Goal: Task Accomplishment & Management: Manage account settings

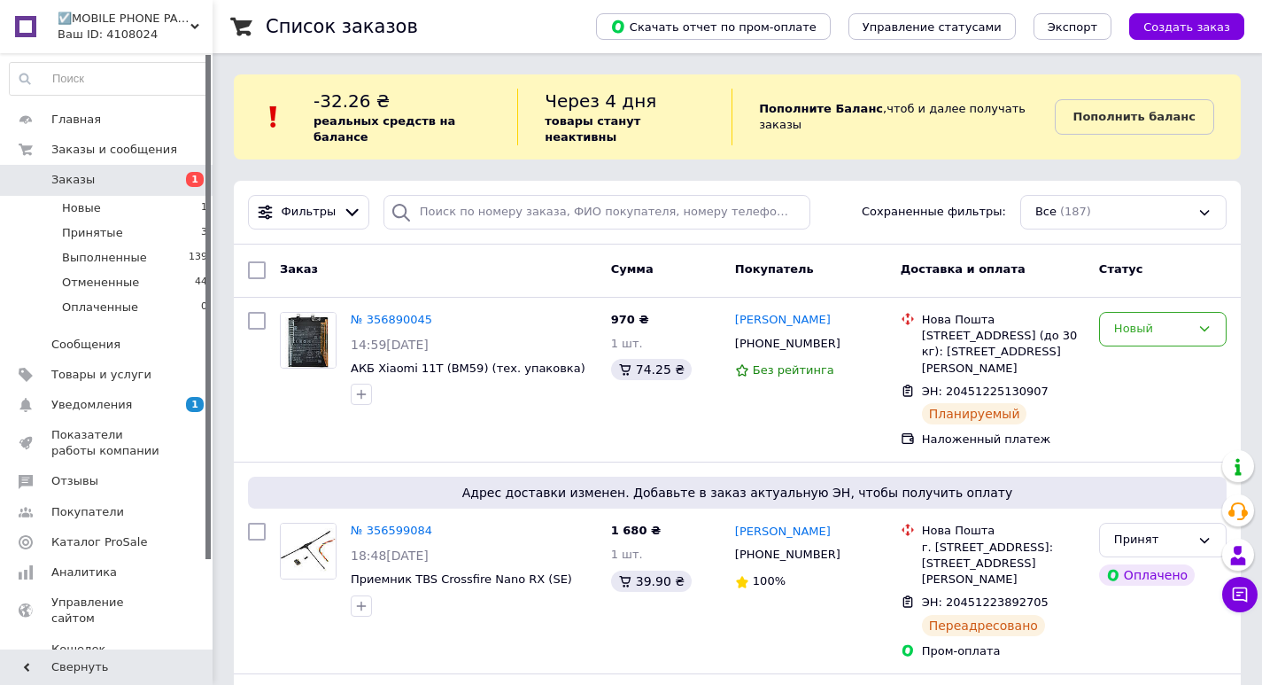
click at [113, 176] on span "Заказы" at bounding box center [107, 180] width 113 height 16
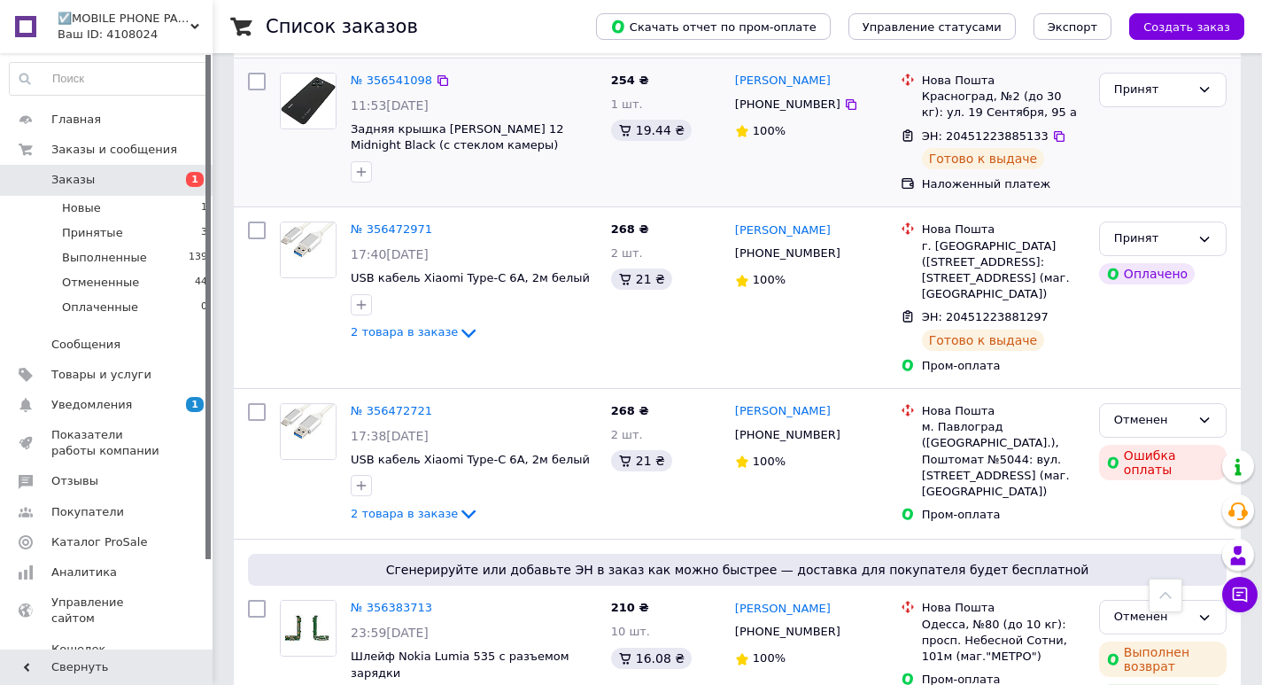
scroll to position [620, 0]
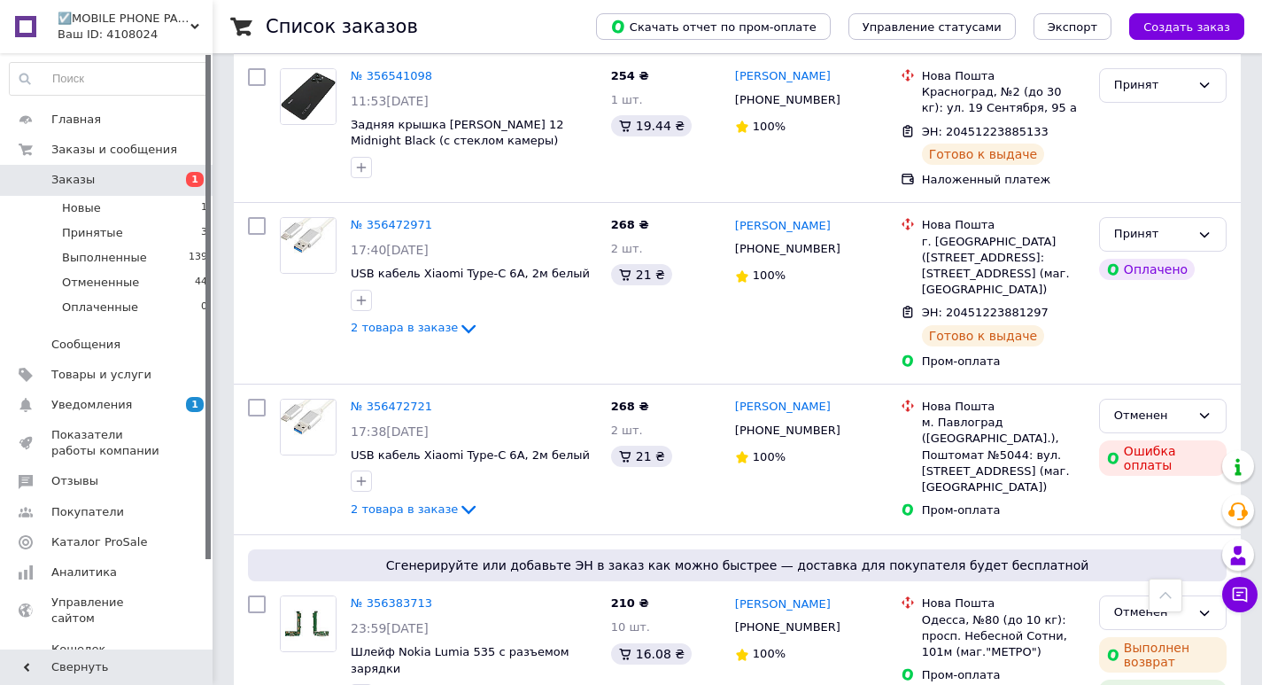
click at [131, 178] on span "Заказы" at bounding box center [107, 180] width 113 height 16
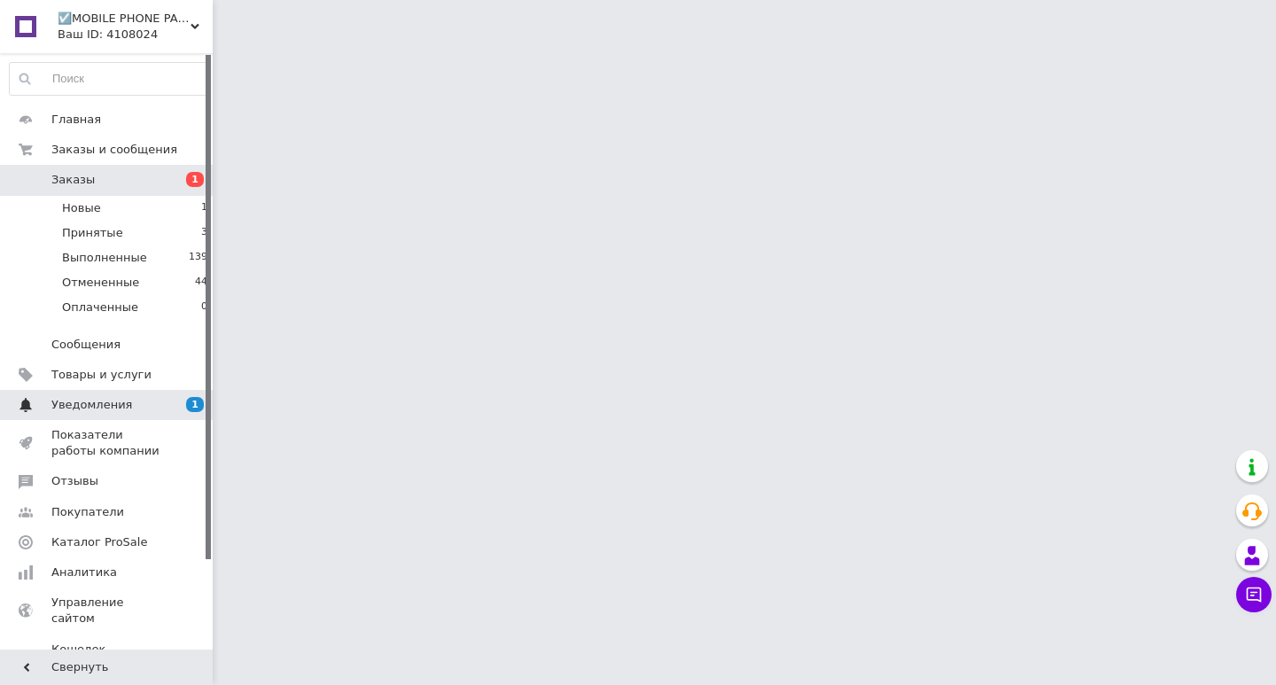
click at [136, 399] on span "Уведомления" at bounding box center [107, 405] width 113 height 16
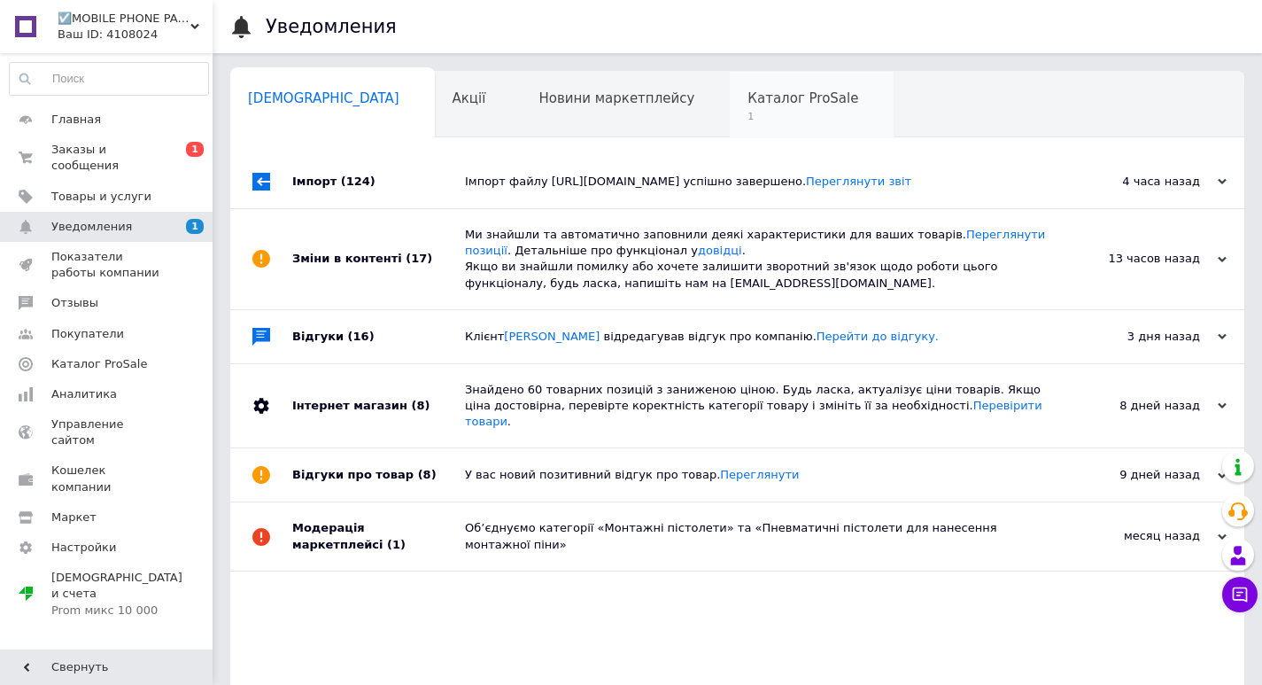
click at [730, 83] on div "Каталог ProSale 1" at bounding box center [812, 105] width 164 height 67
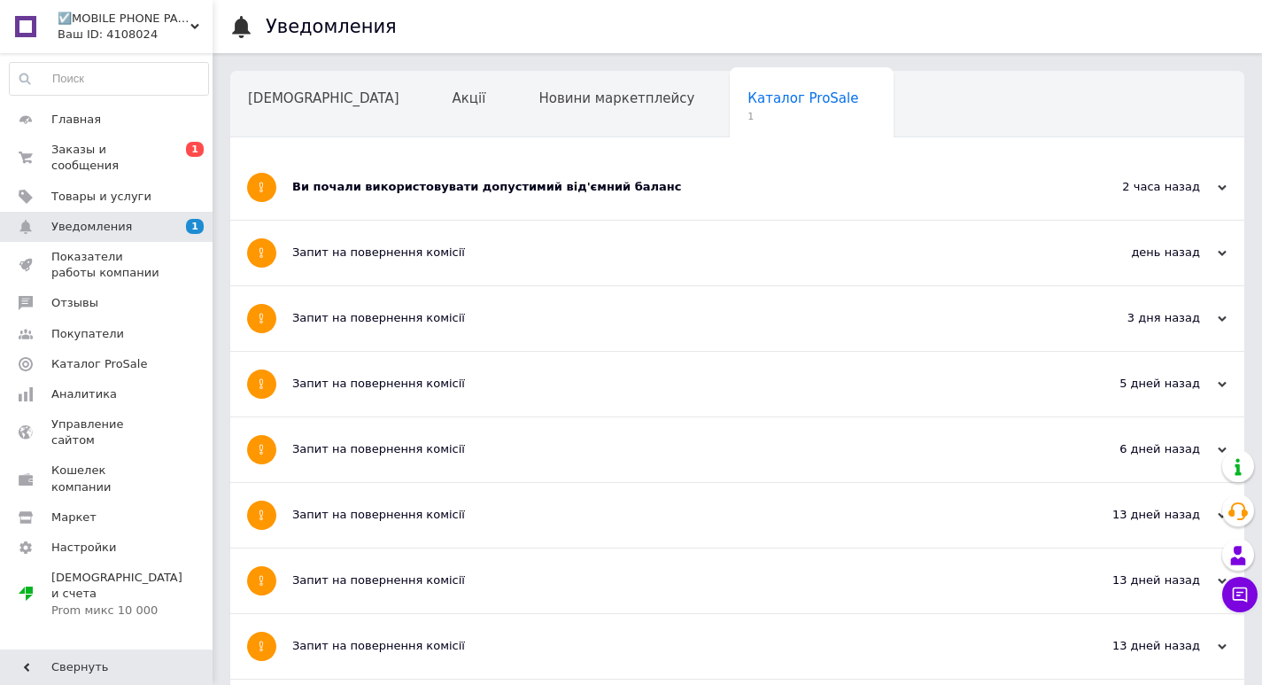
click at [639, 198] on div "Ви почали використовувати допустимий від'ємний баланс" at bounding box center [670, 187] width 757 height 65
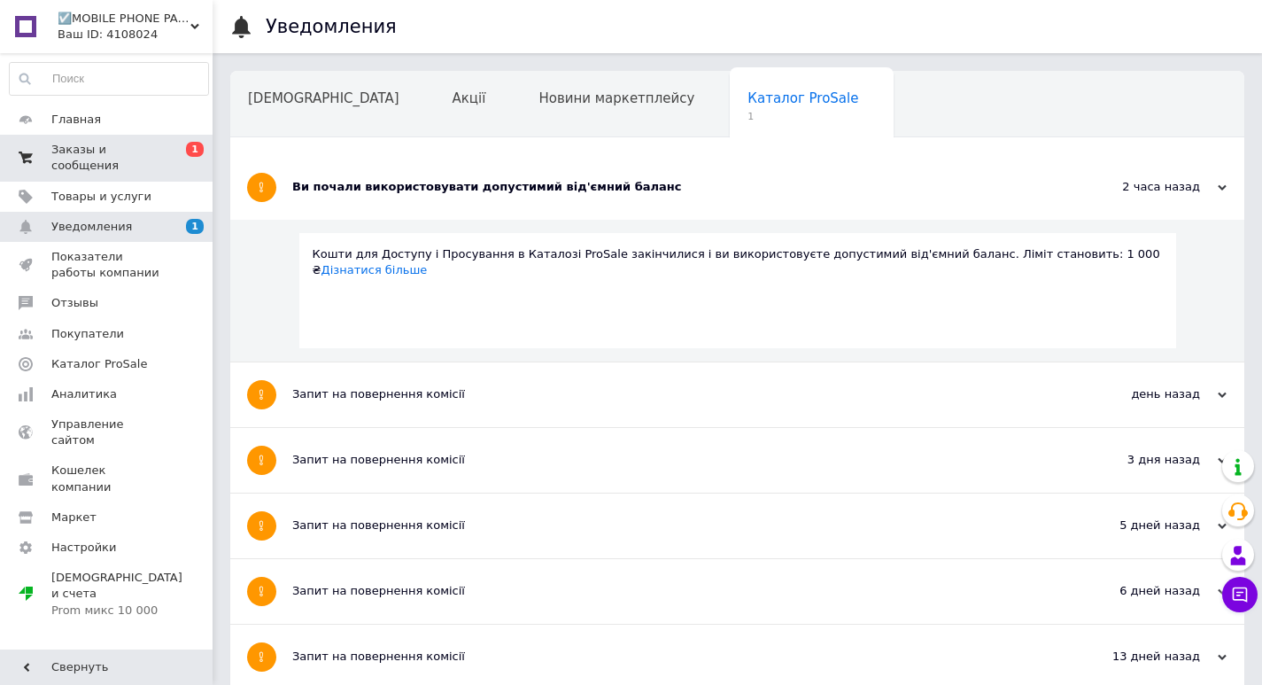
click at [105, 156] on span "Заказы и сообщения" at bounding box center [107, 158] width 113 height 32
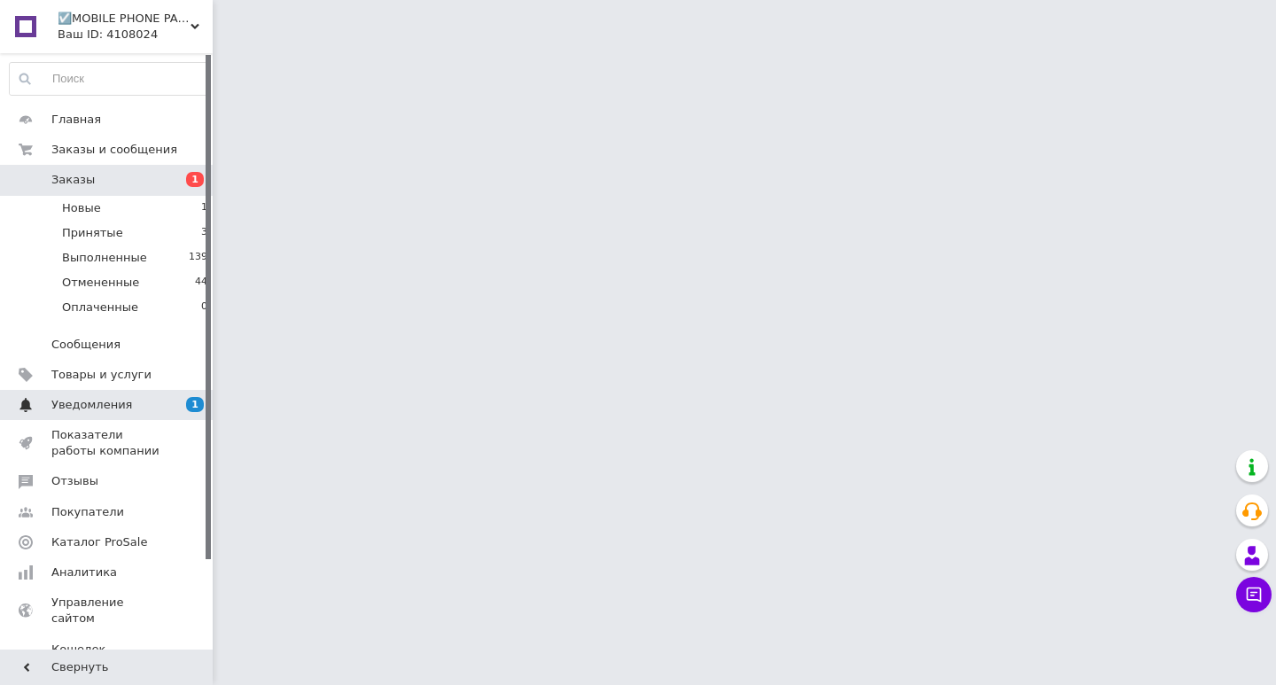
click at [129, 407] on span "Уведомления" at bounding box center [107, 405] width 113 height 16
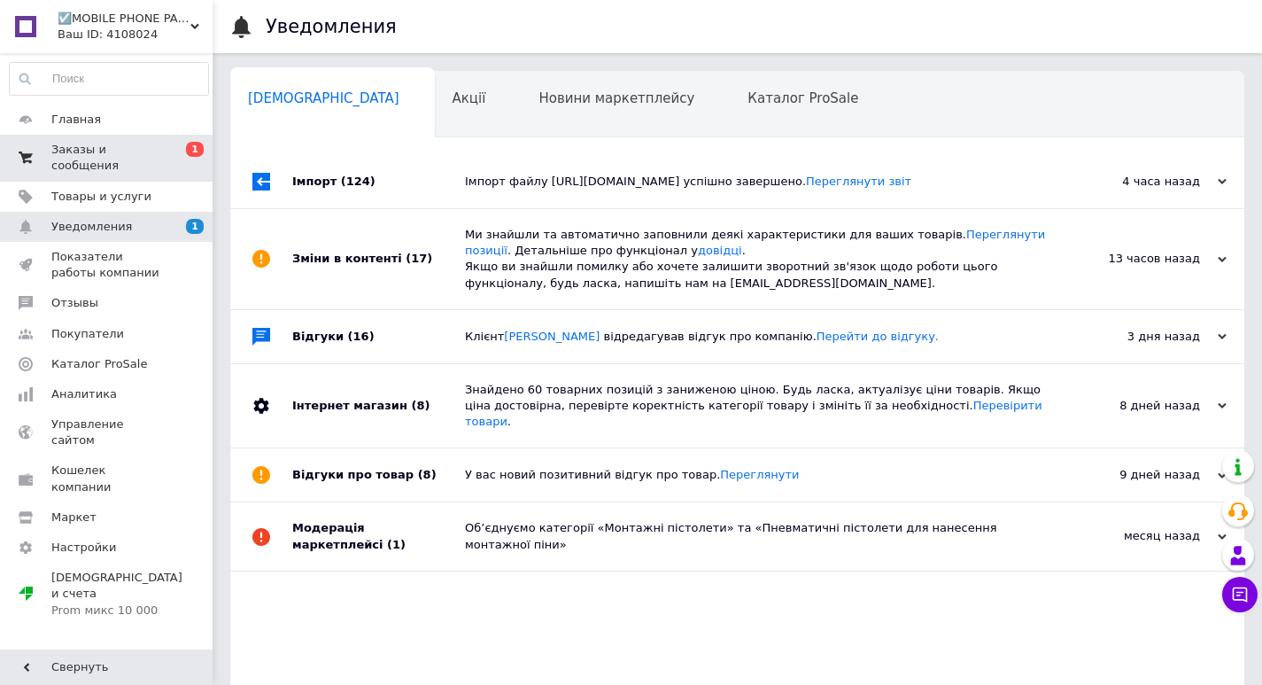
click at [160, 152] on span "Заказы и сообщения" at bounding box center [107, 158] width 113 height 32
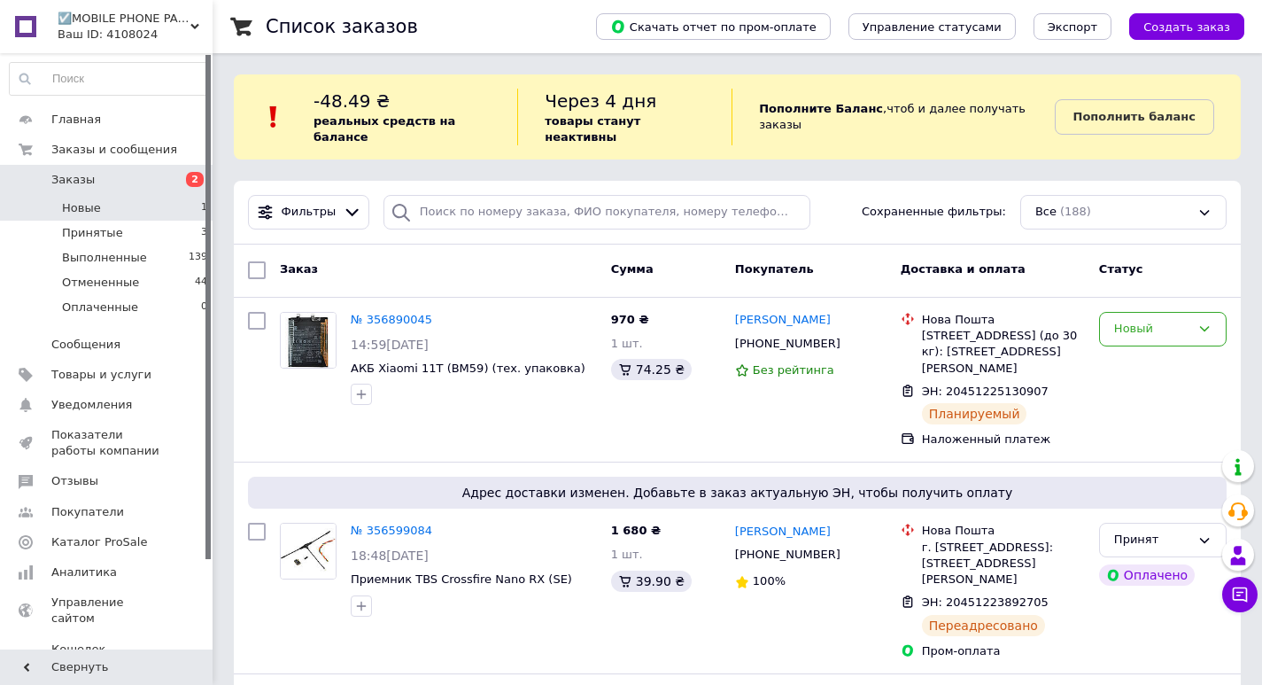
click at [134, 211] on li "Новые 1" at bounding box center [109, 208] width 218 height 25
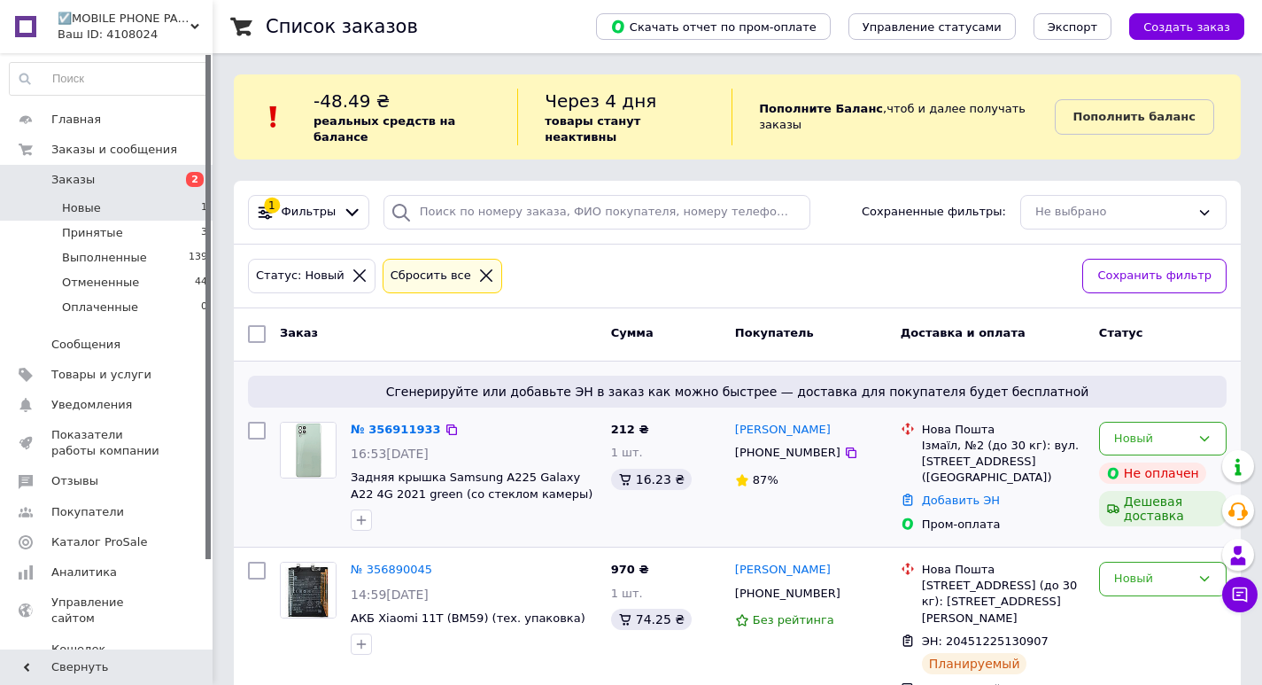
scroll to position [32, 0]
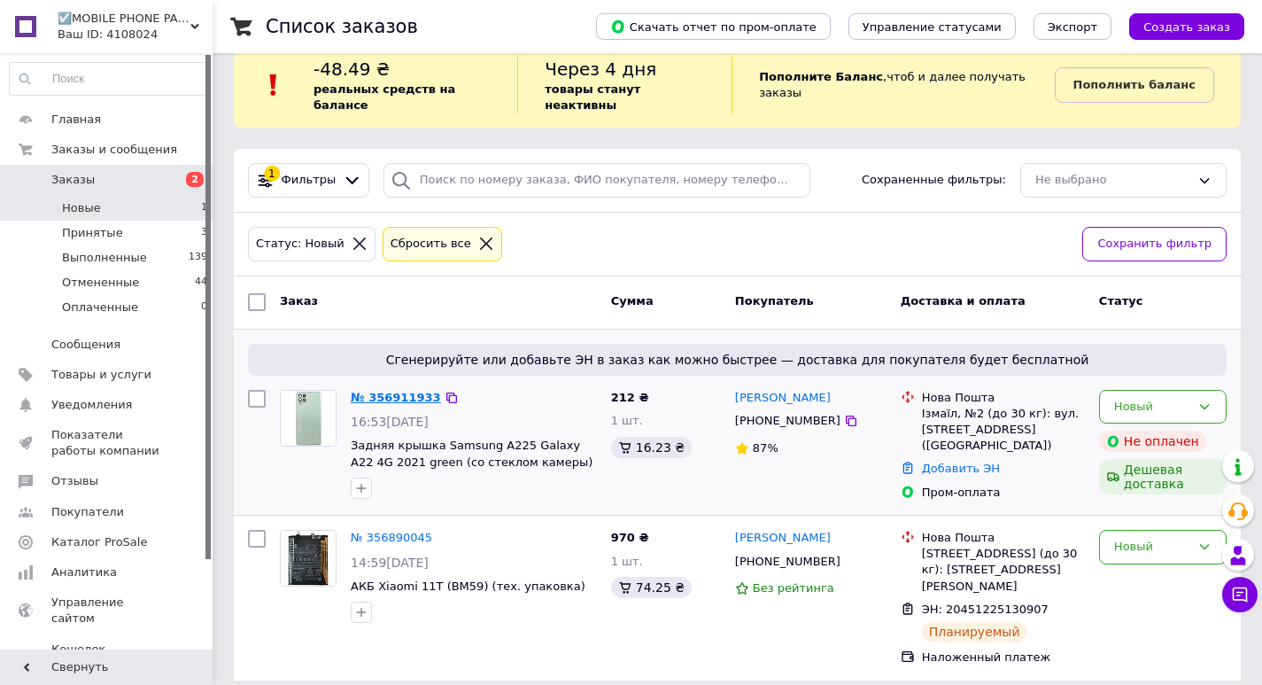
click at [414, 391] on link "№ 356911933" at bounding box center [396, 397] width 90 height 13
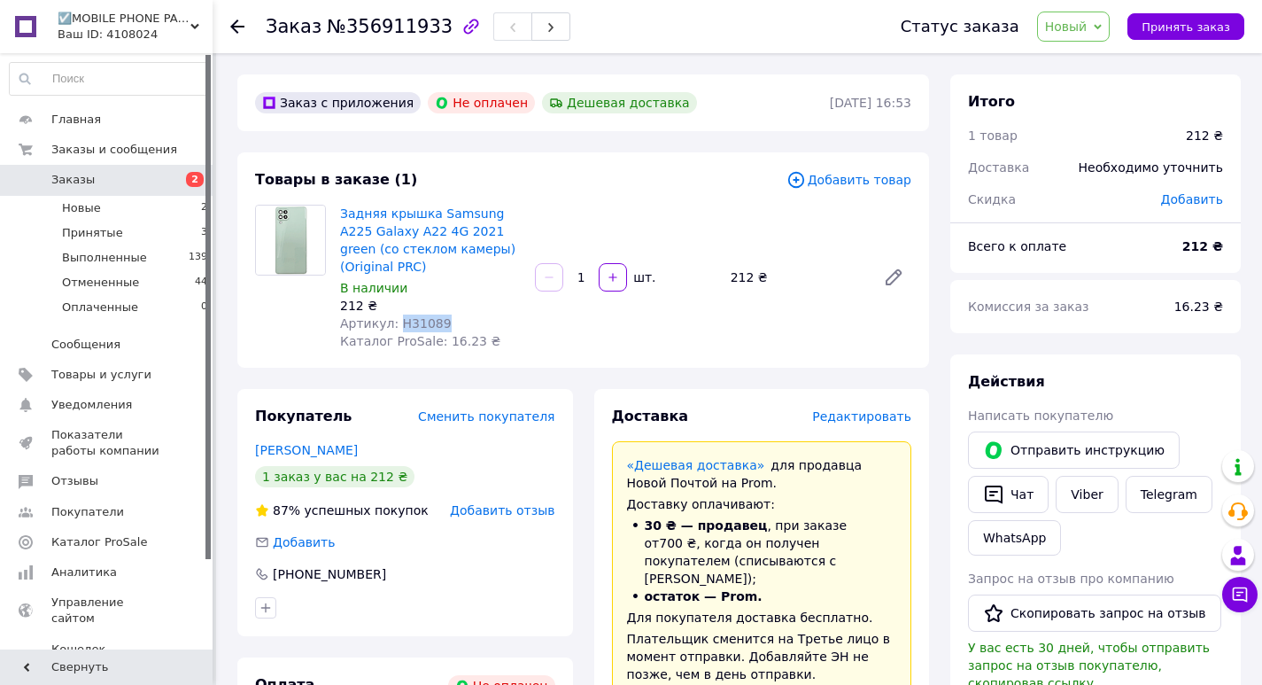
drag, startPoint x: 434, startPoint y: 302, endPoint x: 394, endPoint y: 305, distance: 40.0
click at [394, 316] on span "Артикул: H31089" at bounding box center [396, 323] width 112 height 14
copy span "H31089"
click at [225, 22] on div "Заказ №356911933 Статус заказа Новый Принят Выполнен Отменен Оплаченный Принять…" at bounding box center [738, 26] width 1050 height 53
click at [229, 22] on div "Заказ №356911933 Статус заказа Новый Принят Выполнен Отменен Оплаченный Принять…" at bounding box center [738, 26] width 1050 height 53
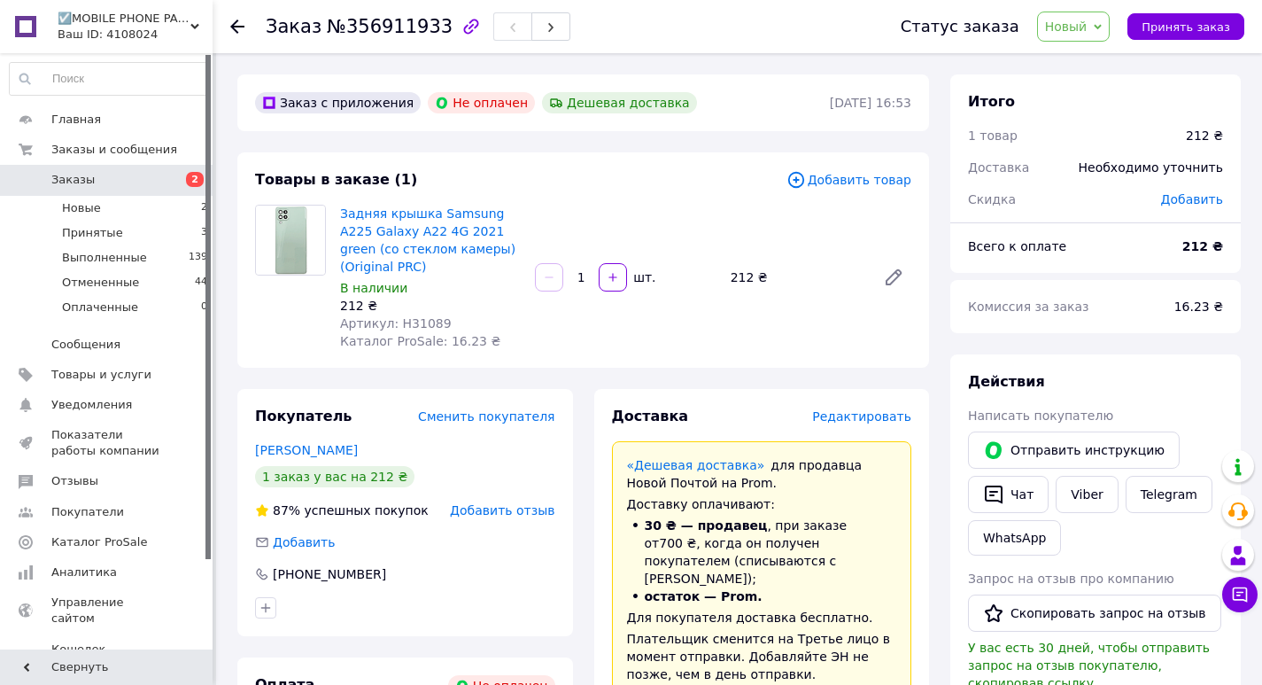
click at [236, 23] on use at bounding box center [237, 26] width 14 height 14
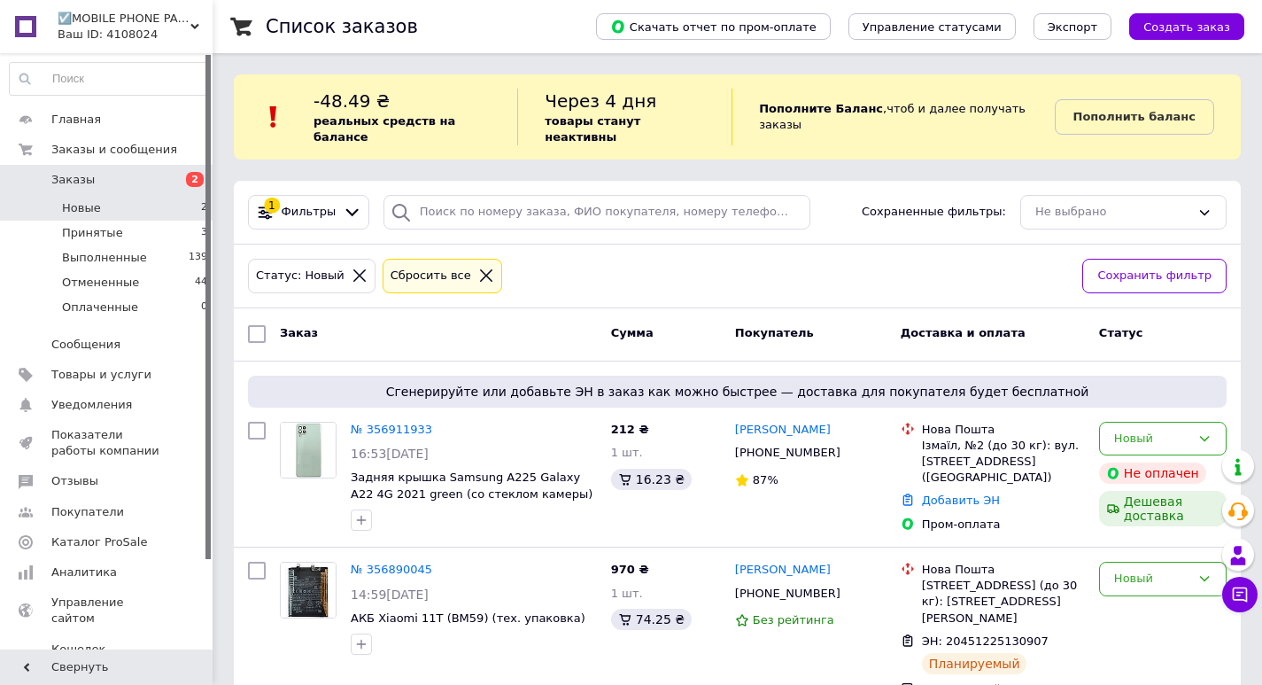
click at [113, 188] on span "Заказы" at bounding box center [107, 180] width 113 height 16
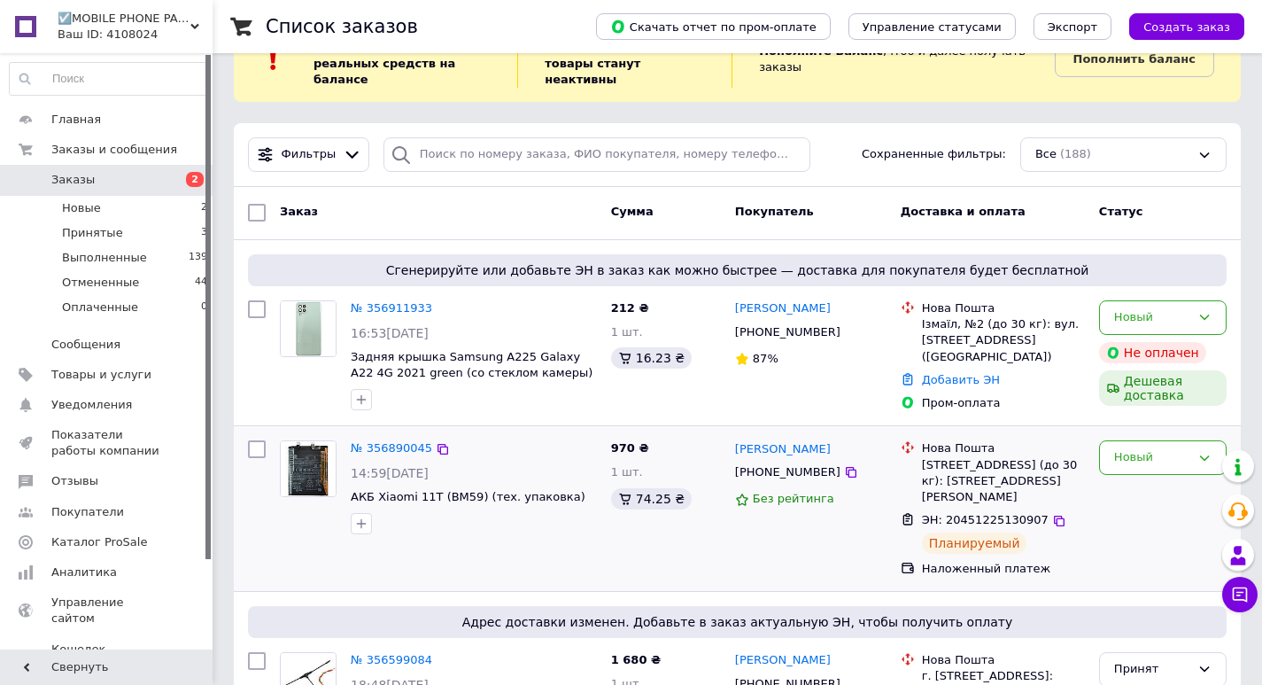
scroll to position [89, 0]
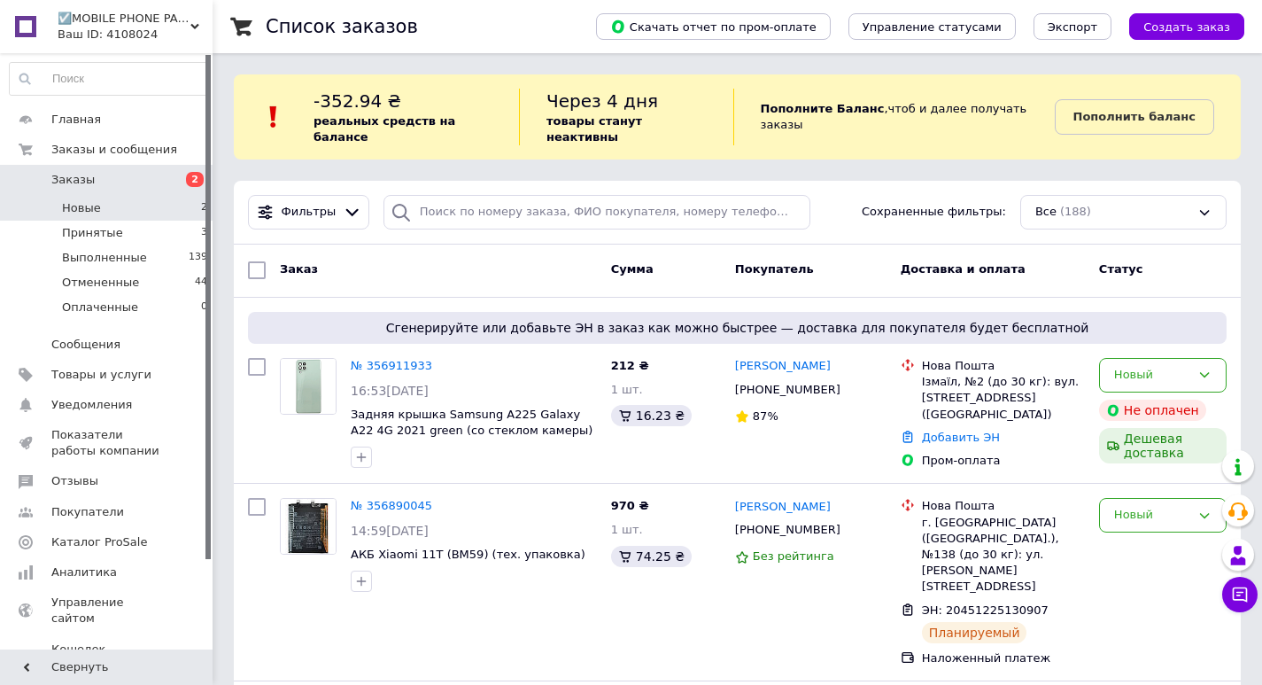
click at [154, 196] on li "Новые 2" at bounding box center [109, 208] width 218 height 25
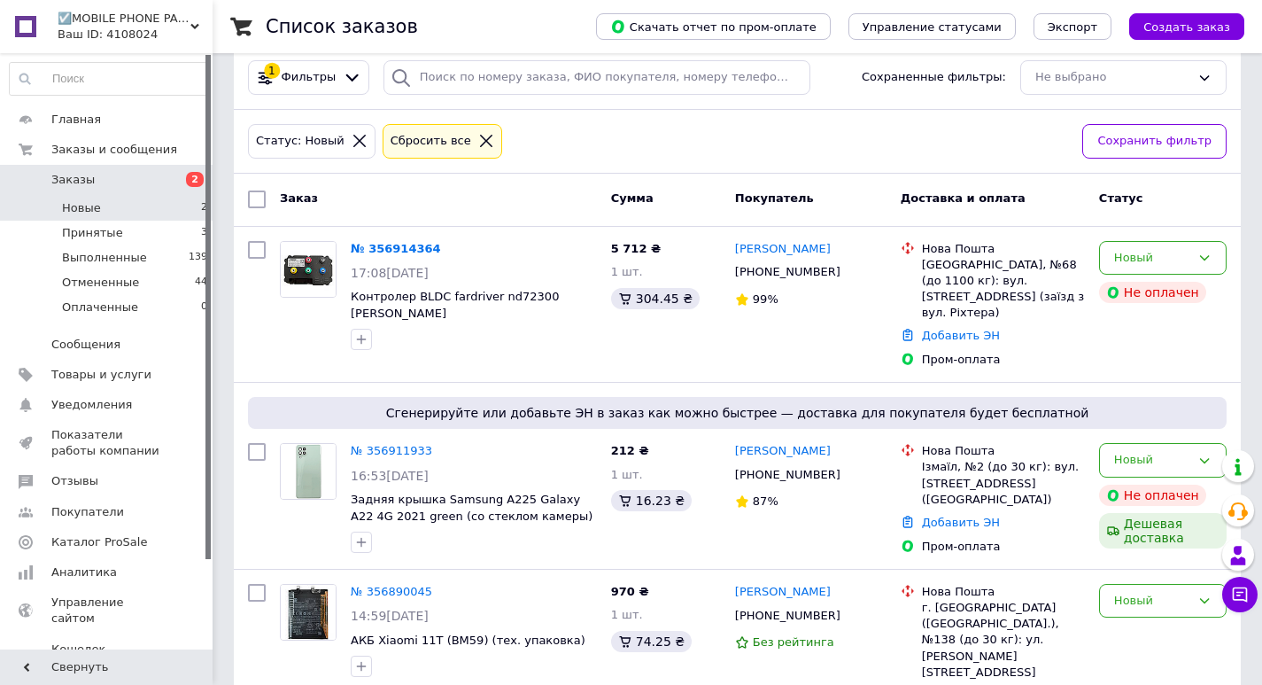
scroll to position [173, 0]
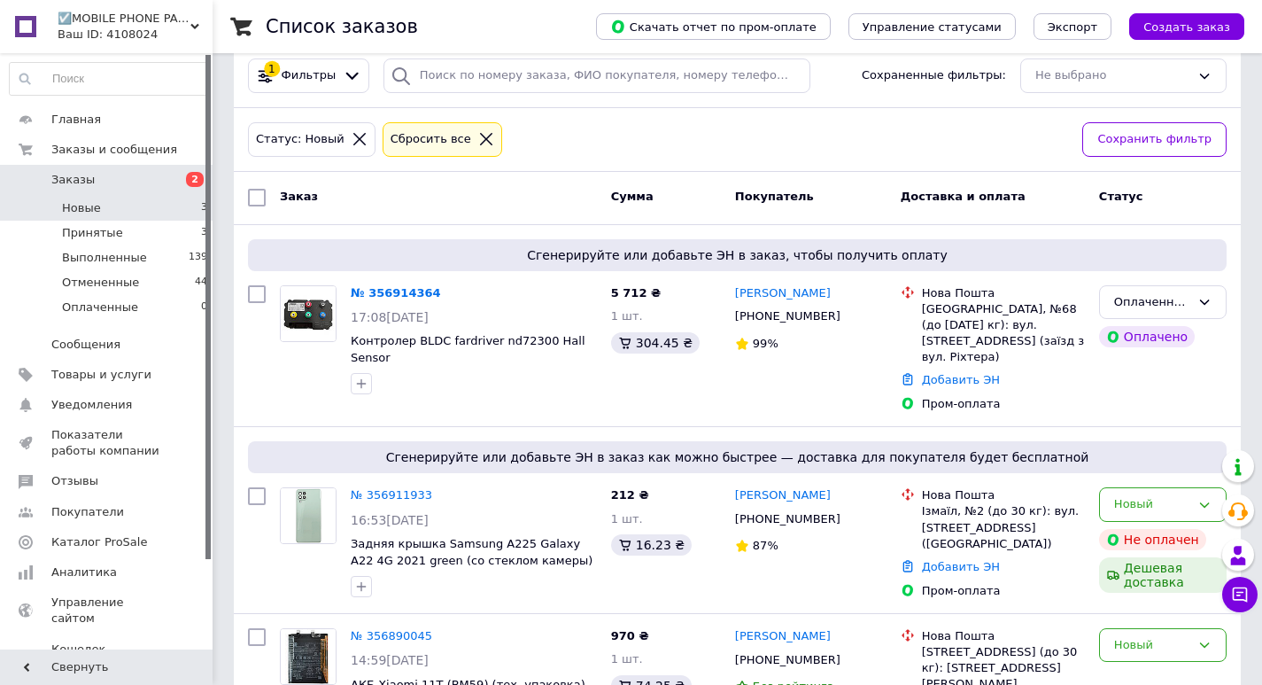
scroll to position [177, 0]
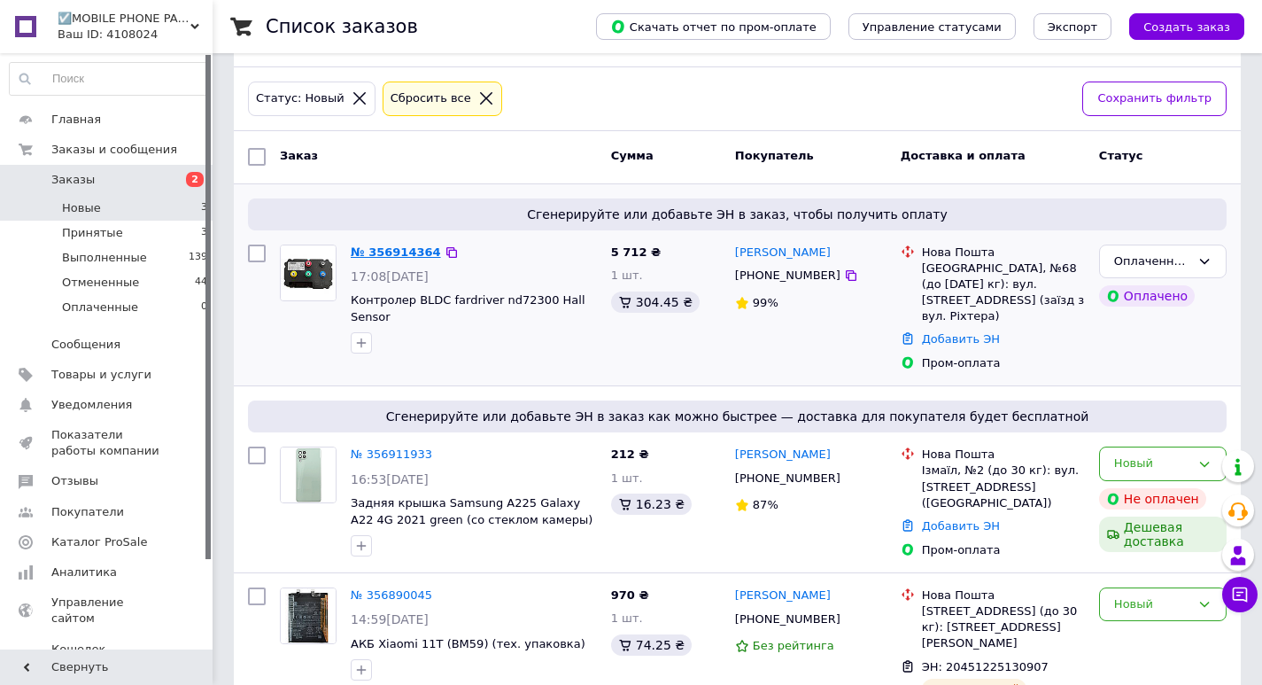
click at [385, 245] on link "№ 356914364" at bounding box center [396, 251] width 90 height 13
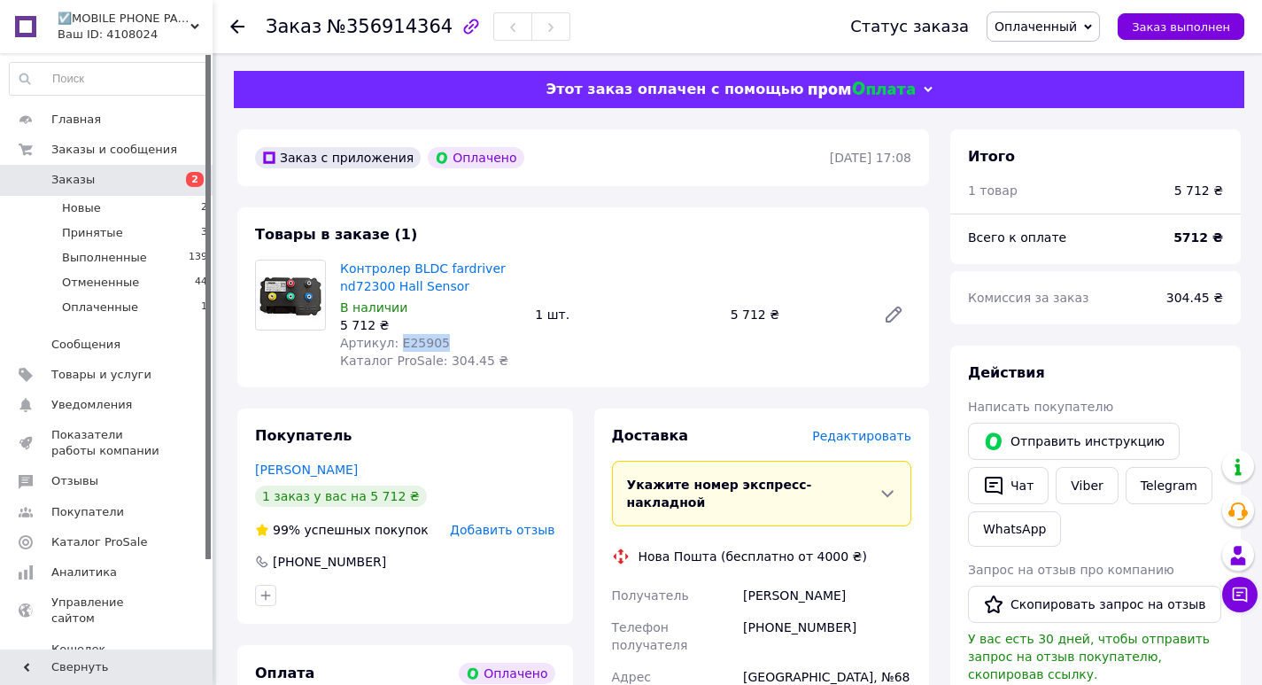
drag, startPoint x: 431, startPoint y: 338, endPoint x: 393, endPoint y: 347, distance: 39.1
click at [393, 347] on div "Артикул: E25905" at bounding box center [430, 343] width 181 height 18
copy span "E25905"
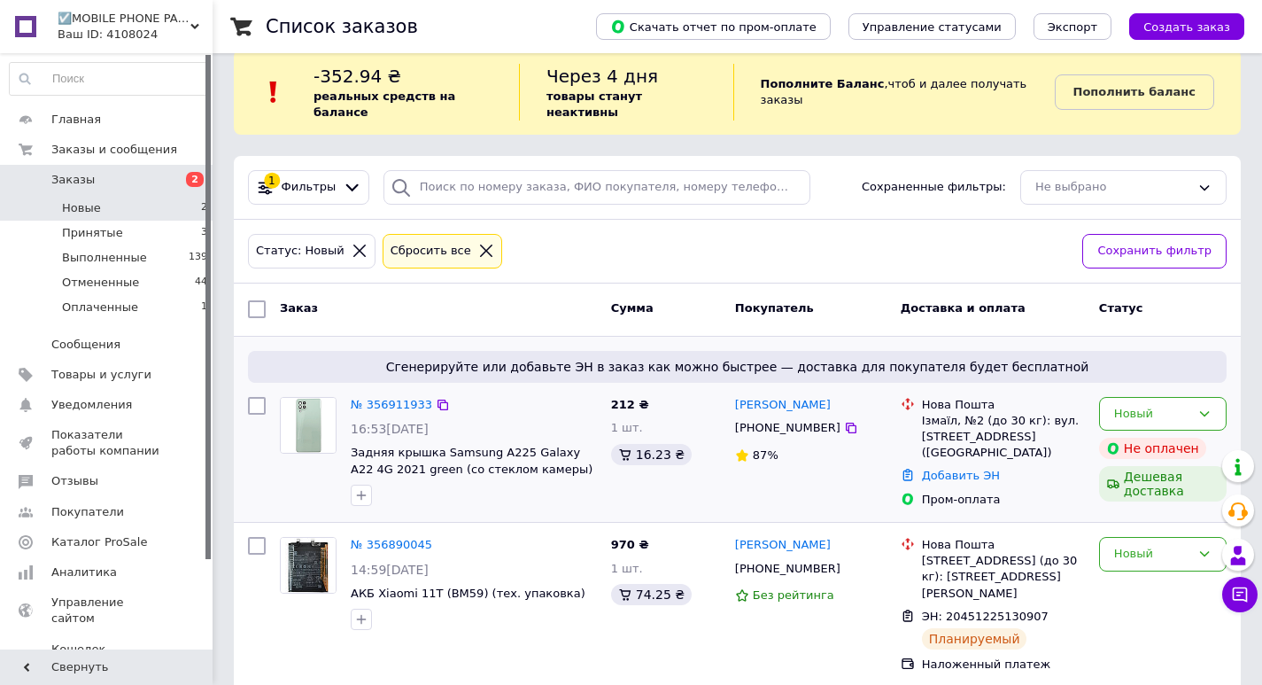
scroll to position [32, 0]
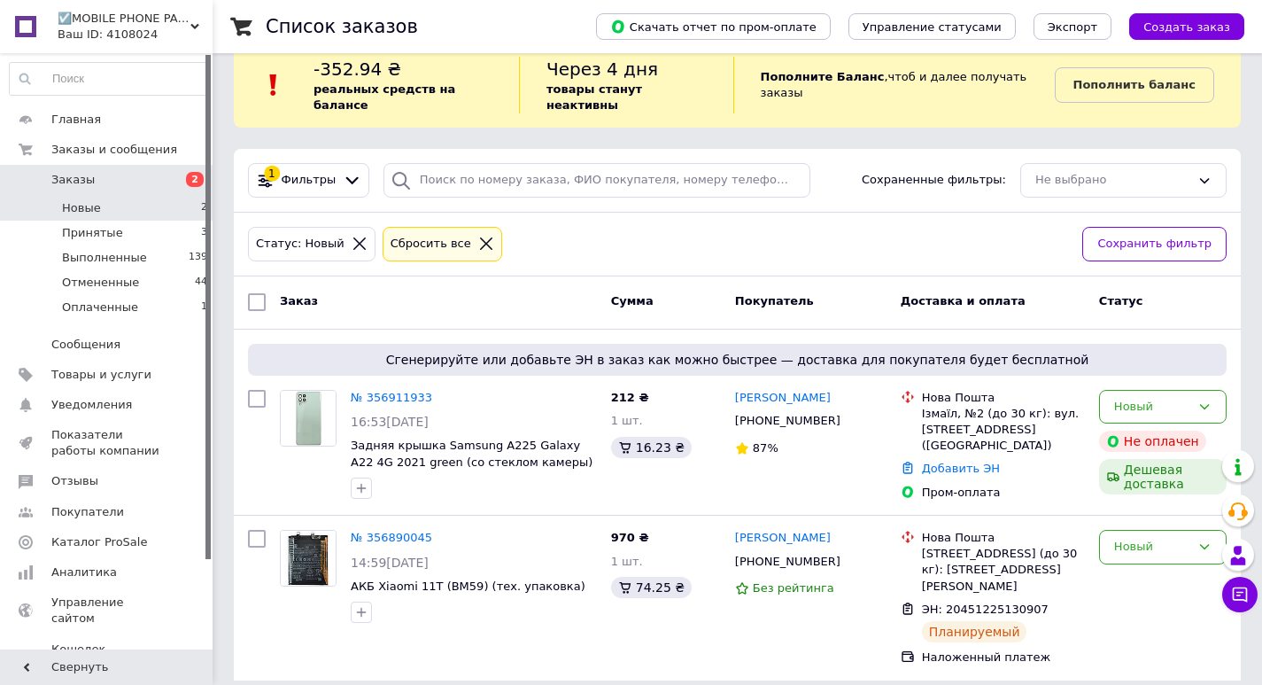
click at [89, 200] on span "Новые" at bounding box center [81, 208] width 39 height 16
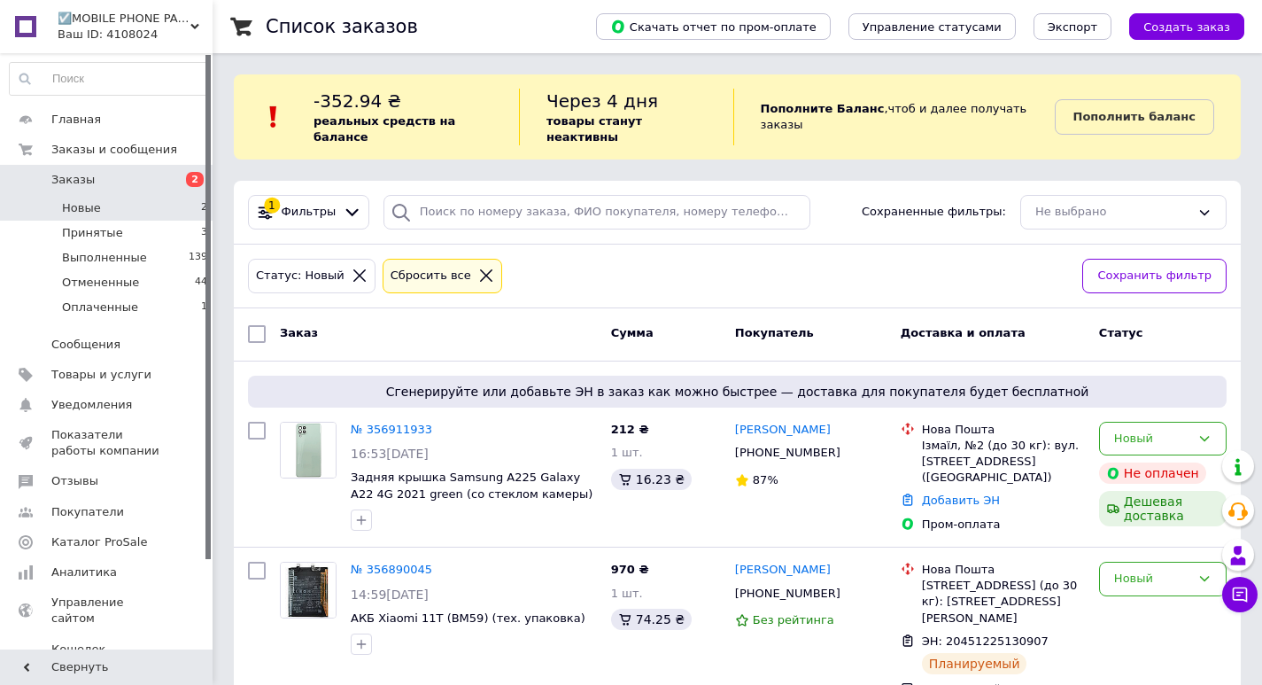
click at [154, 175] on span "Заказы" at bounding box center [107, 180] width 113 height 16
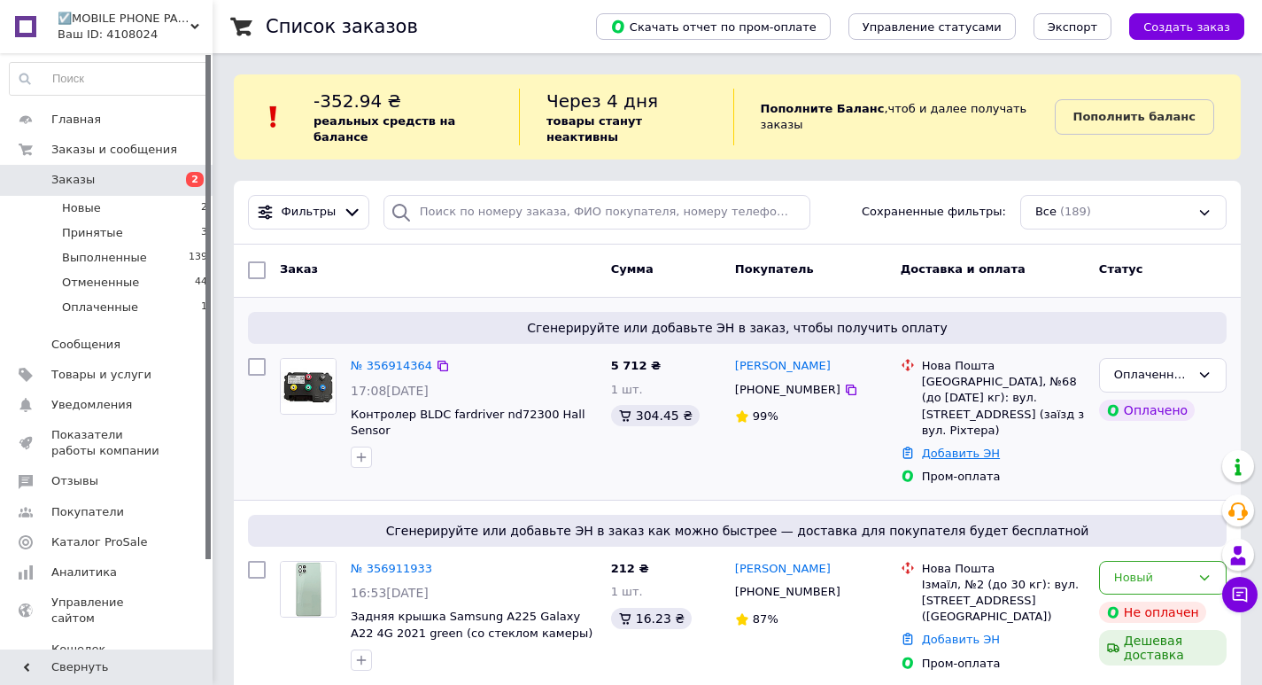
click at [963, 446] on link "Добавить ЭН" at bounding box center [961, 452] width 78 height 13
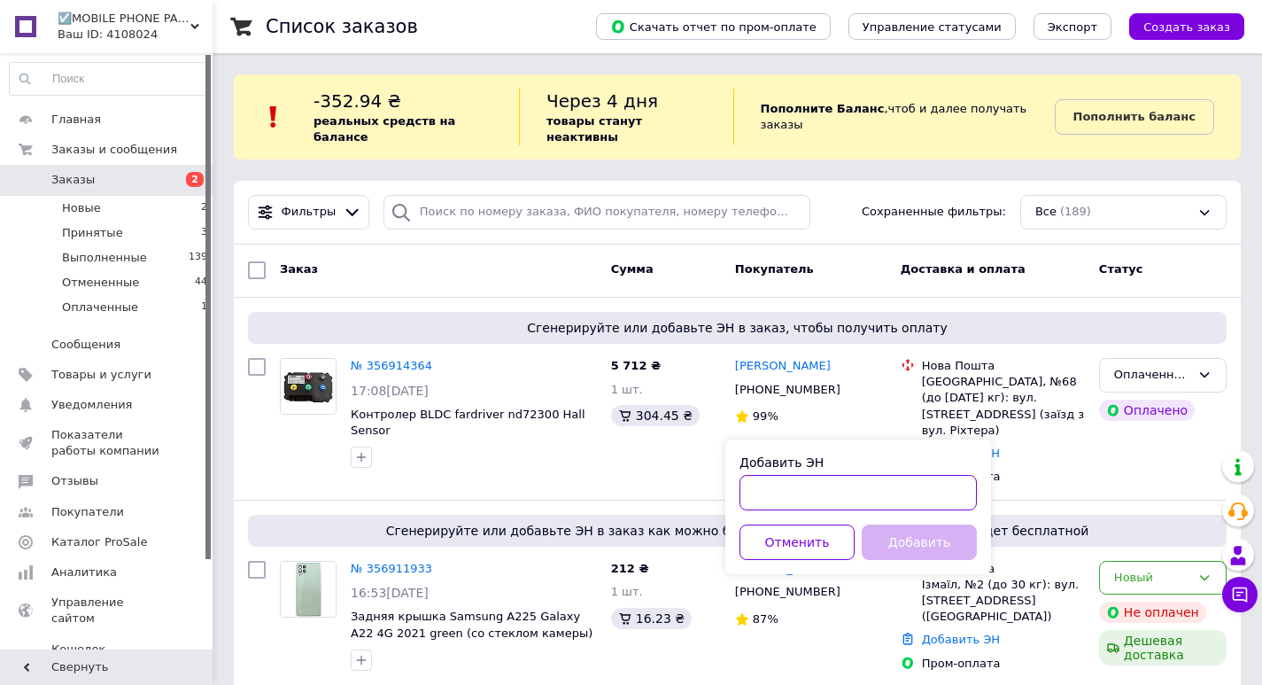
click at [870, 487] on input "Добавить ЭН" at bounding box center [858, 492] width 237 height 35
paste input "20451225300955"
type input "20451225300955"
click at [920, 539] on button "Добавить" at bounding box center [919, 541] width 115 height 35
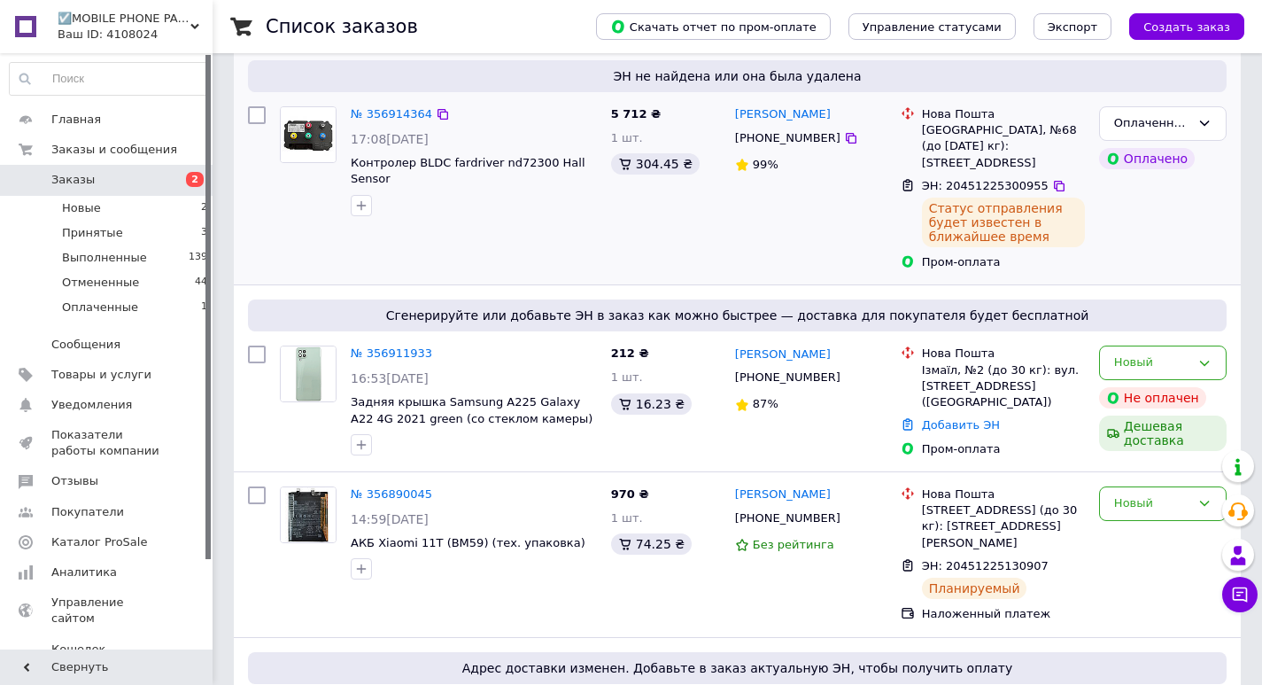
scroll to position [266, 0]
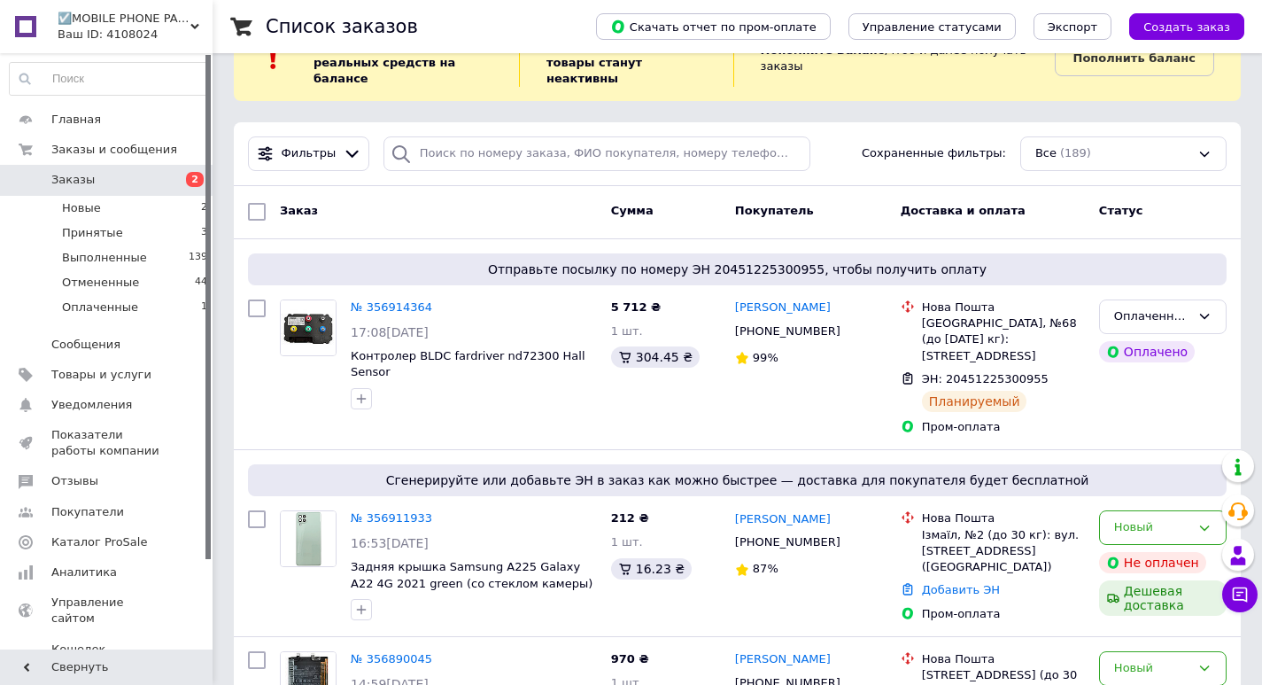
scroll to position [89, 0]
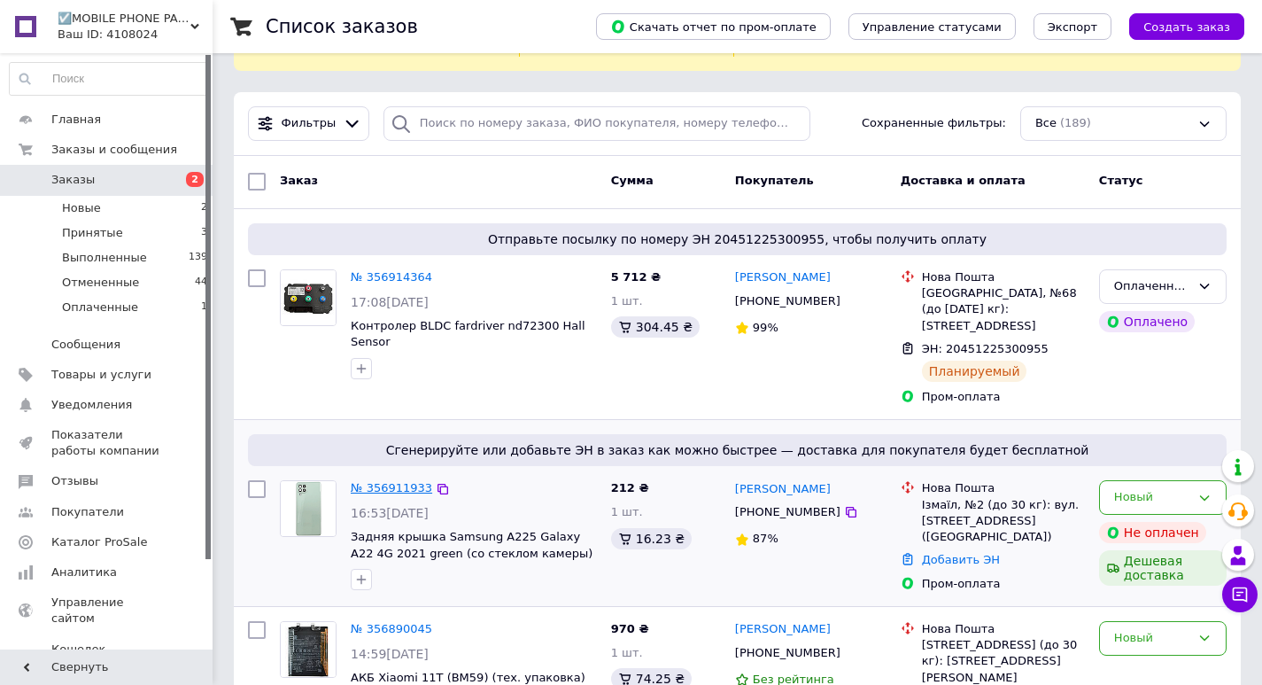
click at [408, 481] on link "№ 356911933" at bounding box center [392, 487] width 82 height 13
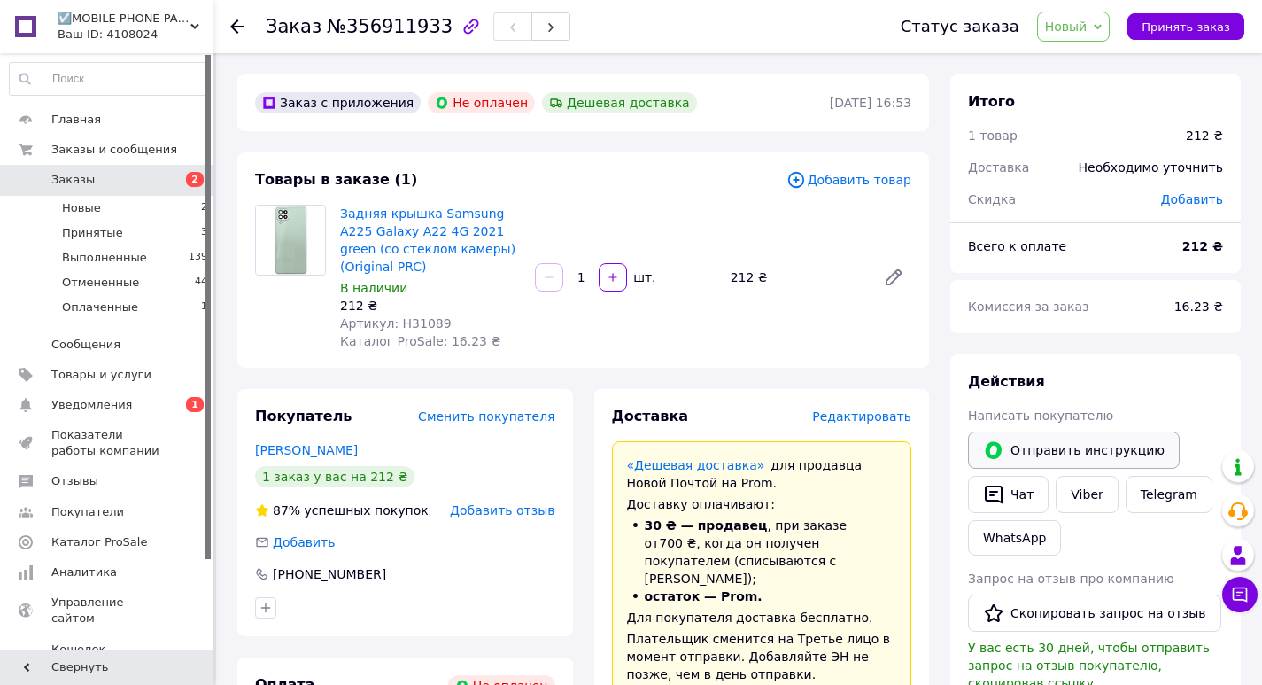
click at [1077, 443] on button "Отправить инструкцию" at bounding box center [1074, 449] width 212 height 37
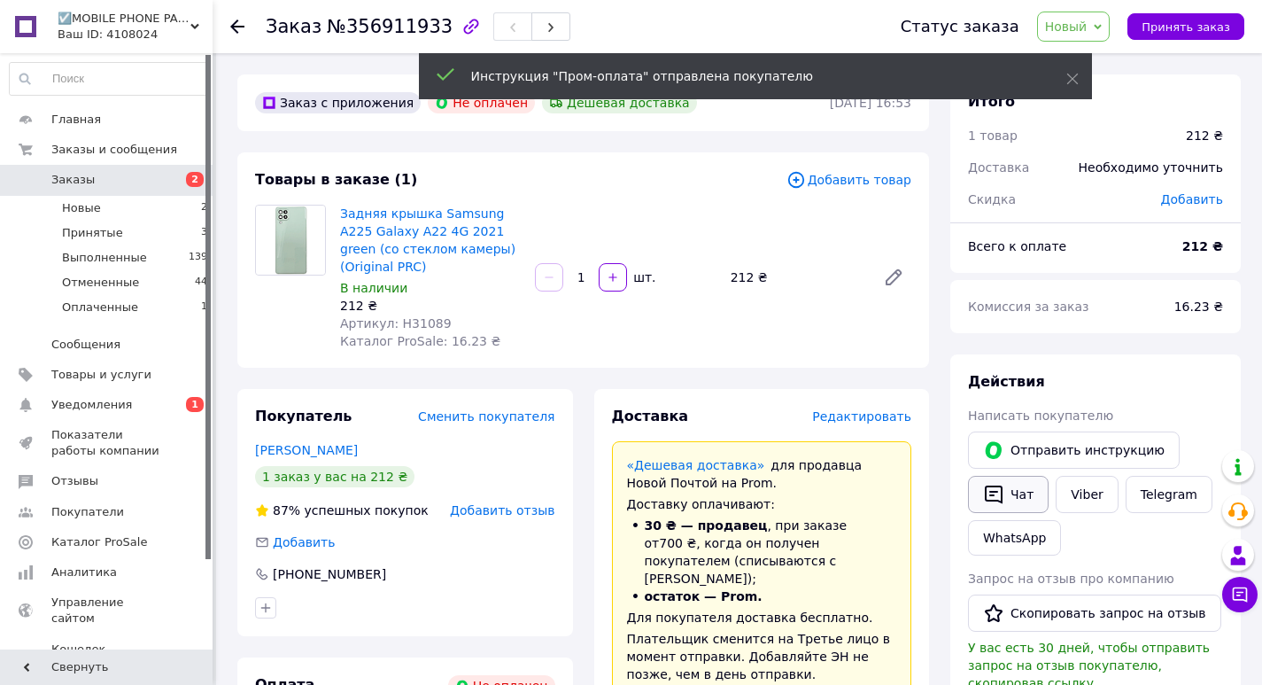
click at [1029, 496] on button "Чат" at bounding box center [1008, 494] width 81 height 37
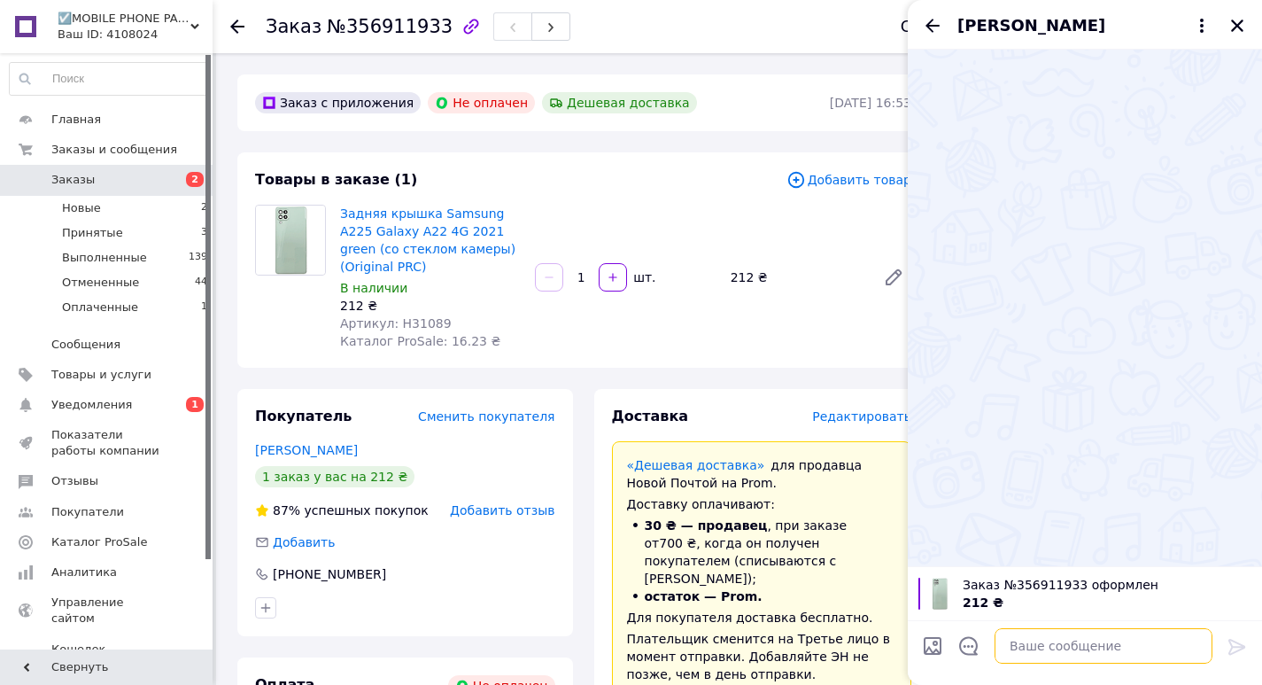
click at [1021, 633] on textarea at bounding box center [1104, 645] width 218 height 35
type textarea "Доброго дня! Пром Оплата не дійшла"
click at [1234, 645] on icon at bounding box center [1237, 646] width 21 height 21
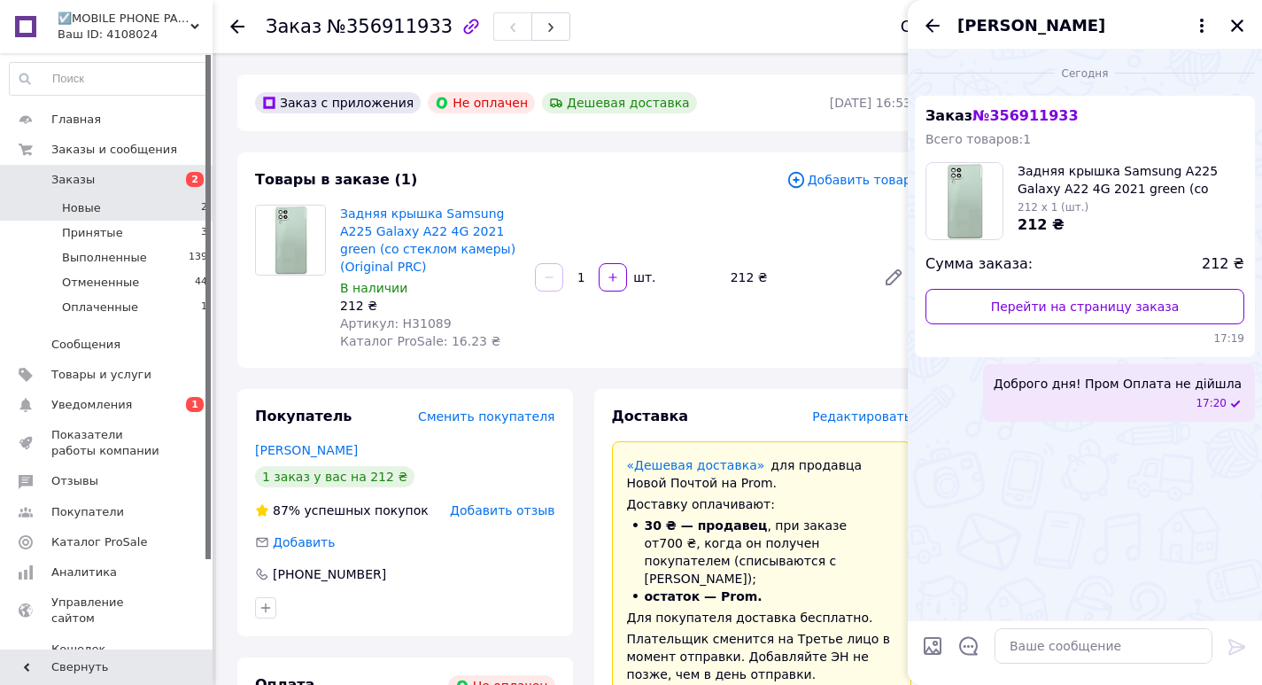
click at [154, 200] on li "Новые 2" at bounding box center [109, 208] width 218 height 25
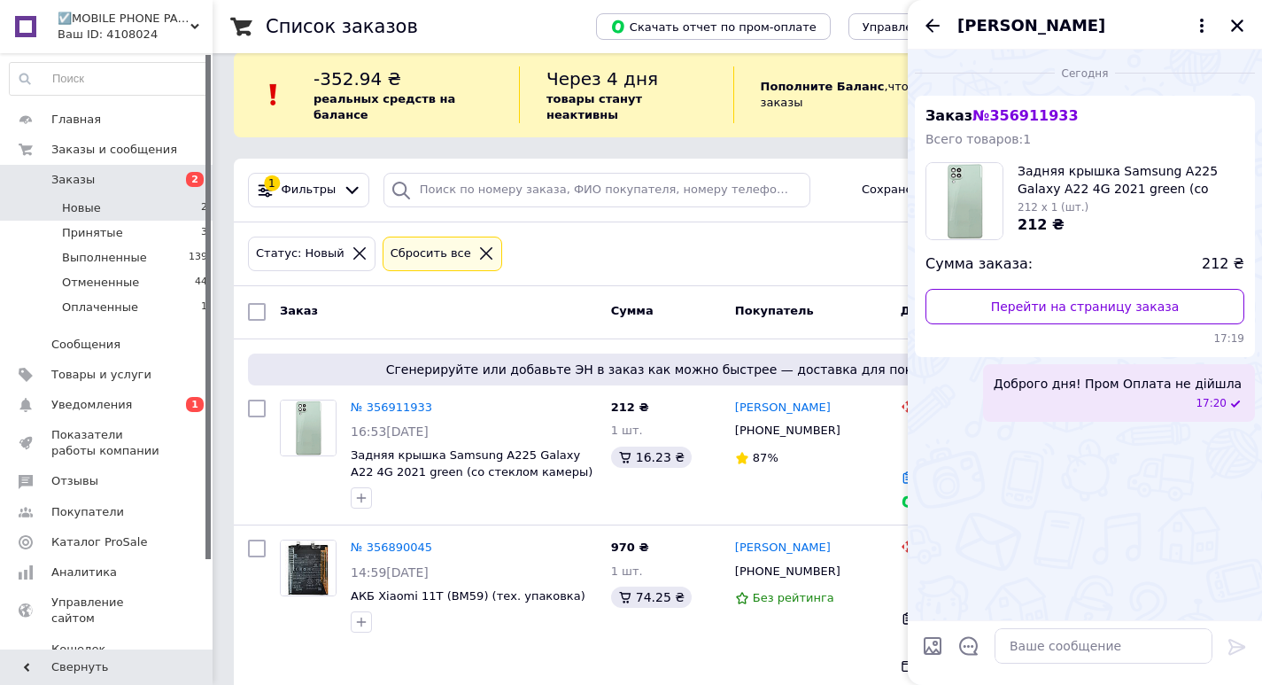
scroll to position [32, 0]
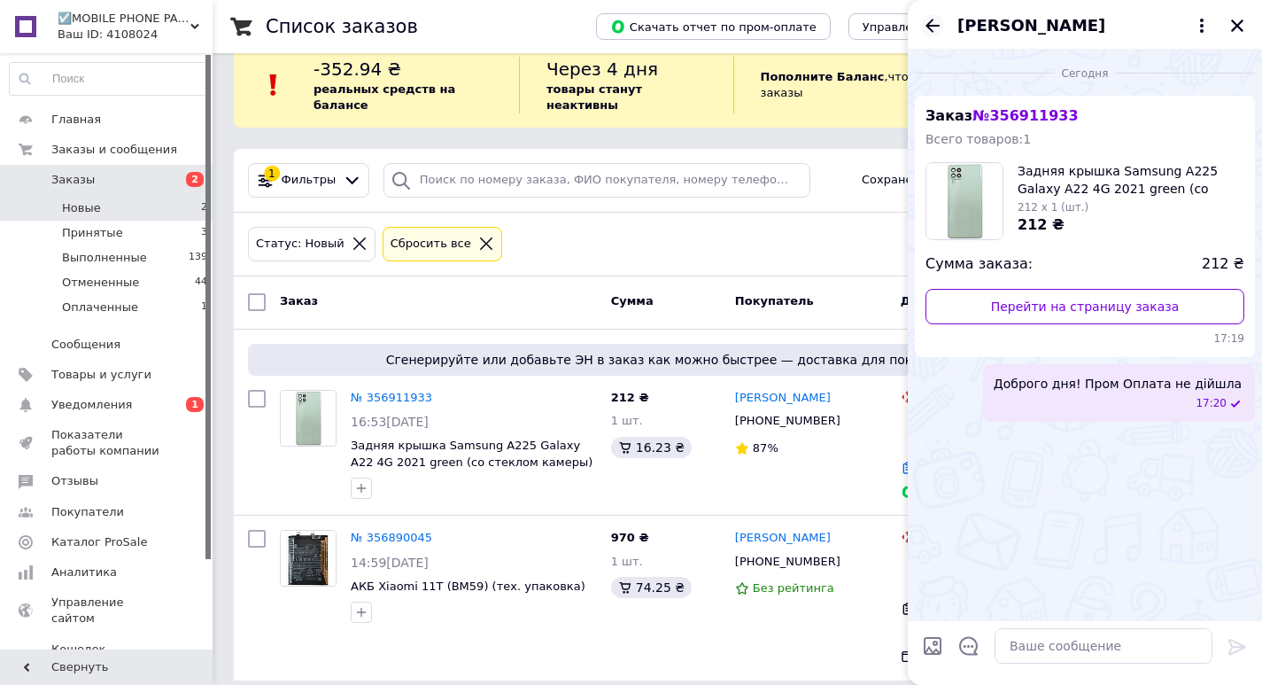
click at [924, 16] on icon "Назад" at bounding box center [932, 25] width 21 height 21
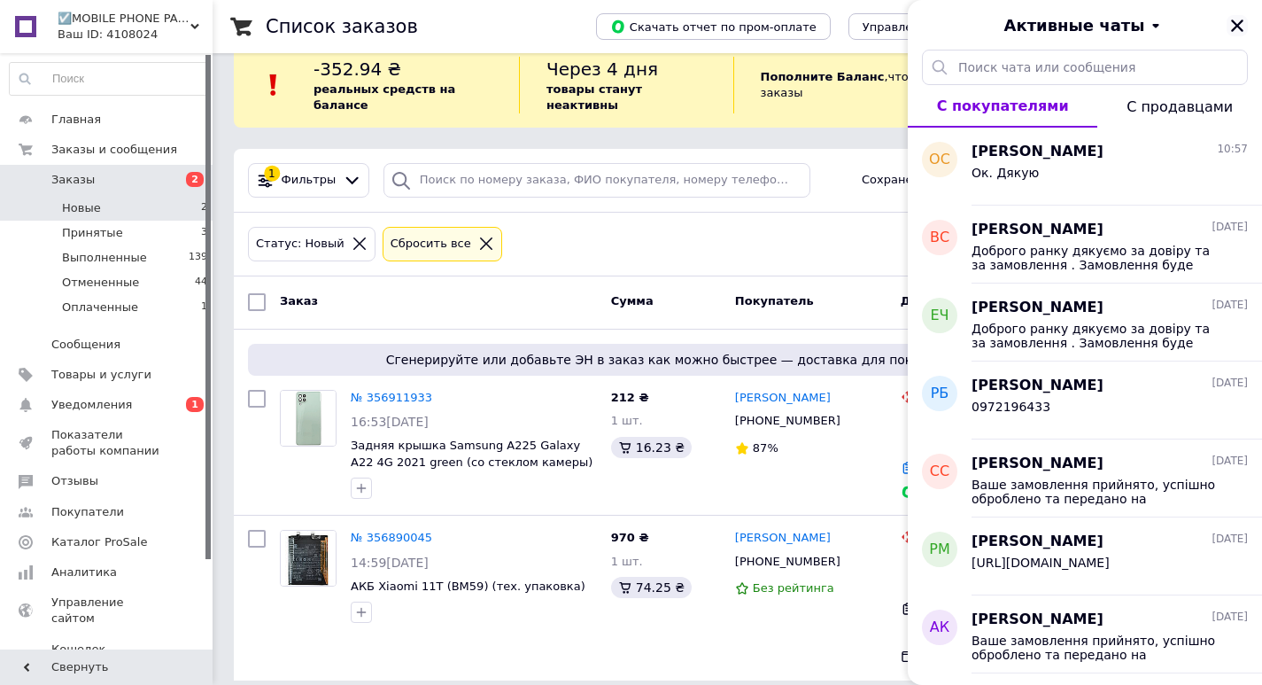
click at [1227, 19] on div "Активные чаты" at bounding box center [1085, 25] width 354 height 50
click at [1230, 19] on icon "Закрыть" at bounding box center [1238, 26] width 16 height 16
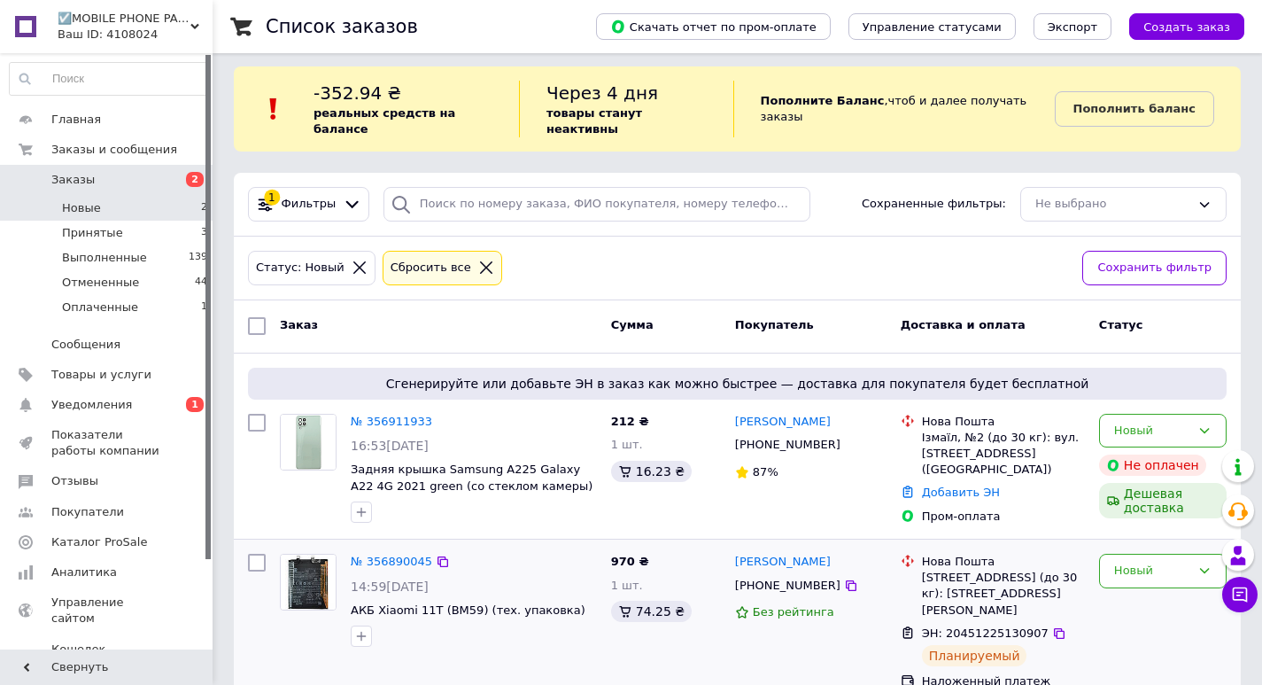
scroll to position [32, 0]
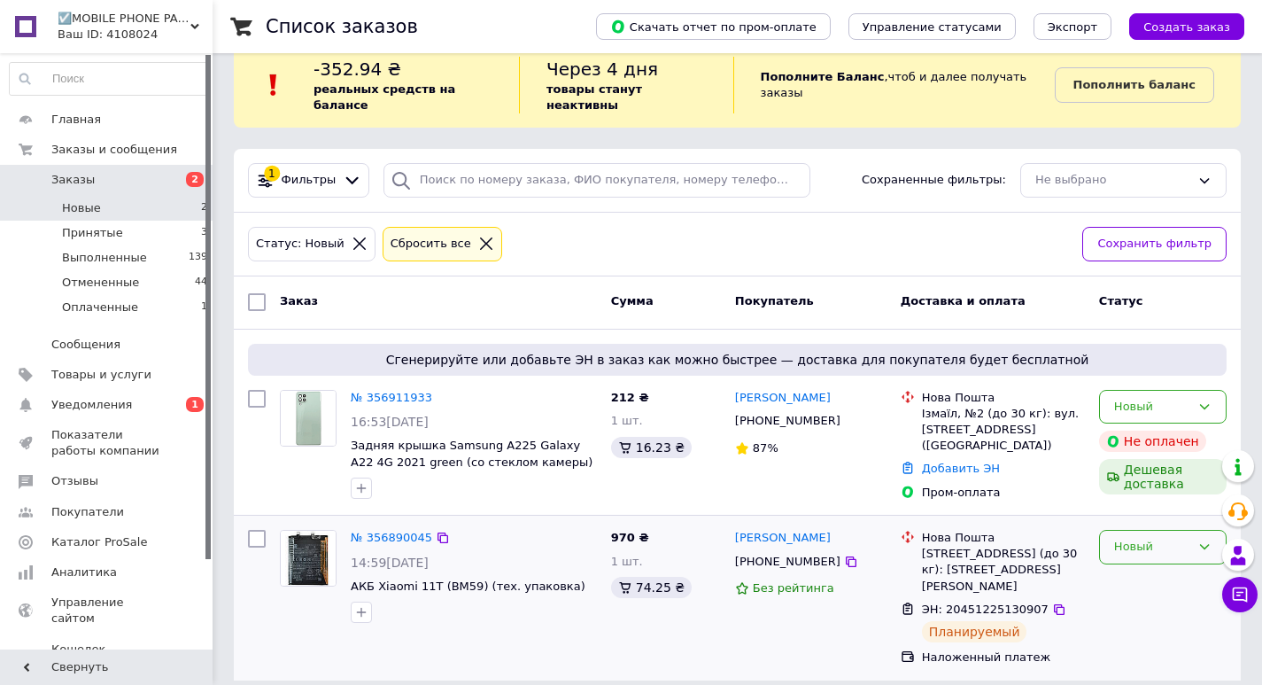
click at [1131, 538] on div "Новый" at bounding box center [1152, 547] width 76 height 19
click at [1152, 538] on div "Новый" at bounding box center [1152, 547] width 76 height 19
click at [130, 185] on span "Заказы" at bounding box center [107, 180] width 113 height 16
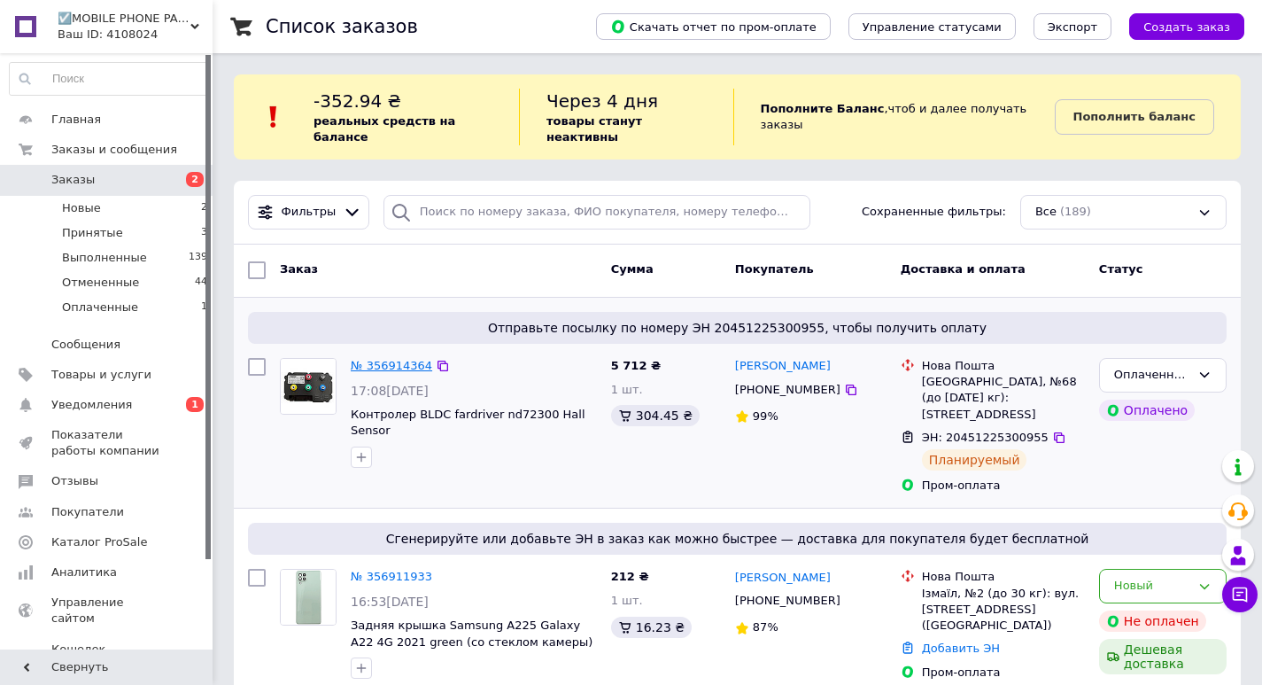
click at [384, 359] on link "№ 356914364" at bounding box center [392, 365] width 82 height 13
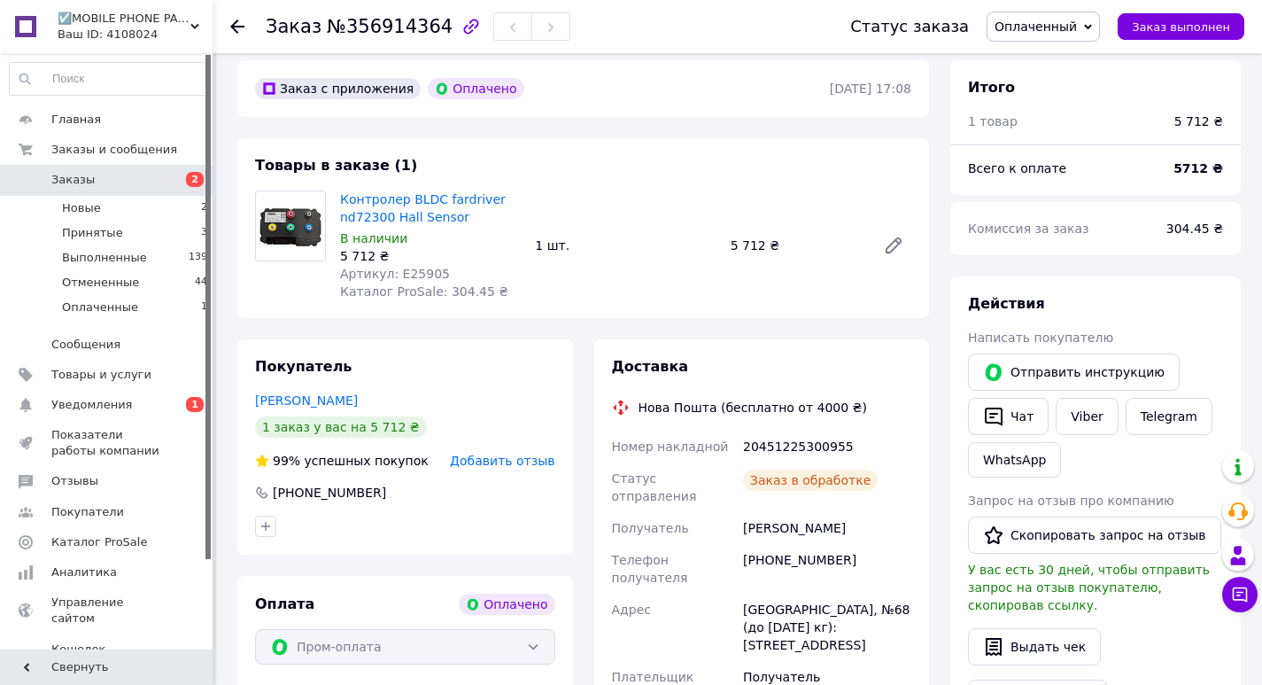
scroll to position [89, 0]
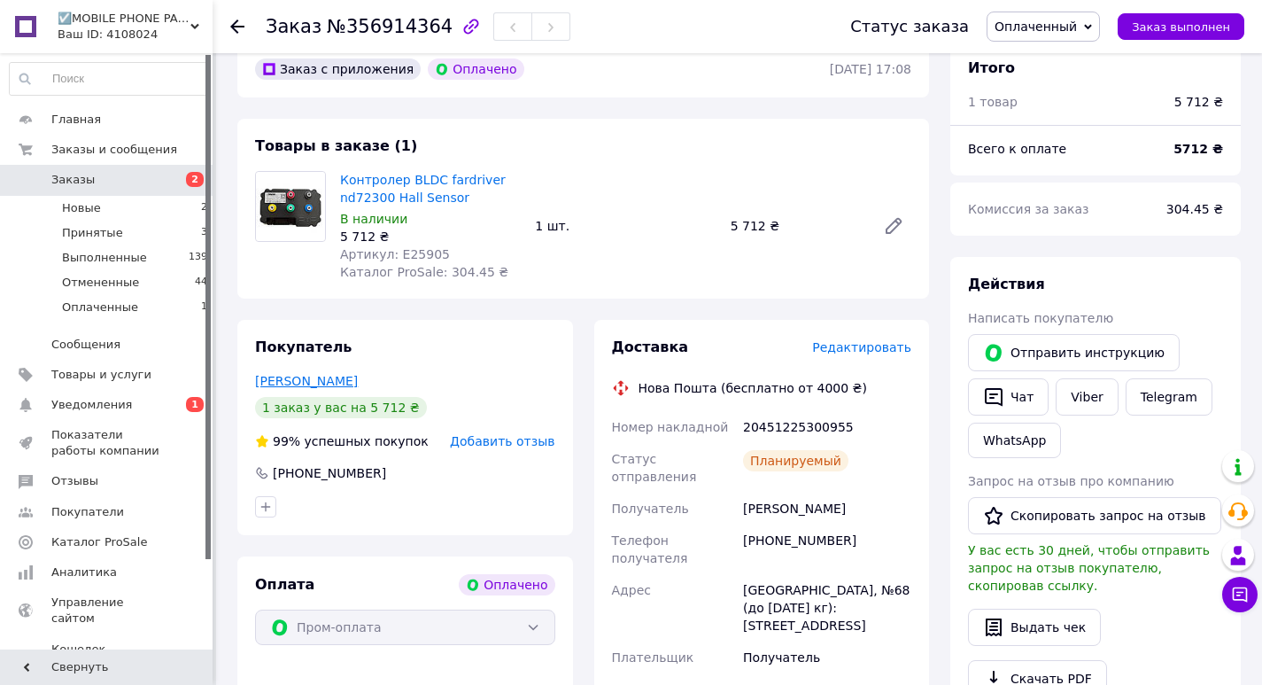
click at [347, 377] on link "Баранецкий Алексей" at bounding box center [306, 381] width 103 height 14
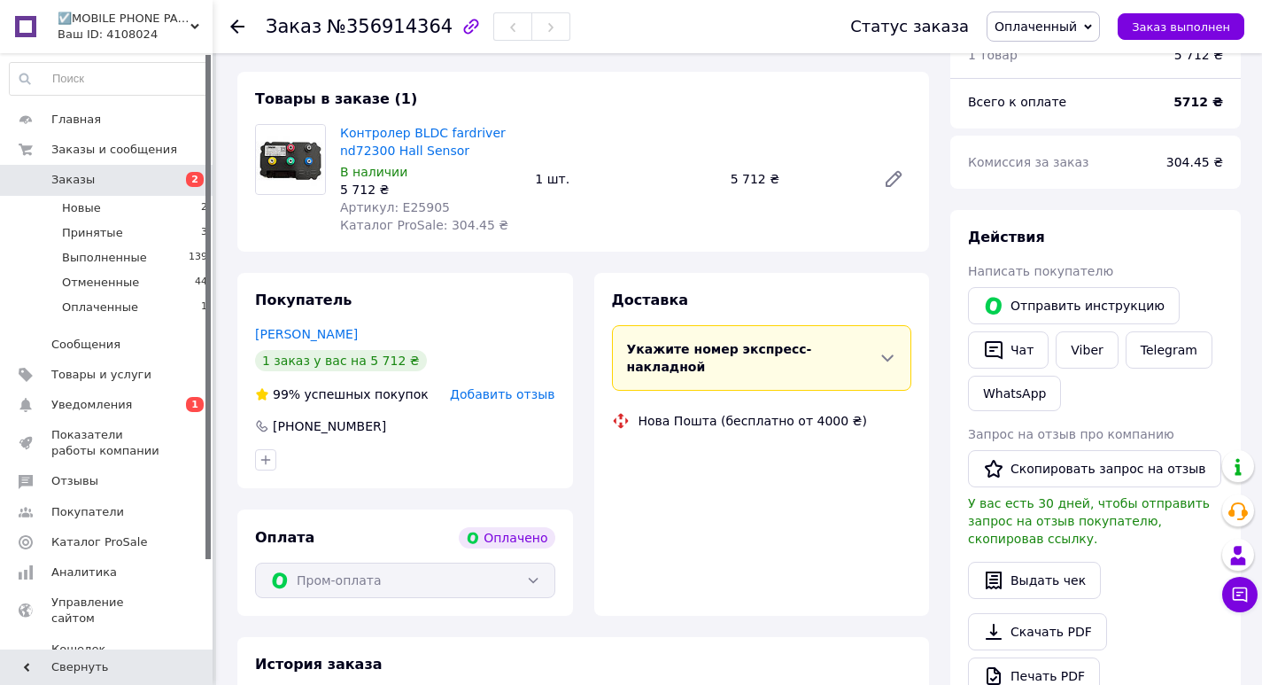
scroll to position [177, 0]
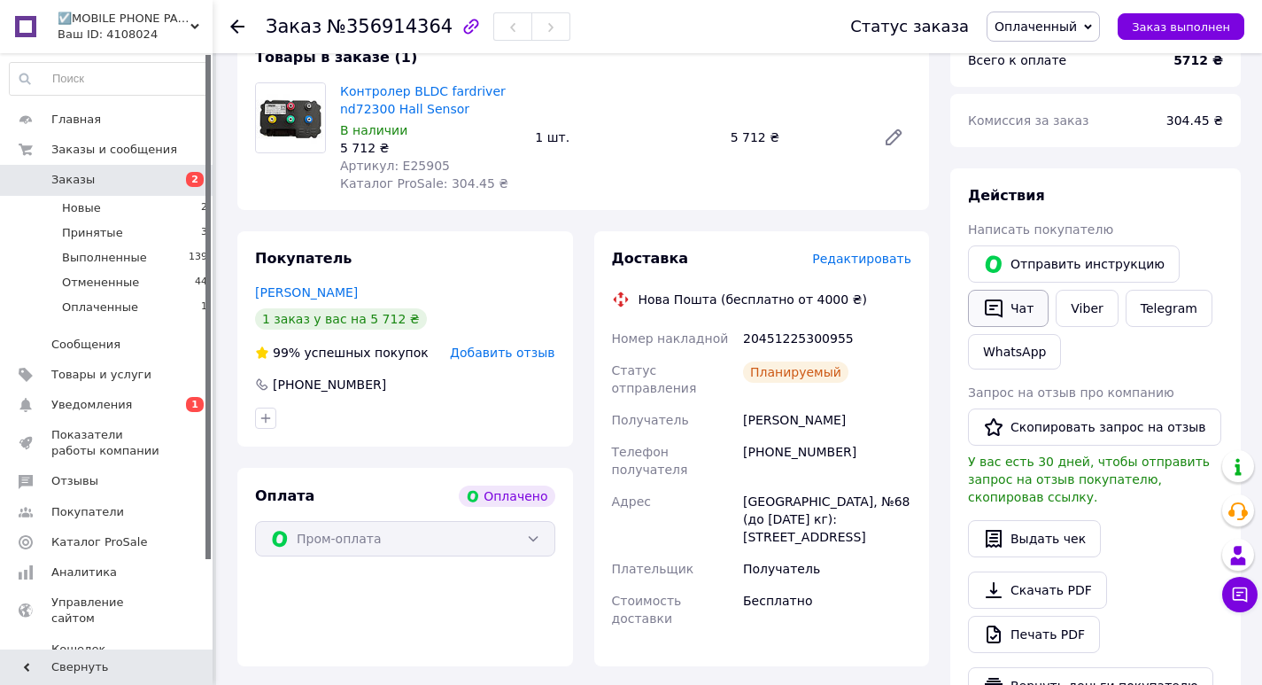
click at [1008, 305] on button "Чат" at bounding box center [1008, 308] width 81 height 37
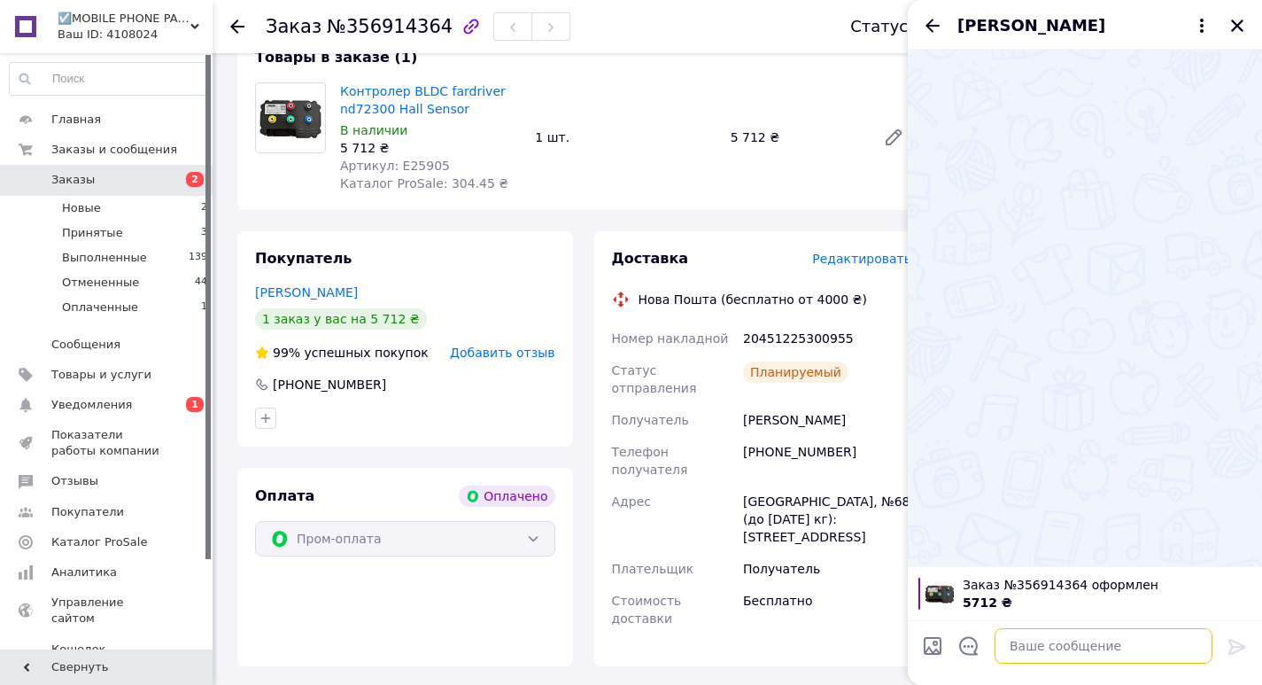
click at [1016, 655] on textarea at bounding box center [1104, 645] width 218 height 35
type textarea "Д"
click at [1233, 29] on icon "Закрыть" at bounding box center [1237, 25] width 12 height 12
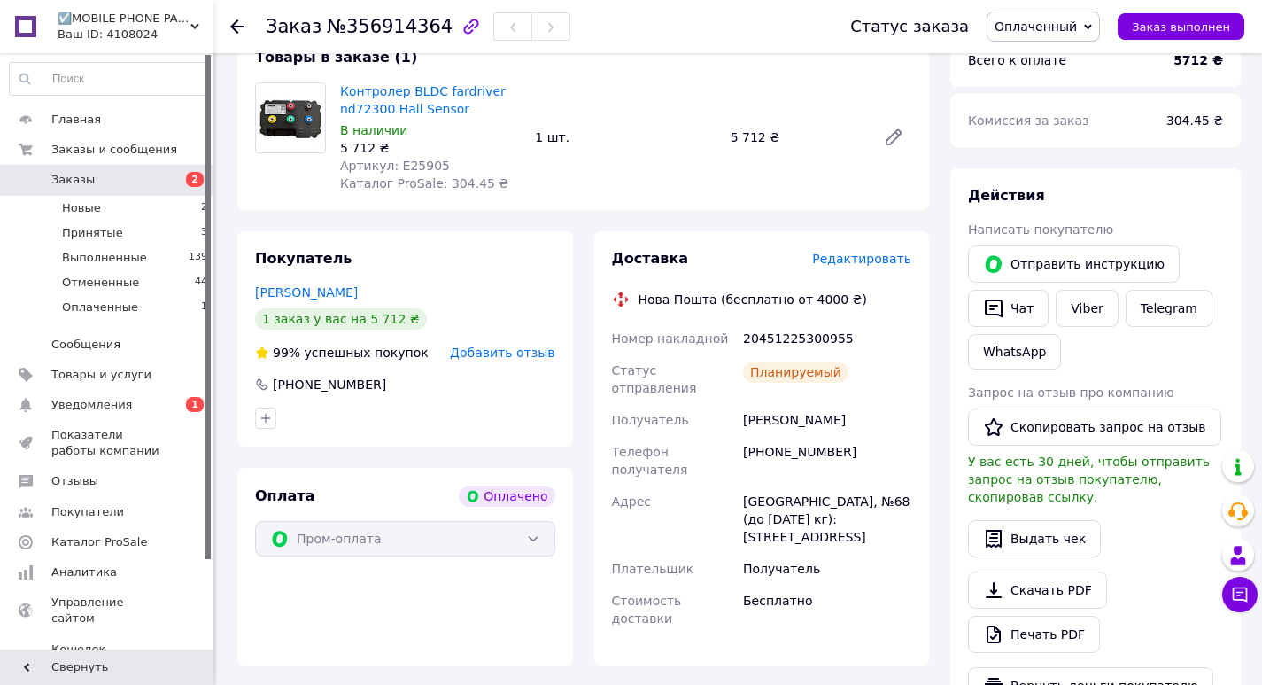
drag, startPoint x: 103, startPoint y: 177, endPoint x: 149, endPoint y: 191, distance: 48.2
click at [102, 180] on span "Заказы" at bounding box center [107, 180] width 113 height 16
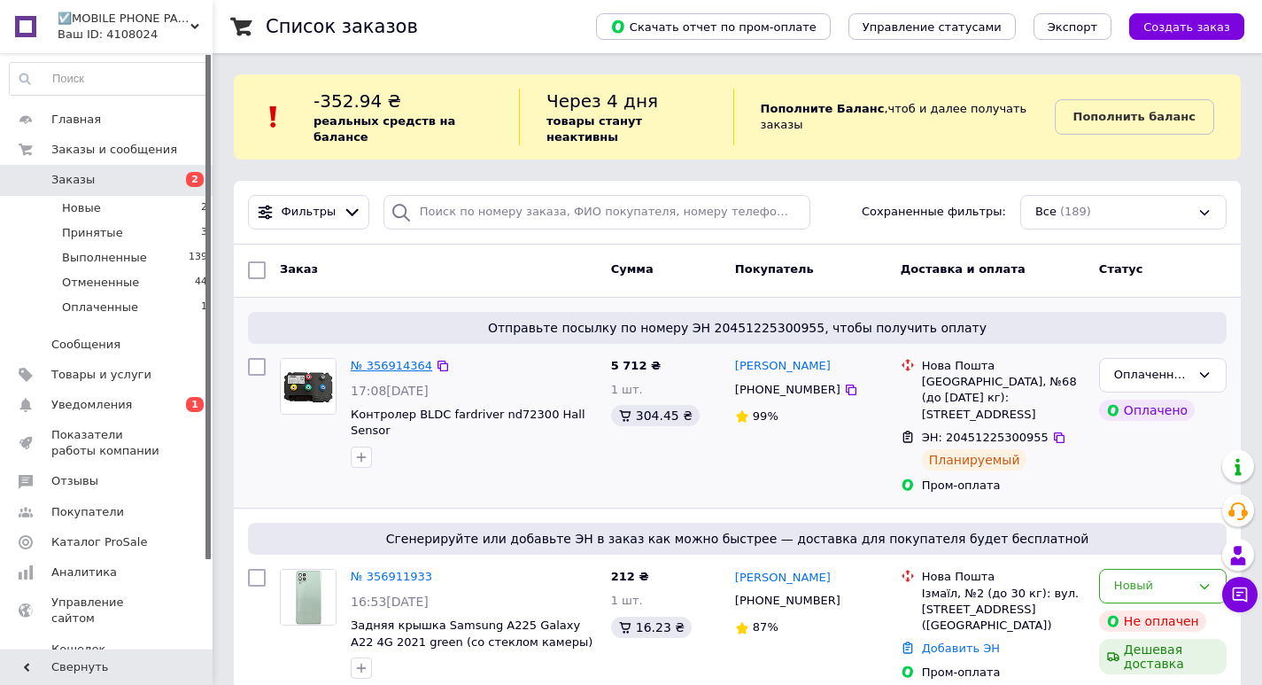
click at [396, 359] on link "№ 356914364" at bounding box center [392, 365] width 82 height 13
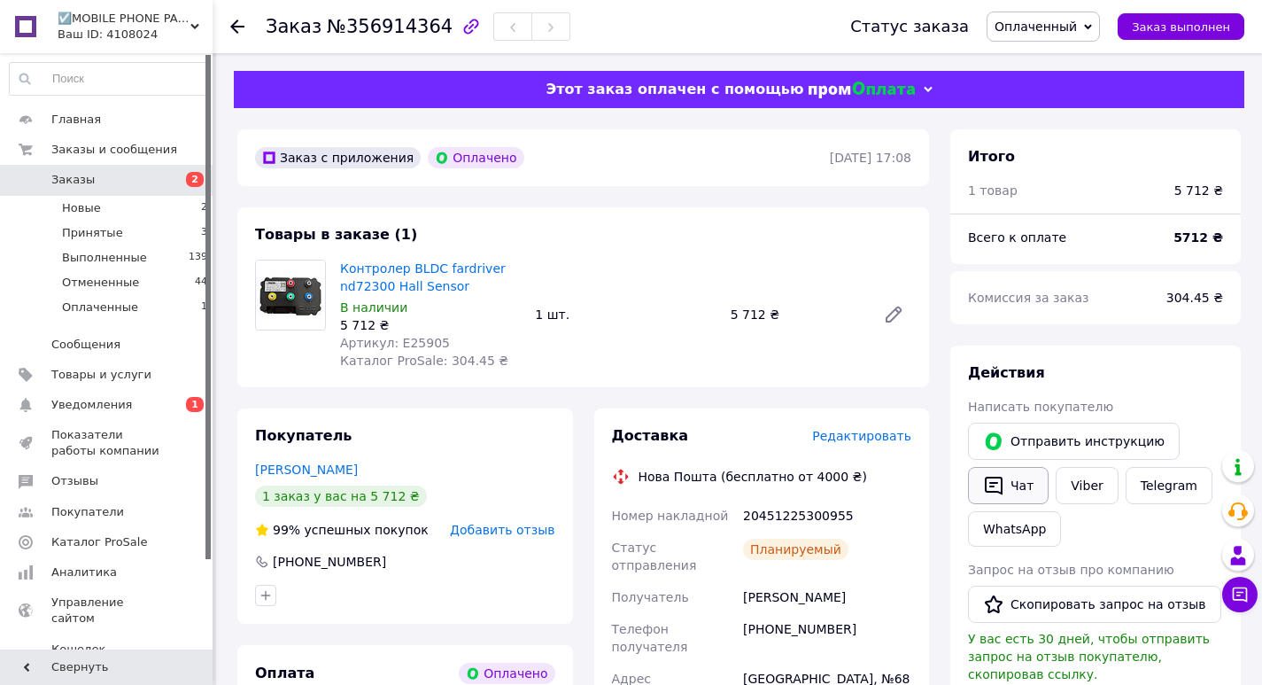
click at [1015, 489] on button "Чат" at bounding box center [1008, 485] width 81 height 37
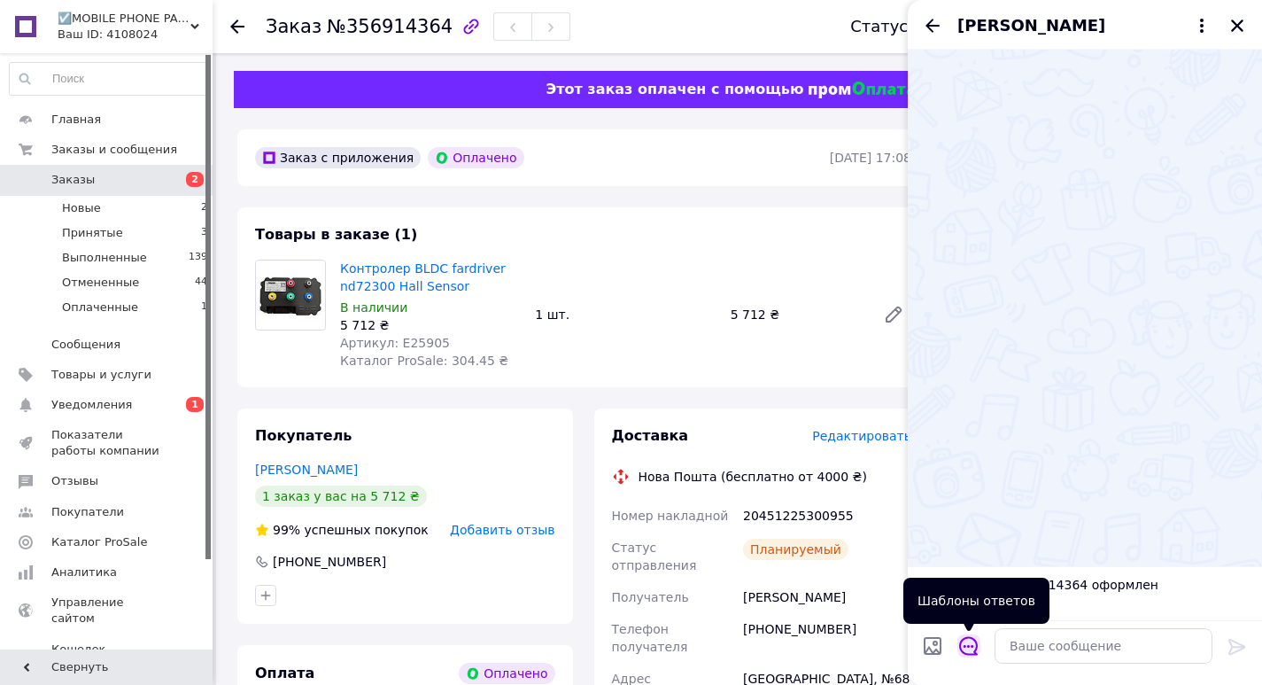
click at [977, 648] on icon "Открыть шаблоны ответов" at bounding box center [968, 646] width 19 height 19
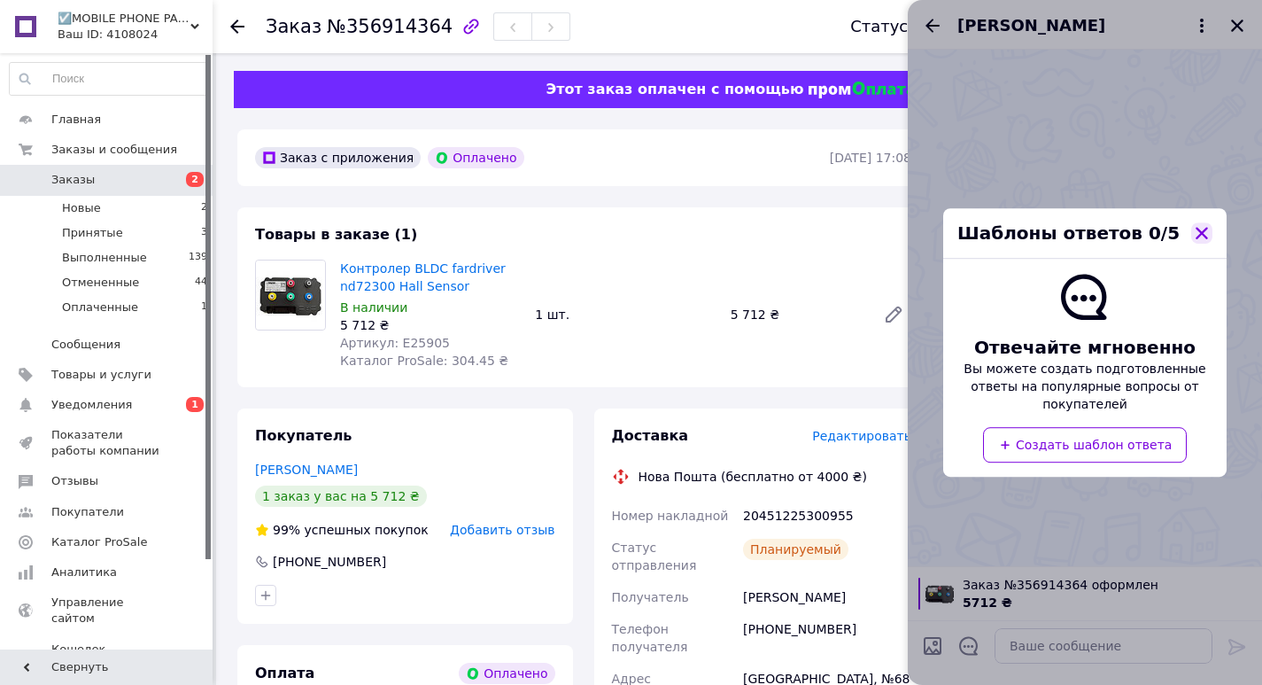
click at [1207, 241] on icon "button" at bounding box center [1202, 233] width 16 height 16
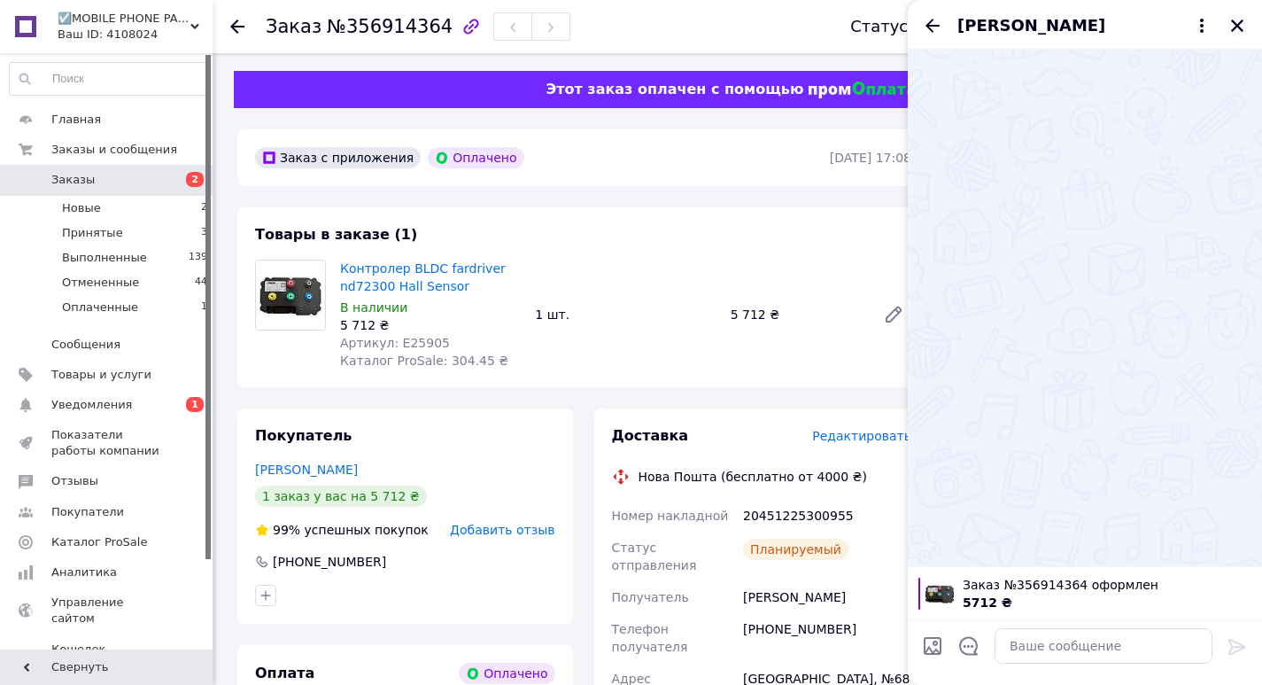
click at [1238, 23] on icon "Закрыть" at bounding box center [1238, 26] width 16 height 16
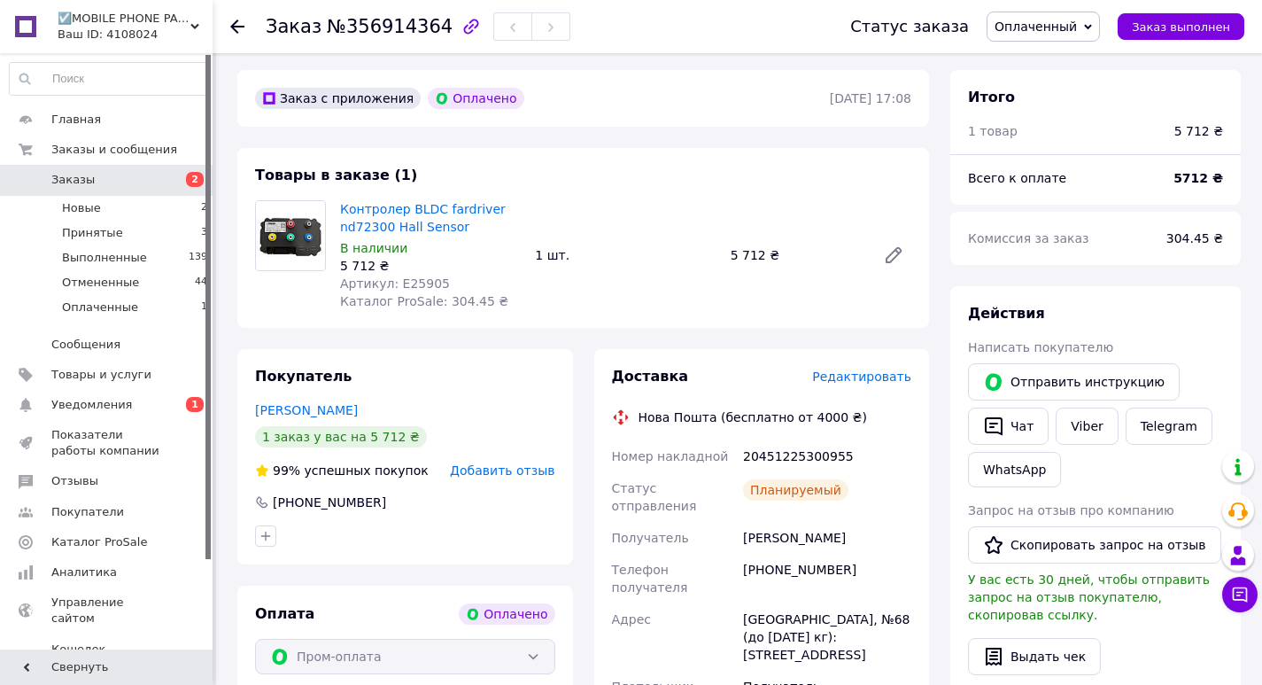
scroll to position [9, 0]
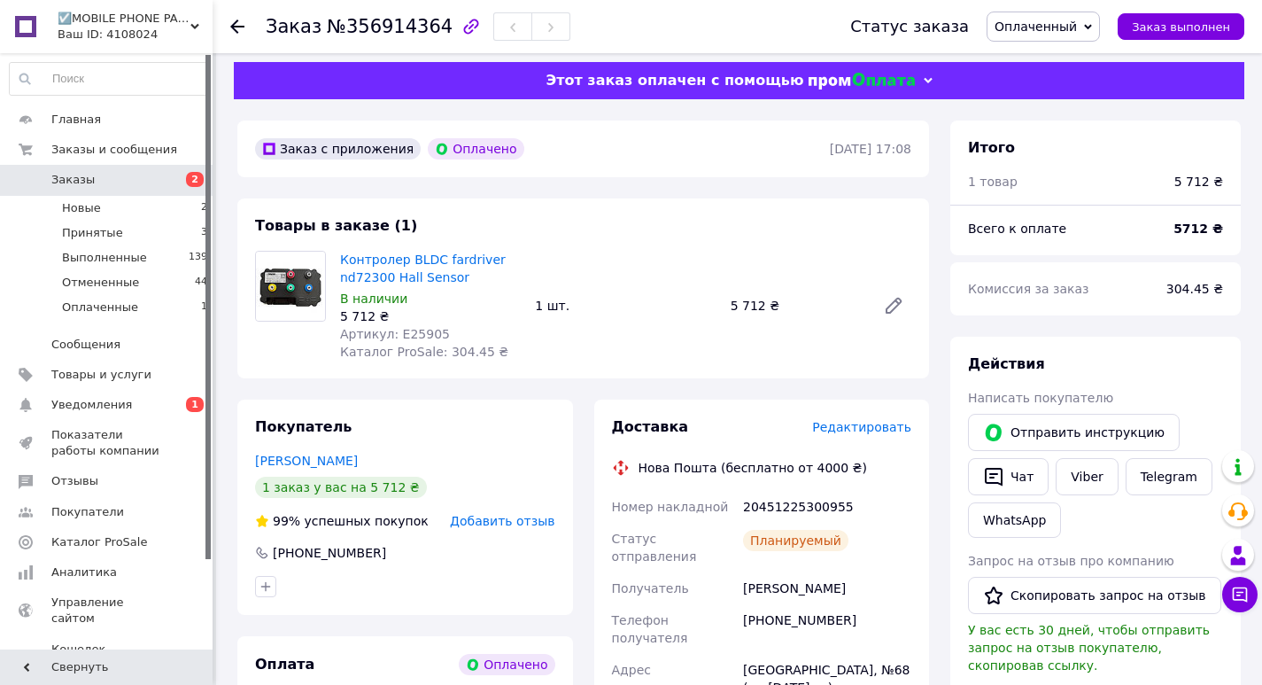
click at [153, 182] on span "Заказы" at bounding box center [107, 180] width 113 height 16
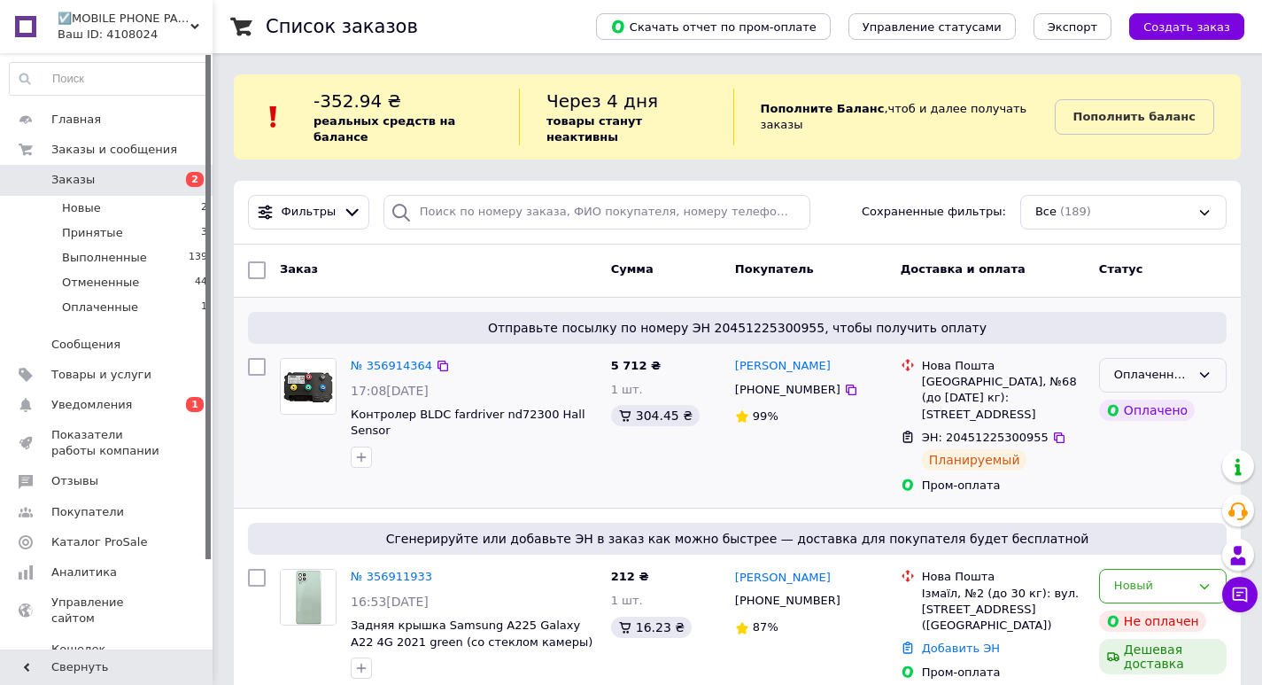
click at [1210, 368] on icon at bounding box center [1205, 375] width 14 height 14
click at [1155, 397] on li "Принят" at bounding box center [1163, 412] width 126 height 33
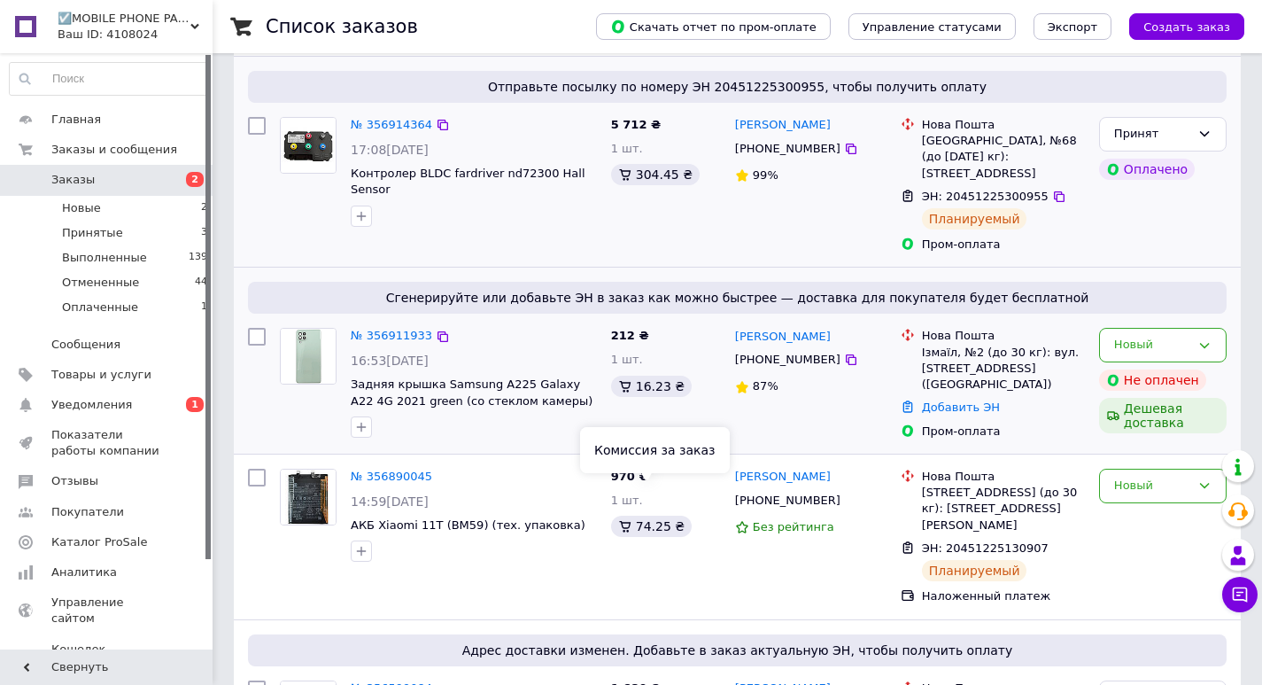
scroll to position [266, 0]
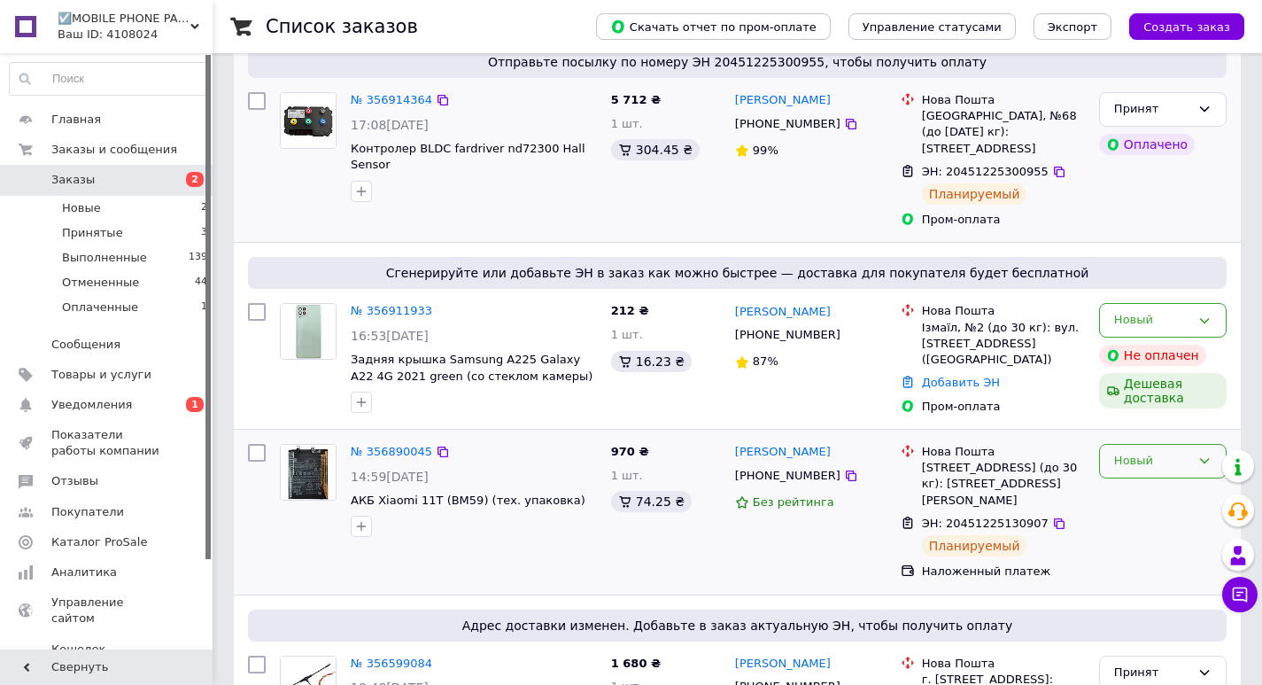
click at [1165, 452] on div "Новый" at bounding box center [1152, 461] width 76 height 19
click at [1129, 482] on li "Принят" at bounding box center [1163, 498] width 126 height 33
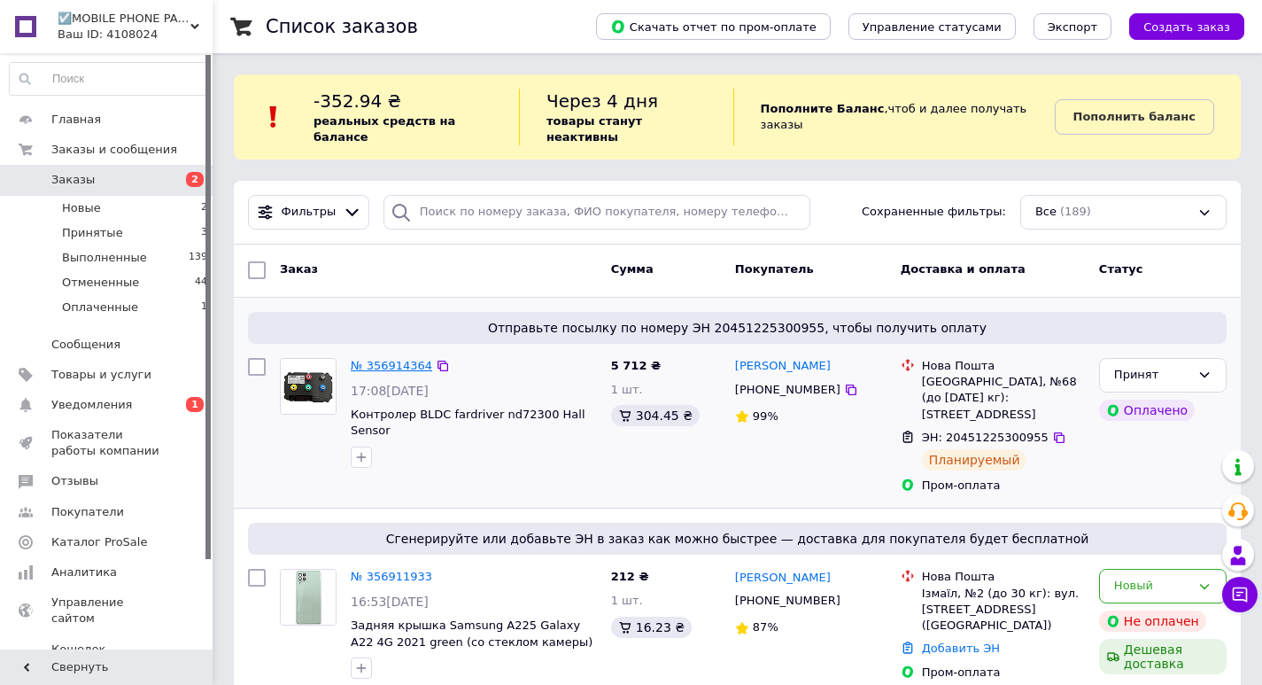
click at [383, 359] on link "№ 356914364" at bounding box center [392, 365] width 82 height 13
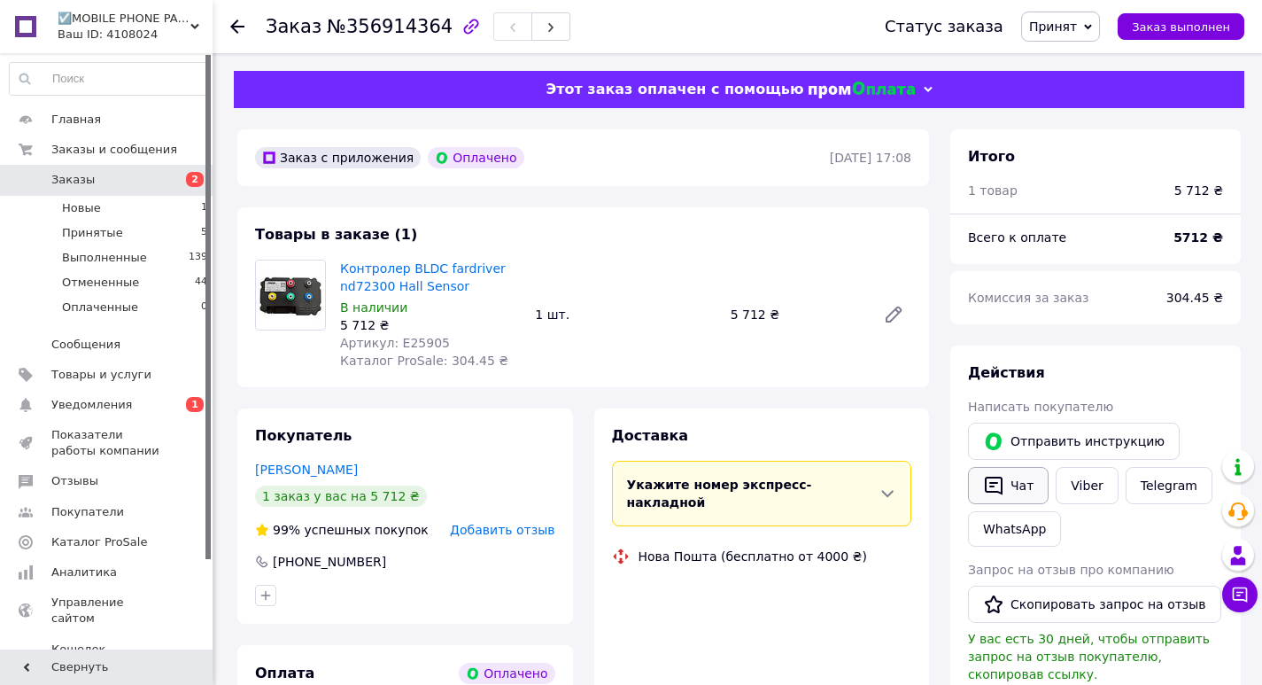
click at [993, 480] on icon "button" at bounding box center [993, 485] width 21 height 21
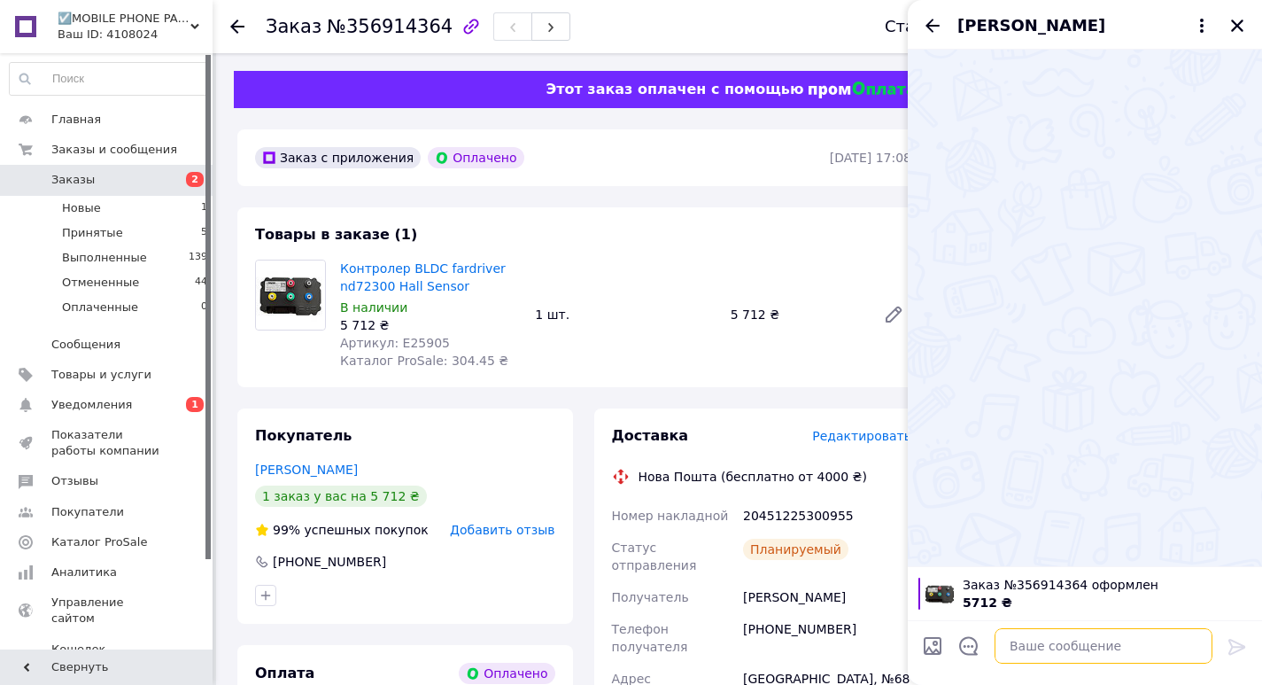
click at [1040, 639] on textarea at bounding box center [1104, 645] width 218 height 35
paste textarea "Ваше замовлення прийнято, успішно оброблено та передано на відправлення. Очікуй…"
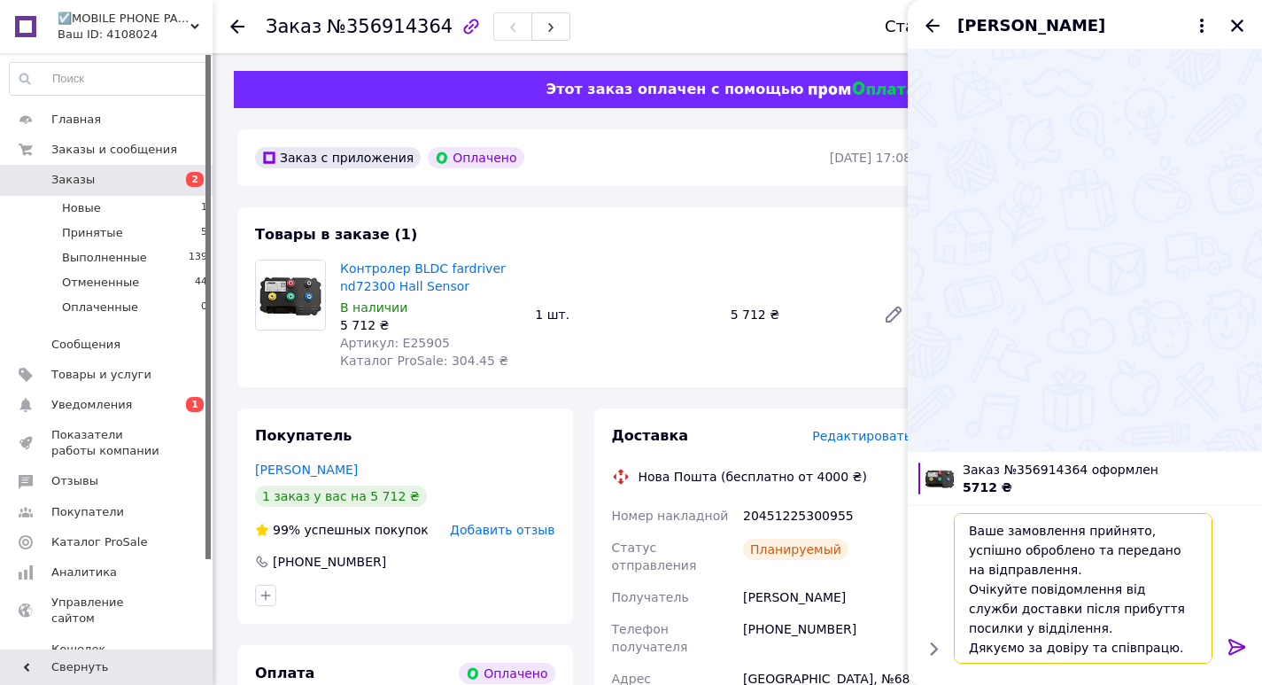
scroll to position [2, 0]
type textarea "Ваше замовлення прийнято, успішно оброблено та передано на відправлення. Очікуй…"
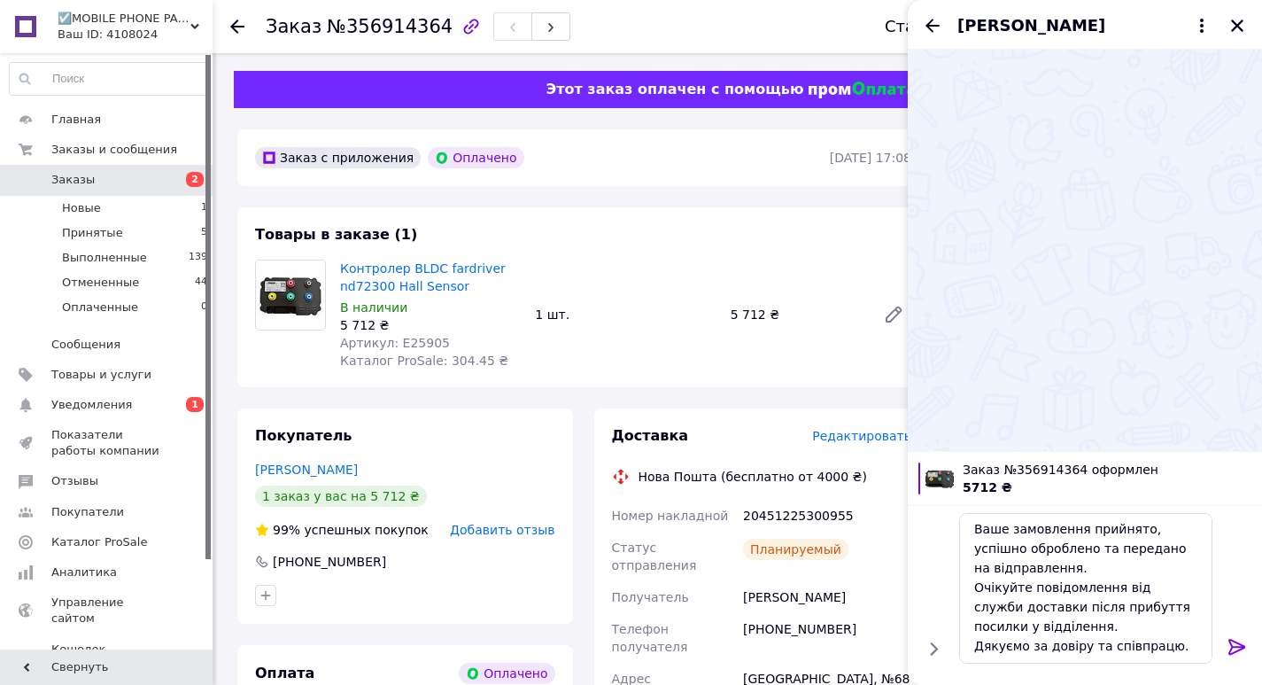
click at [1247, 639] on icon at bounding box center [1237, 646] width 21 height 21
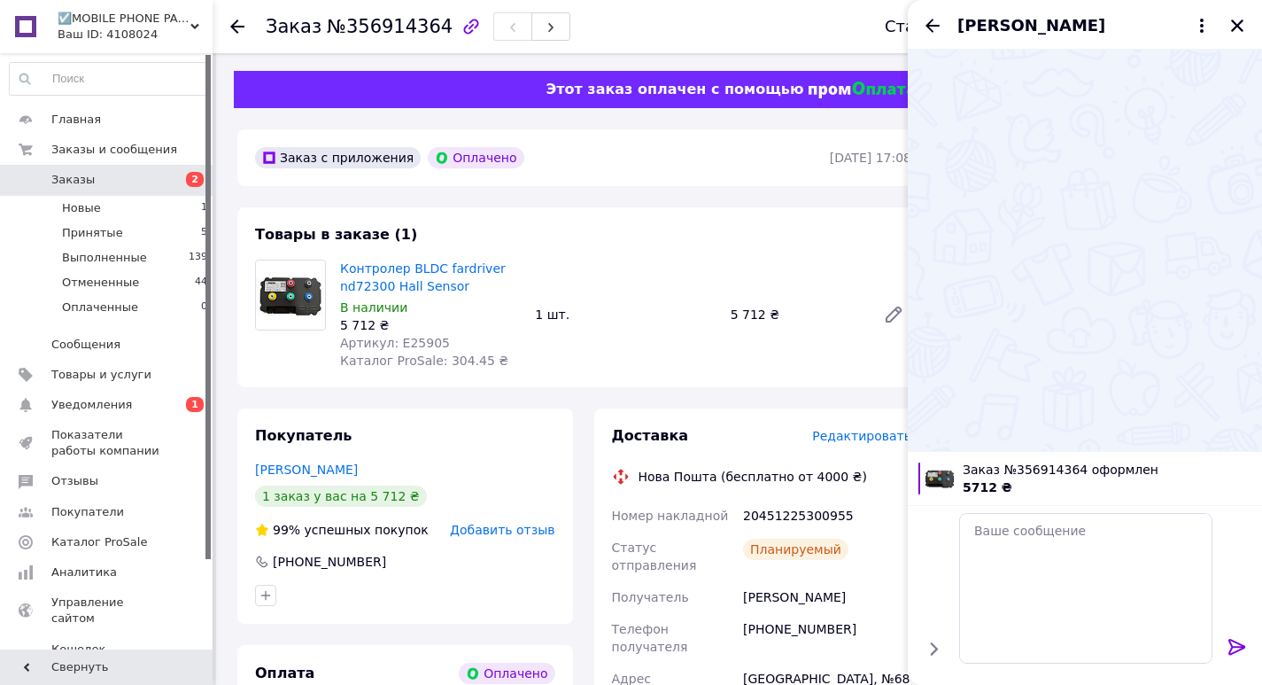
scroll to position [0, 0]
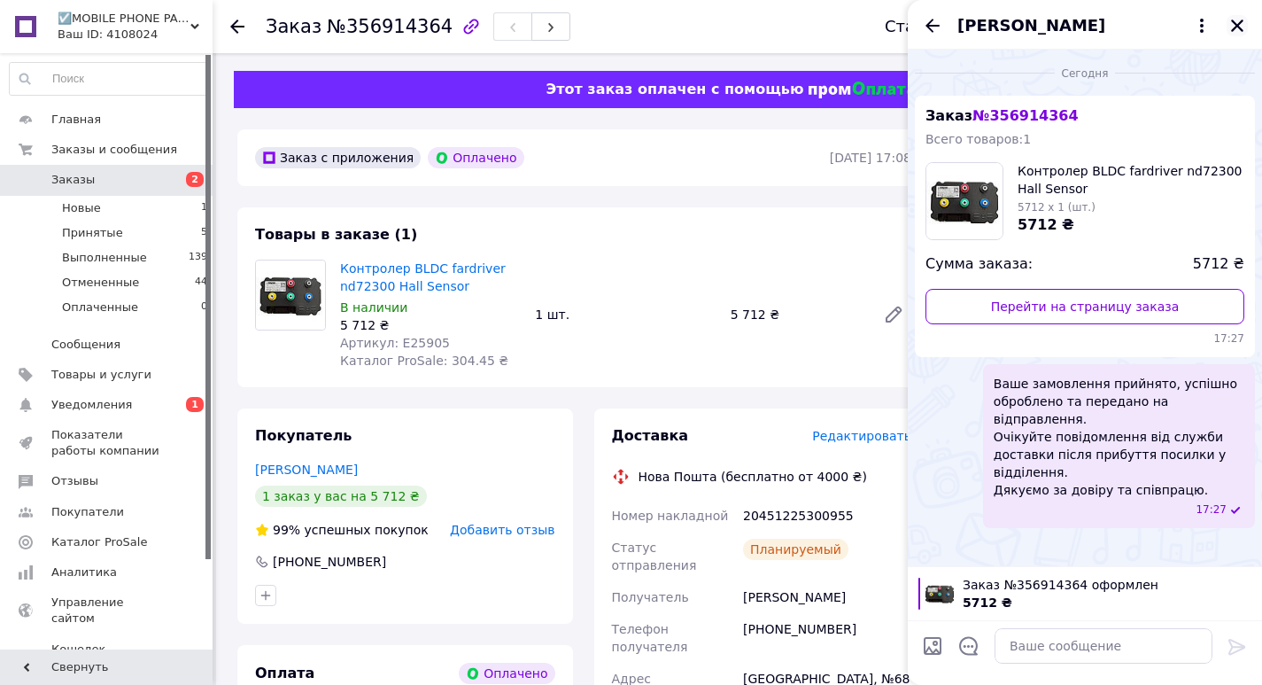
click at [1237, 27] on icon "Закрыть" at bounding box center [1237, 25] width 12 height 12
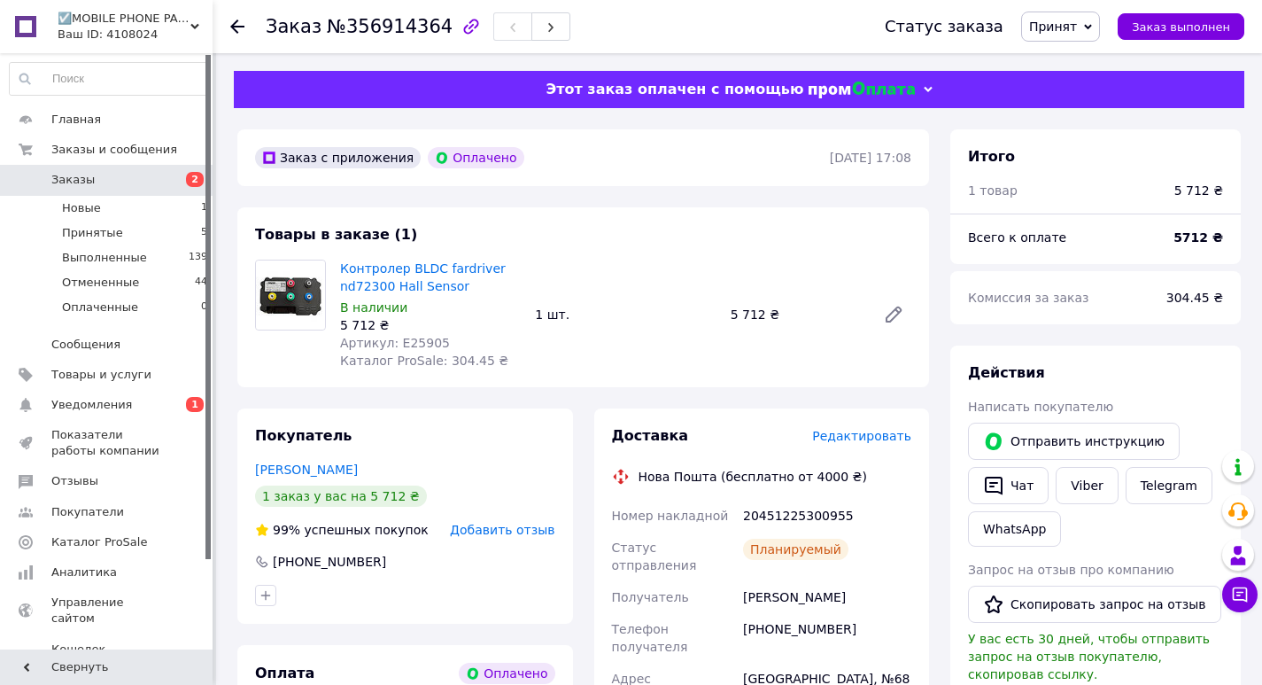
click at [240, 21] on div at bounding box center [247, 26] width 35 height 53
click at [238, 21] on icon at bounding box center [237, 26] width 14 height 14
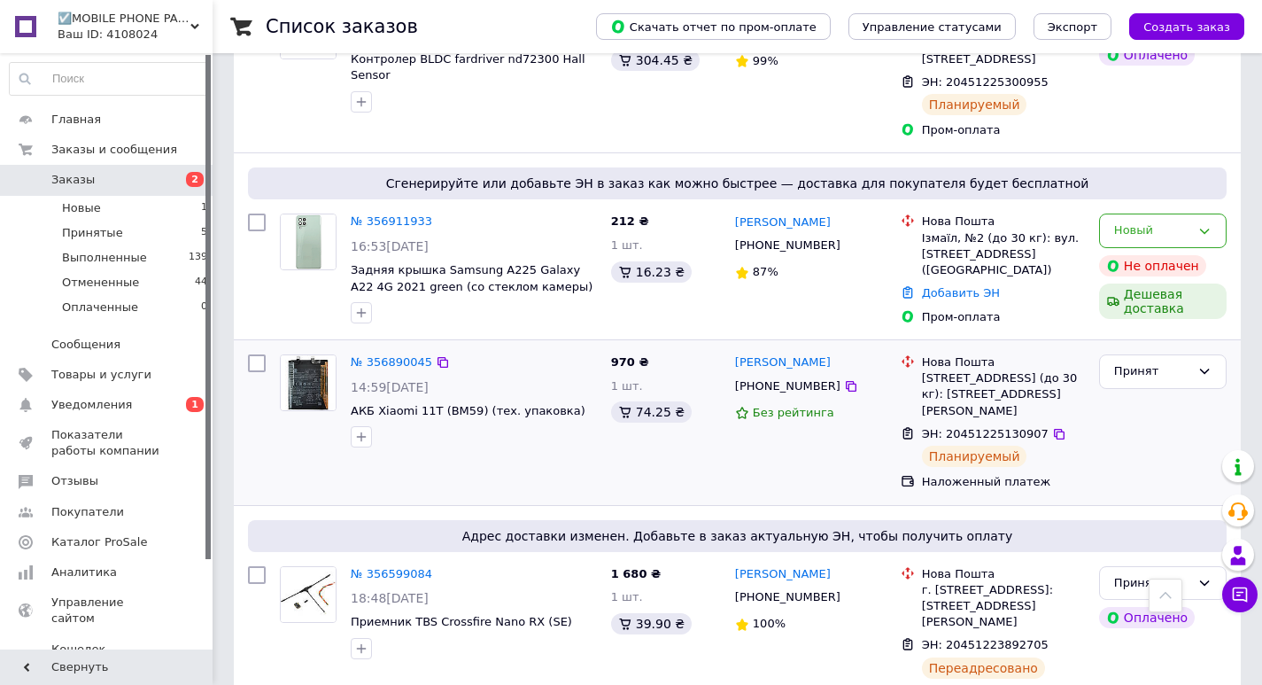
scroll to position [354, 0]
click at [370, 356] on link "№ 356890045" at bounding box center [392, 362] width 82 height 13
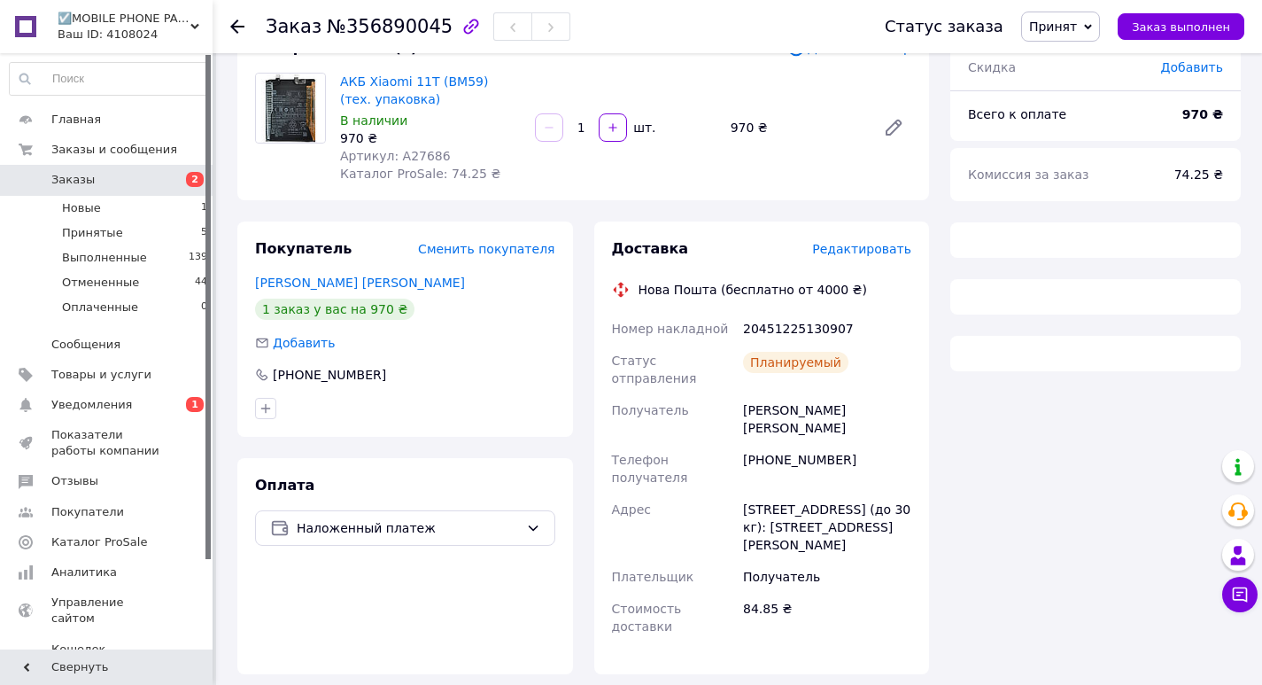
scroll to position [354, 0]
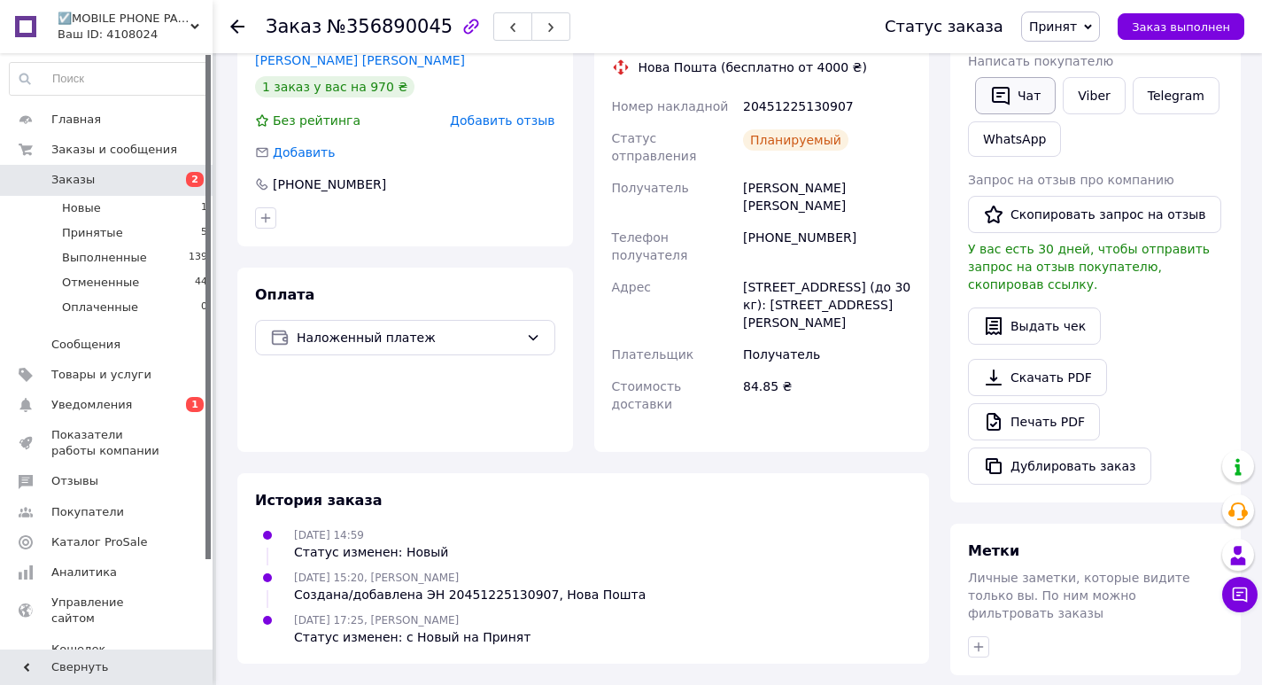
click at [1016, 101] on button "Чат" at bounding box center [1015, 95] width 81 height 37
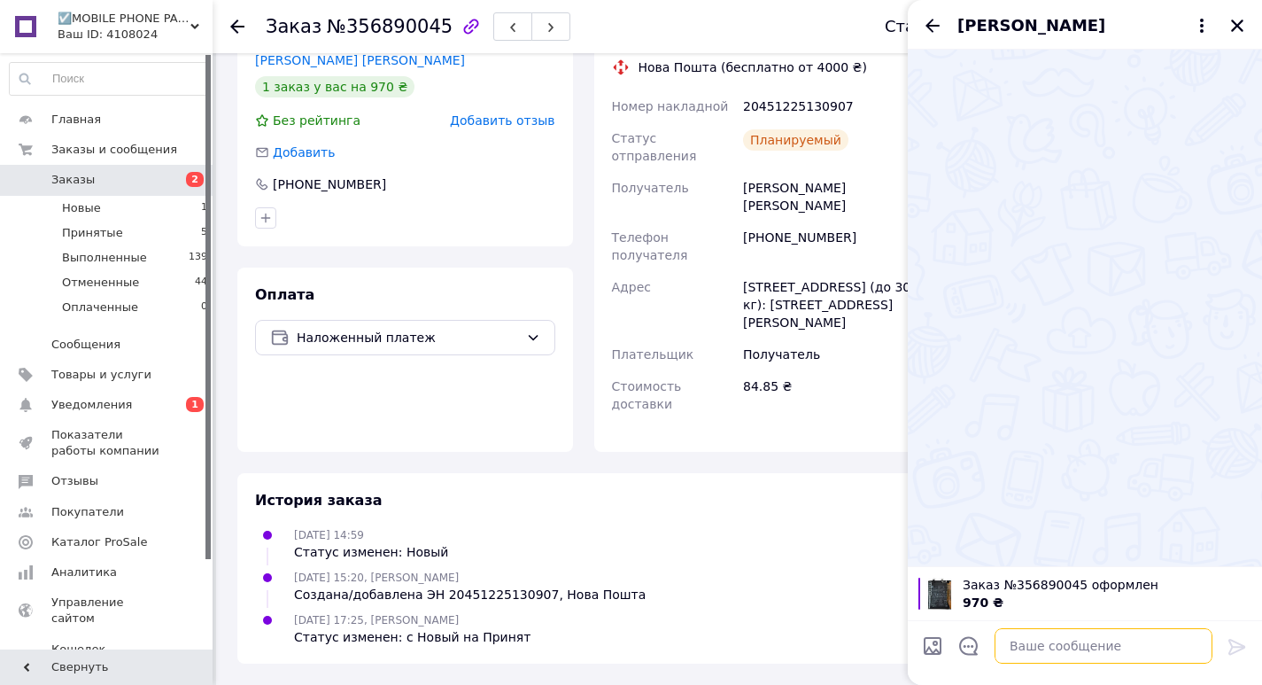
click at [1060, 637] on textarea at bounding box center [1104, 645] width 218 height 35
paste textarea "Ваше замовлення прийнято, успішно оброблено та передано на відправлення. Очікуй…"
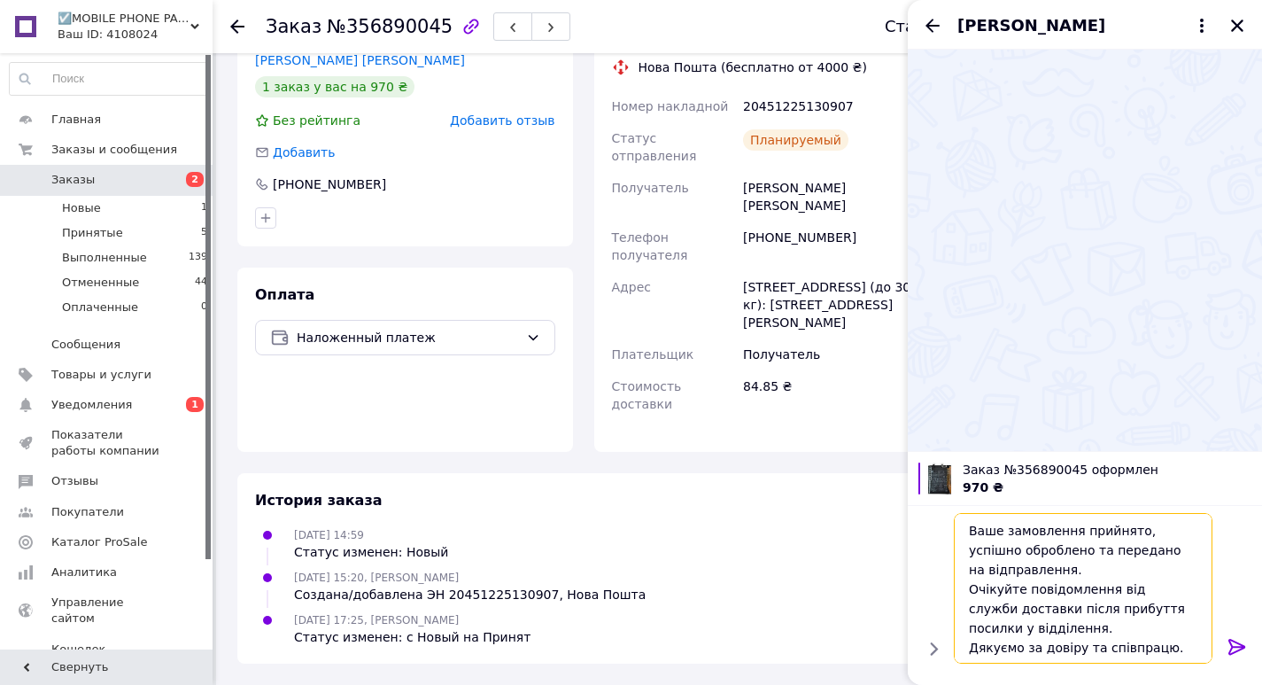
scroll to position [2, 0]
type textarea "Ваше замовлення прийнято, успішно оброблено та передано на відправлення. Очікуй…"
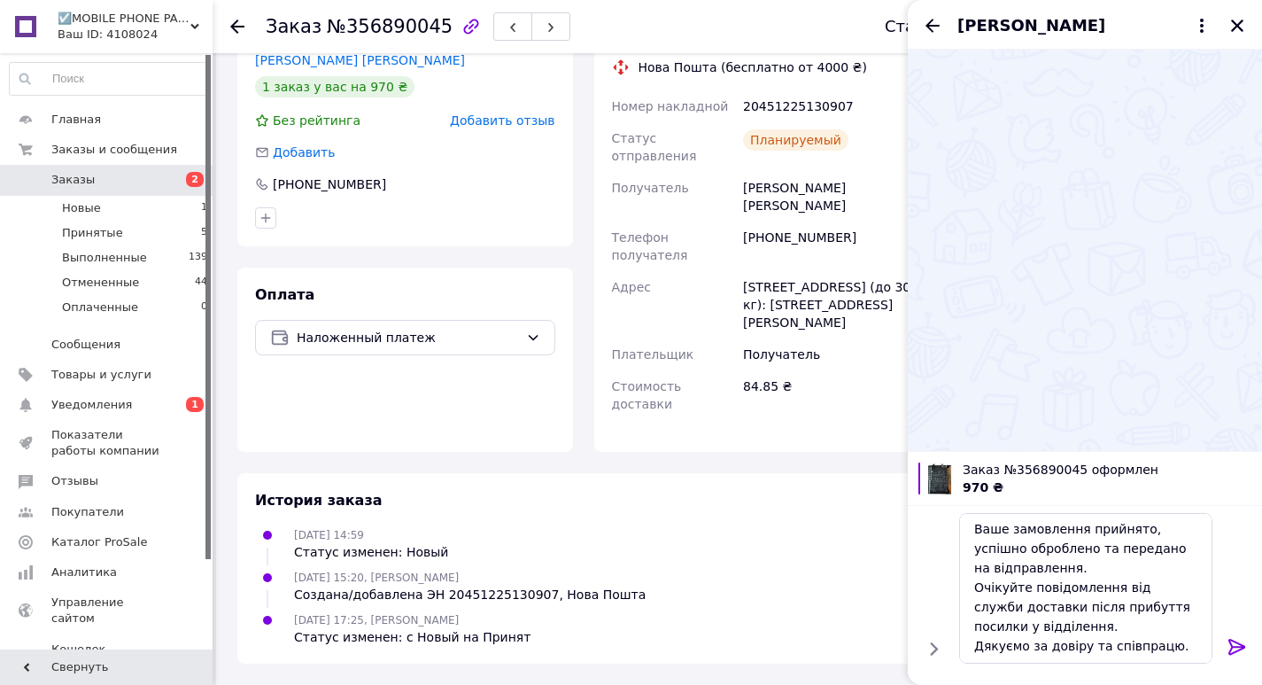
click at [1236, 646] on icon at bounding box center [1237, 647] width 17 height 16
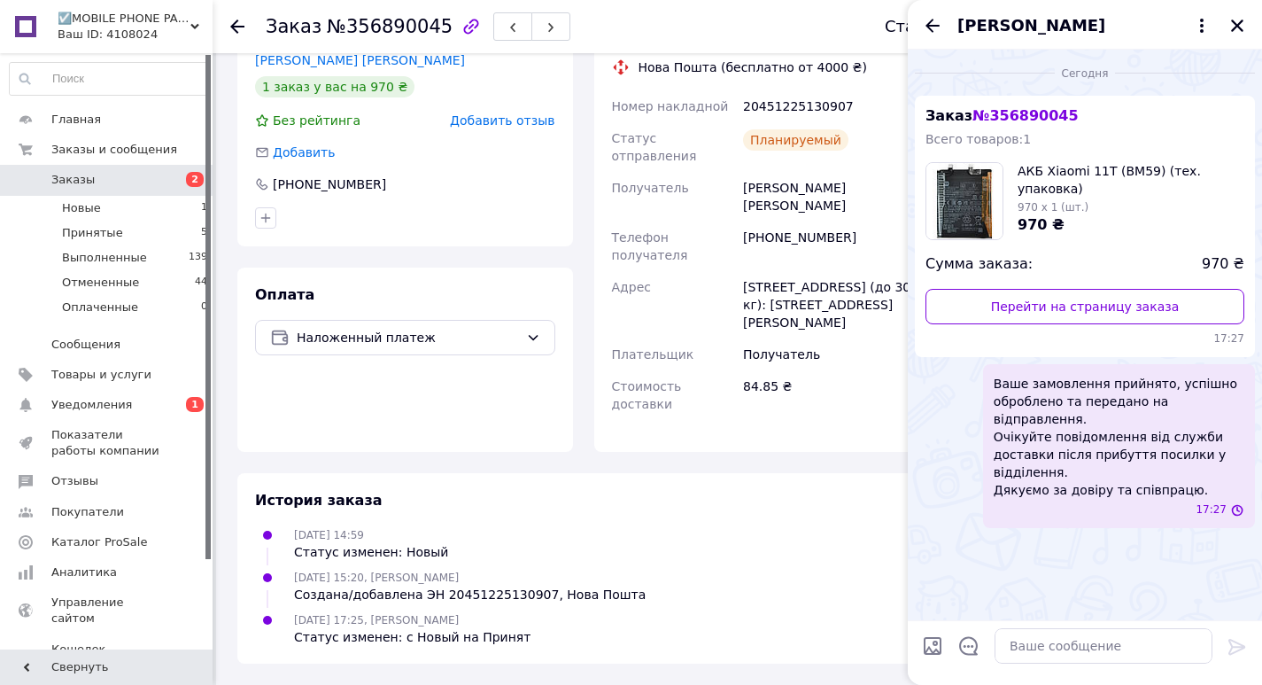
scroll to position [0, 0]
click at [1239, 42] on div "[PERSON_NAME]" at bounding box center [1085, 25] width 354 height 50
click at [1231, 21] on icon "Закрыть" at bounding box center [1238, 26] width 16 height 16
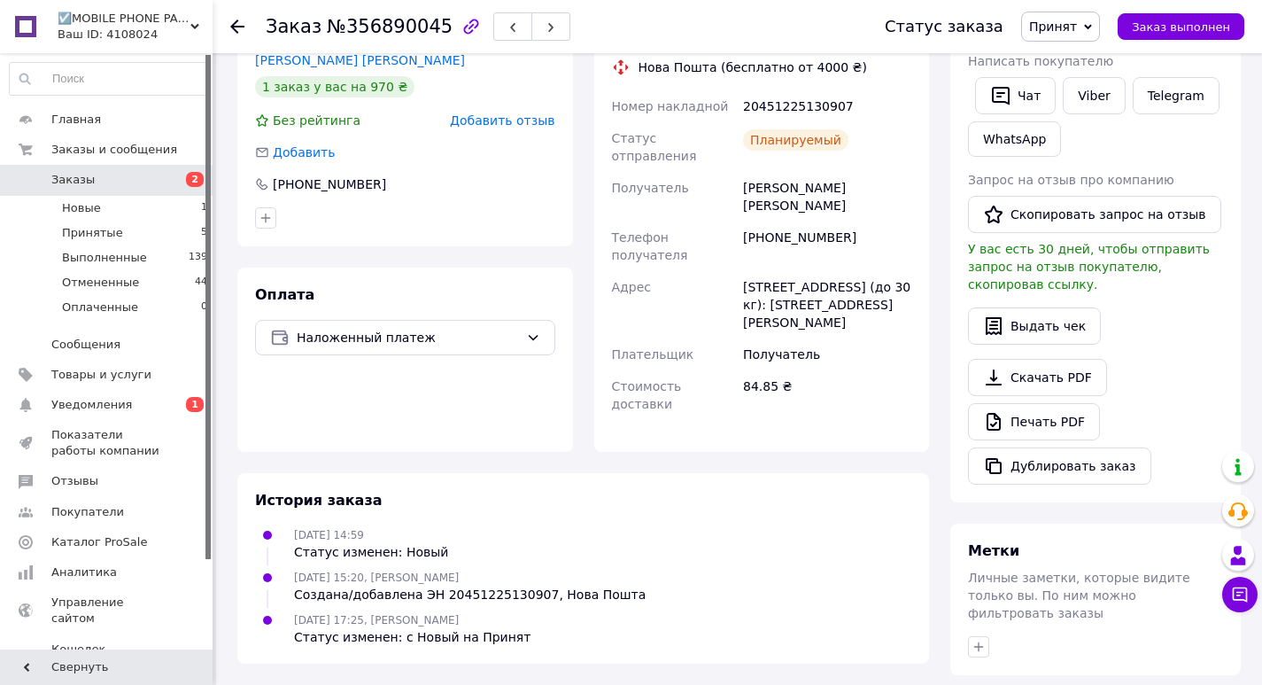
click at [235, 17] on div at bounding box center [247, 26] width 35 height 53
click at [240, 26] on use at bounding box center [237, 26] width 14 height 14
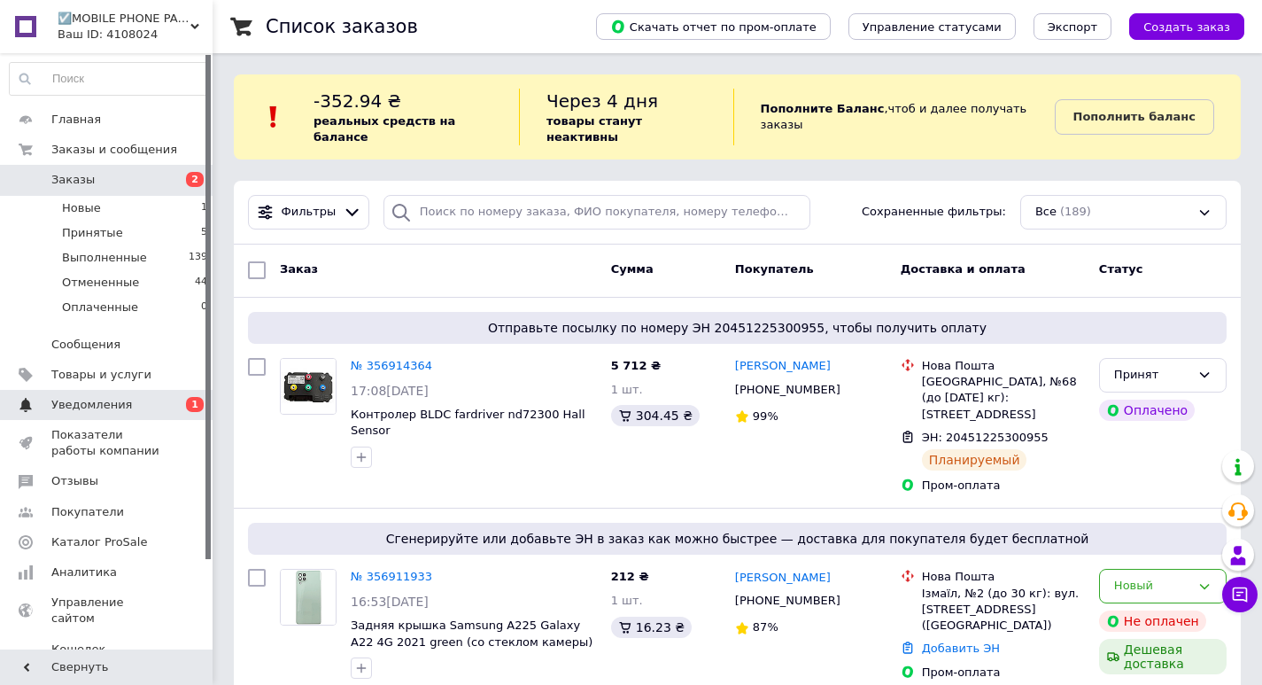
click at [137, 393] on link "Уведомления 0 1" at bounding box center [109, 405] width 218 height 30
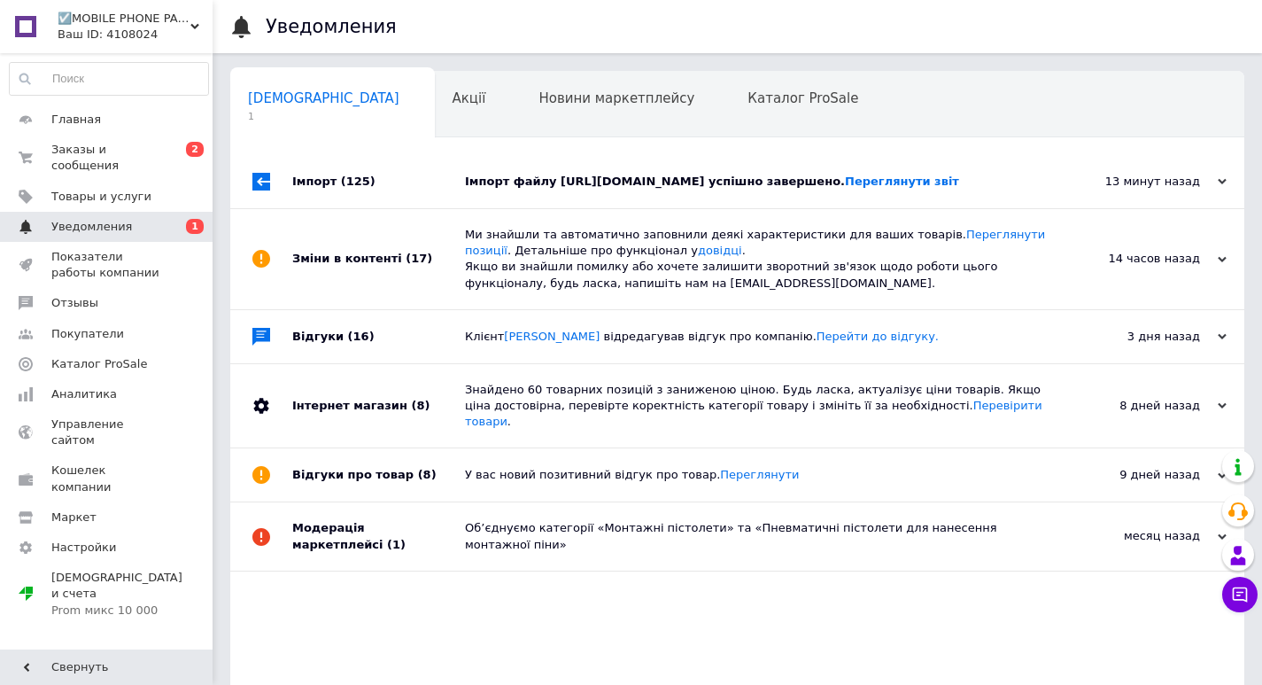
click at [145, 219] on span "Уведомления" at bounding box center [107, 227] width 113 height 16
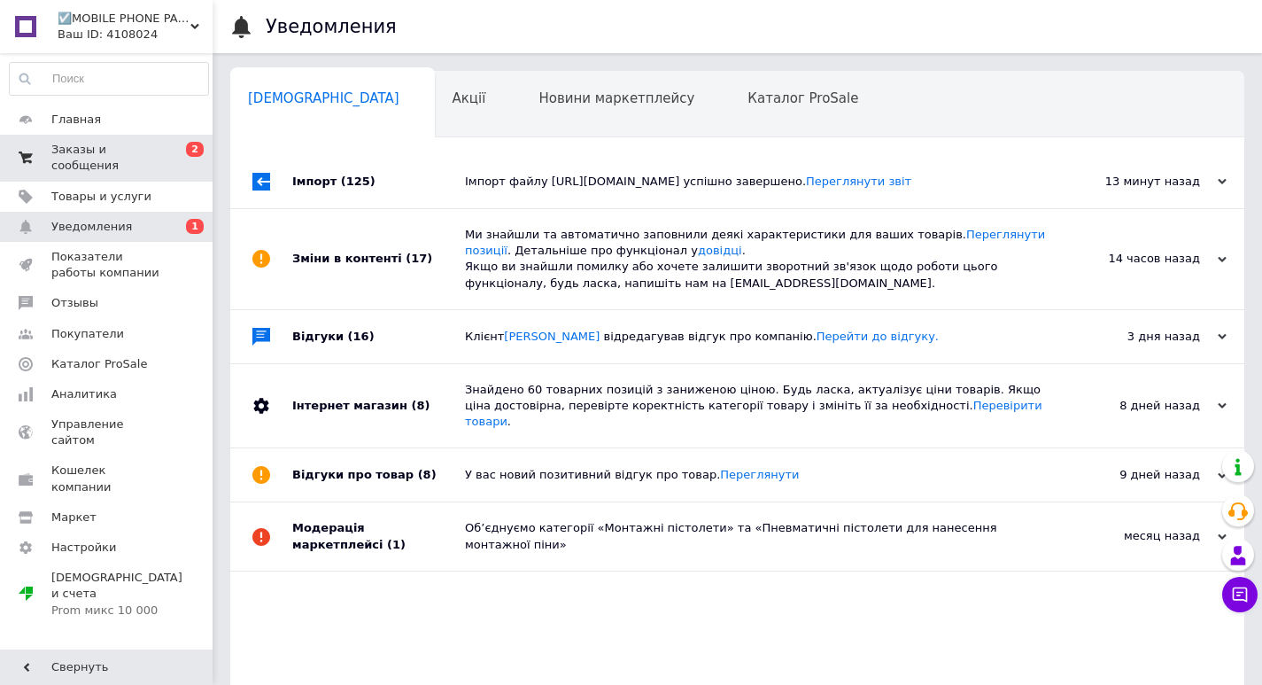
click at [161, 142] on span "Заказы и сообщения" at bounding box center [107, 158] width 113 height 32
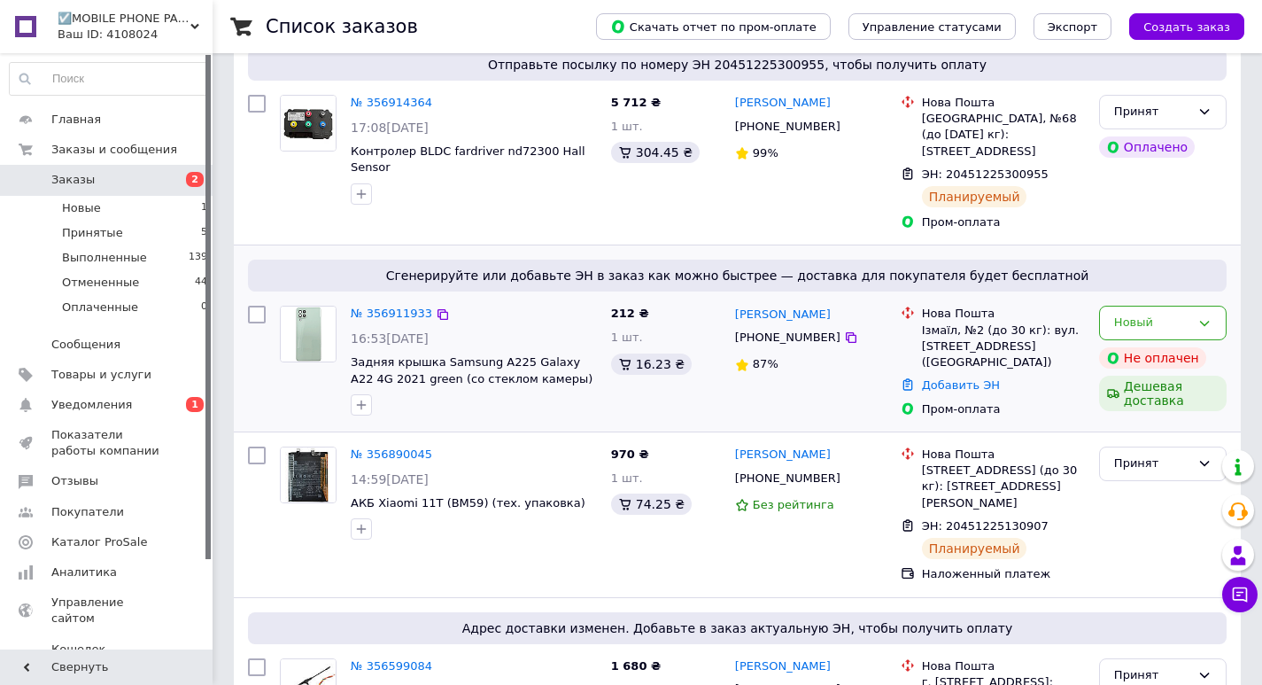
scroll to position [266, 0]
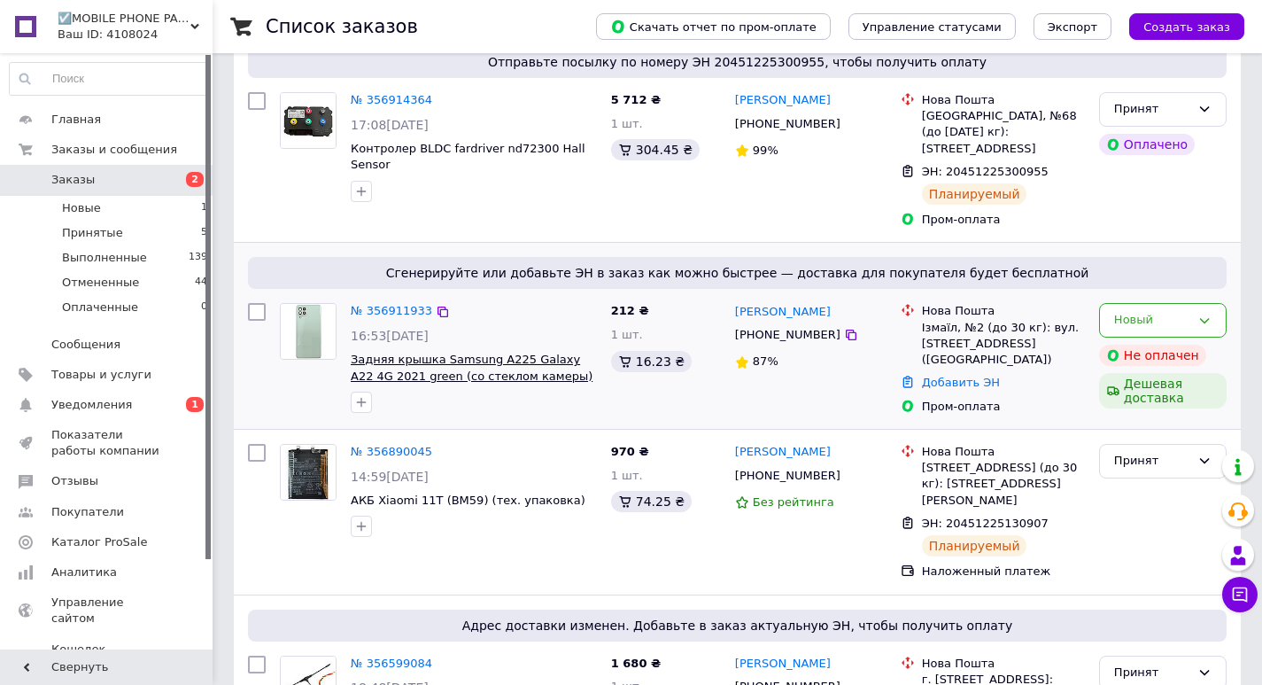
click at [437, 353] on span "Задняя крышка Samsung A225 Galaxy A22 4G 2021 green (со стеклом камеры) (Origin…" at bounding box center [472, 376] width 242 height 46
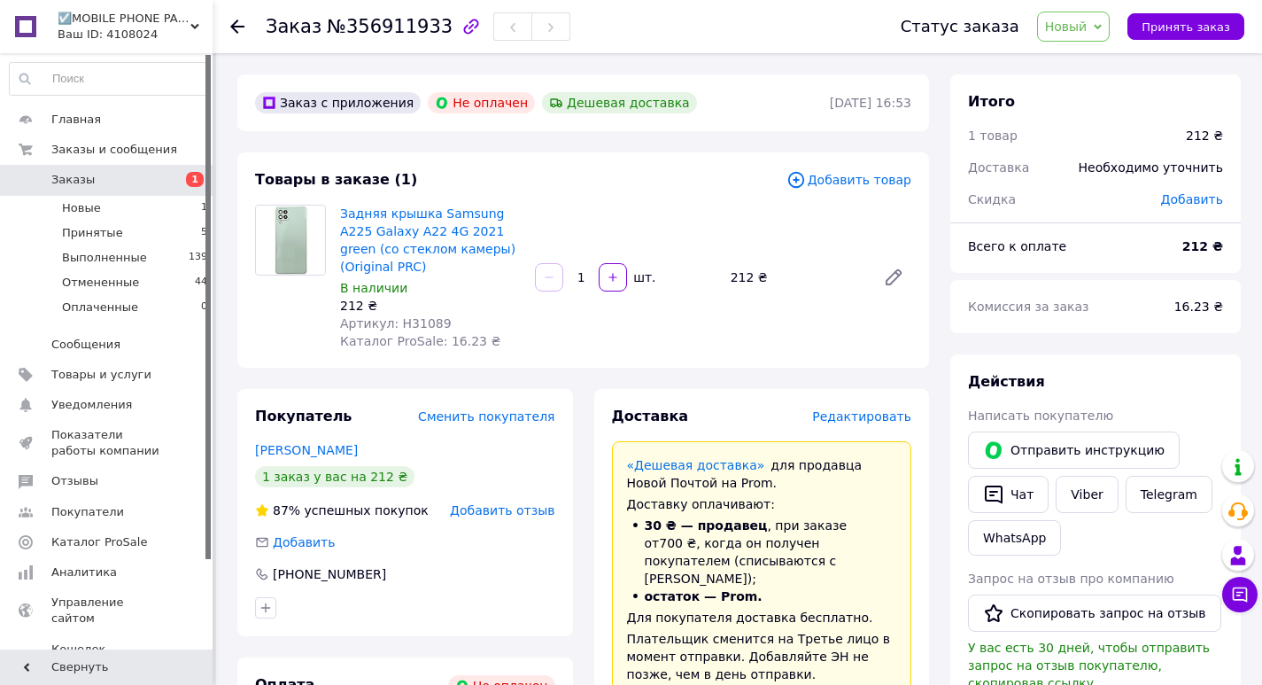
click at [285, 225] on img at bounding box center [290, 240] width 69 height 69
click at [425, 216] on link "Задняя крышка Samsung A225 Galaxy A22 4G 2021 green (со стеклом камеры) (Origin…" at bounding box center [427, 239] width 175 height 67
click at [116, 186] on span "Заказы" at bounding box center [107, 180] width 113 height 16
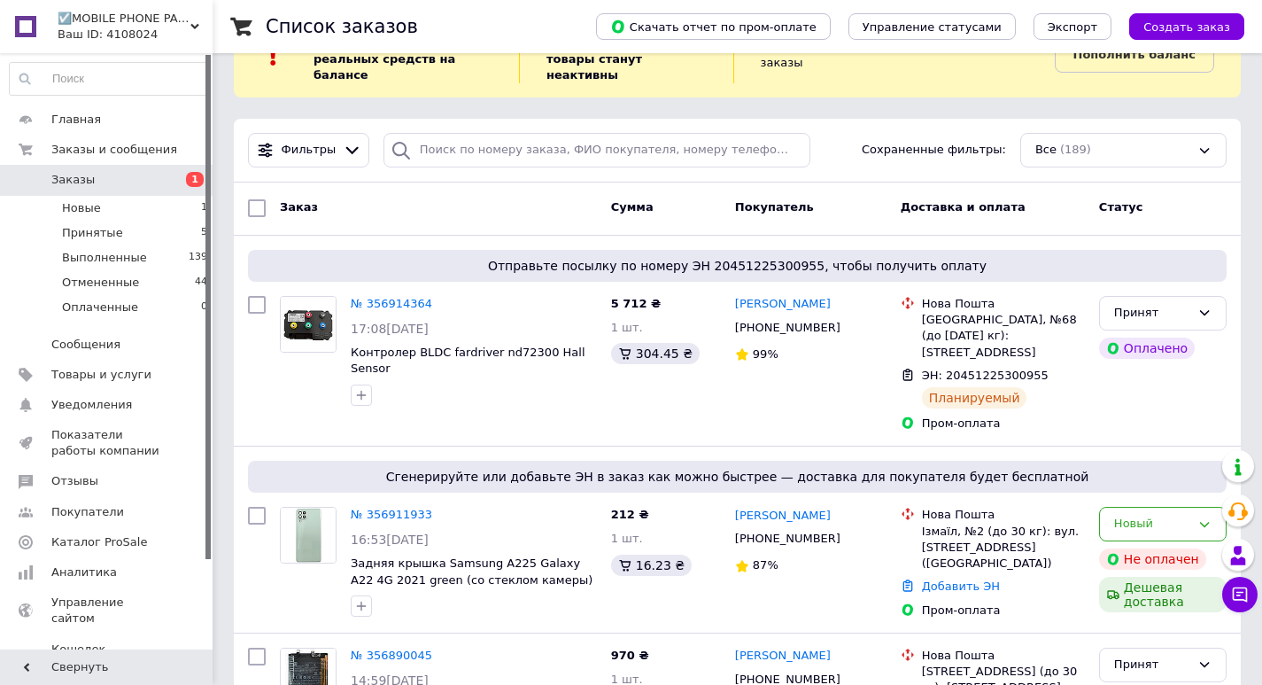
scroll to position [89, 0]
